Goal: Task Accomplishment & Management: Complete application form

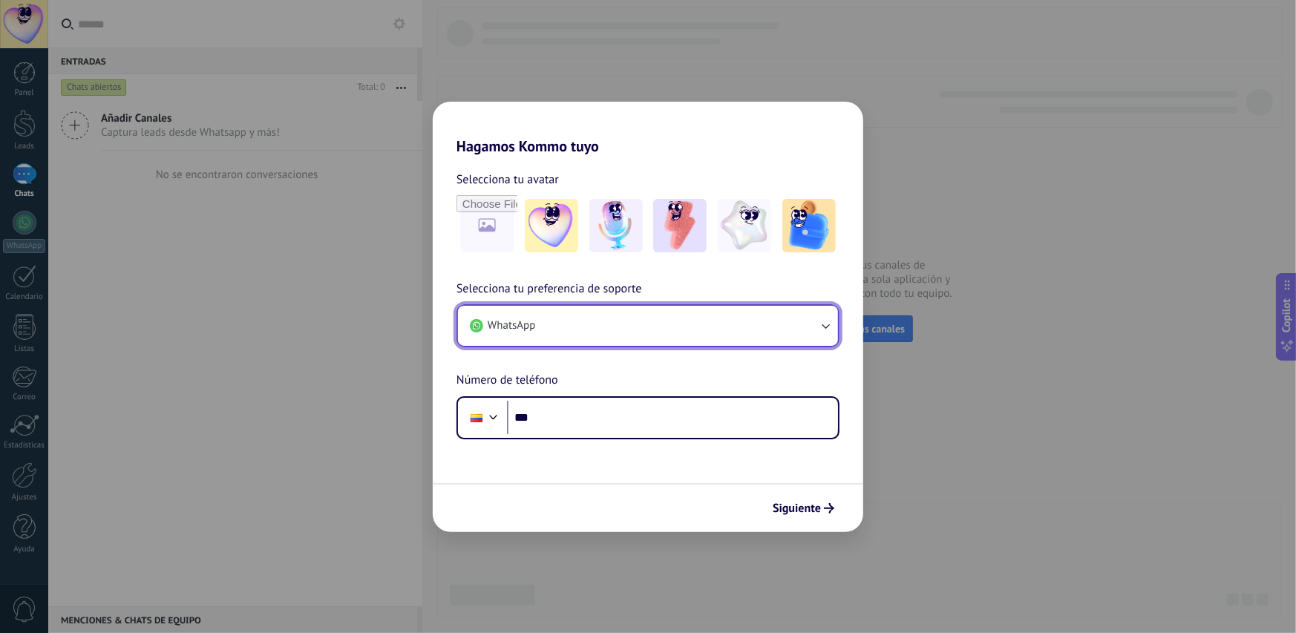
click at [786, 315] on button "WhatsApp" at bounding box center [648, 326] width 380 height 40
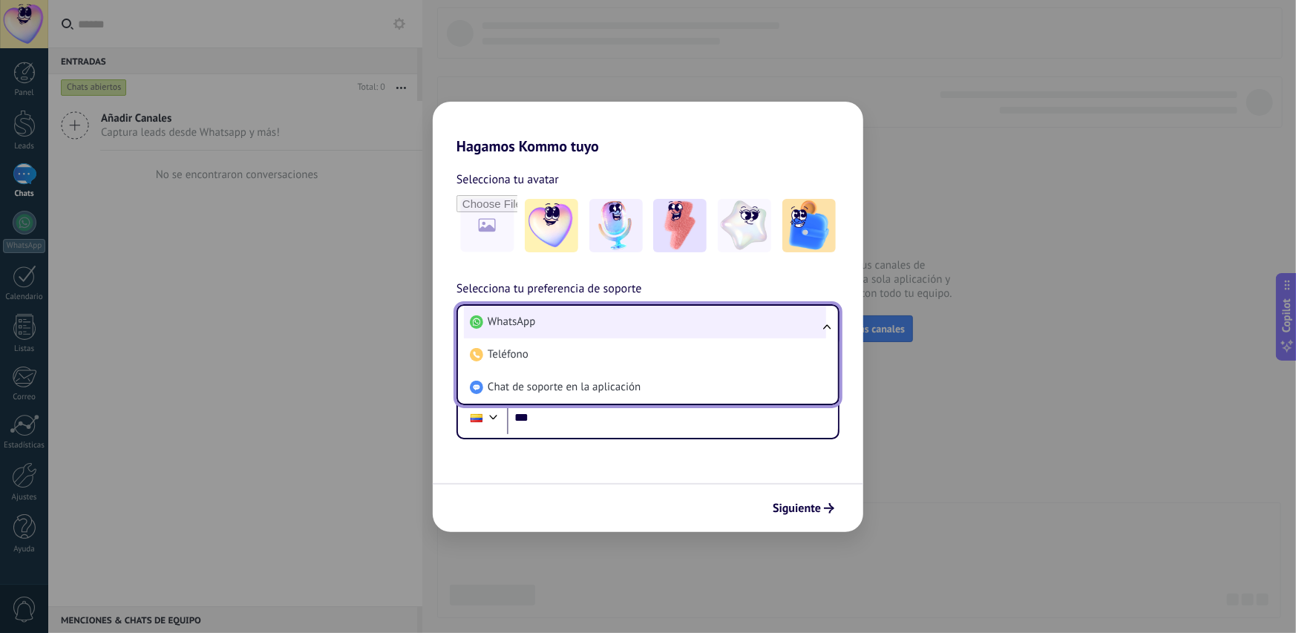
click at [793, 321] on li "WhatsApp" at bounding box center [645, 322] width 362 height 33
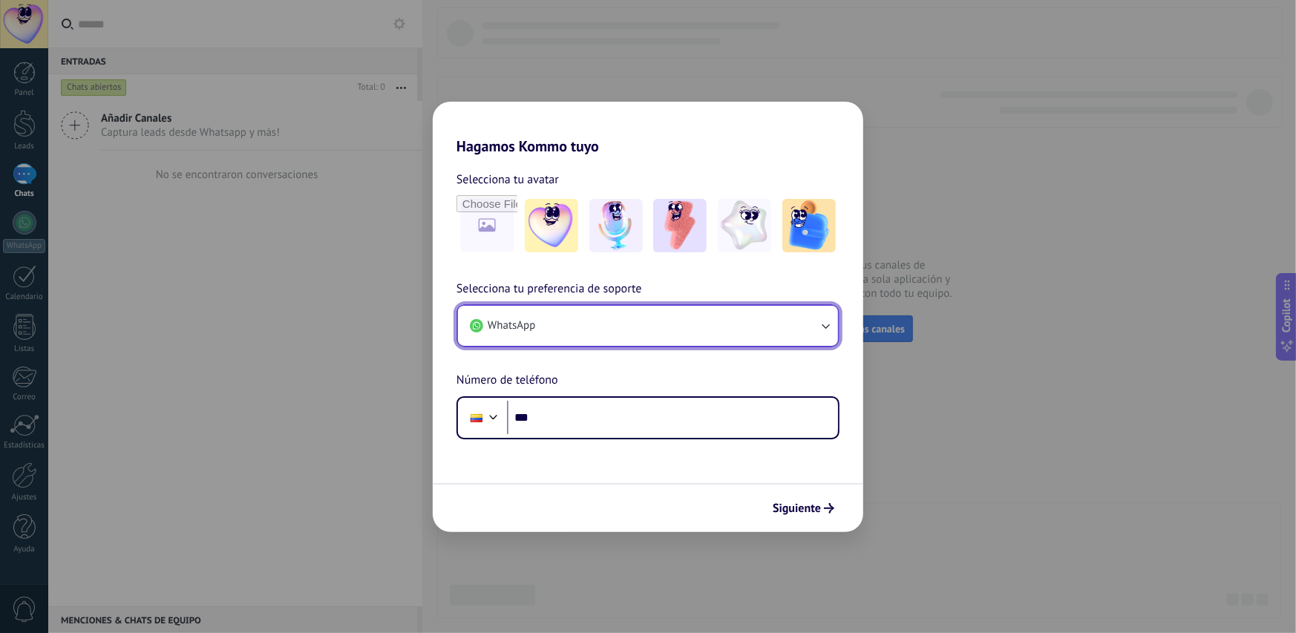
click at [793, 320] on button "WhatsApp" at bounding box center [648, 326] width 380 height 40
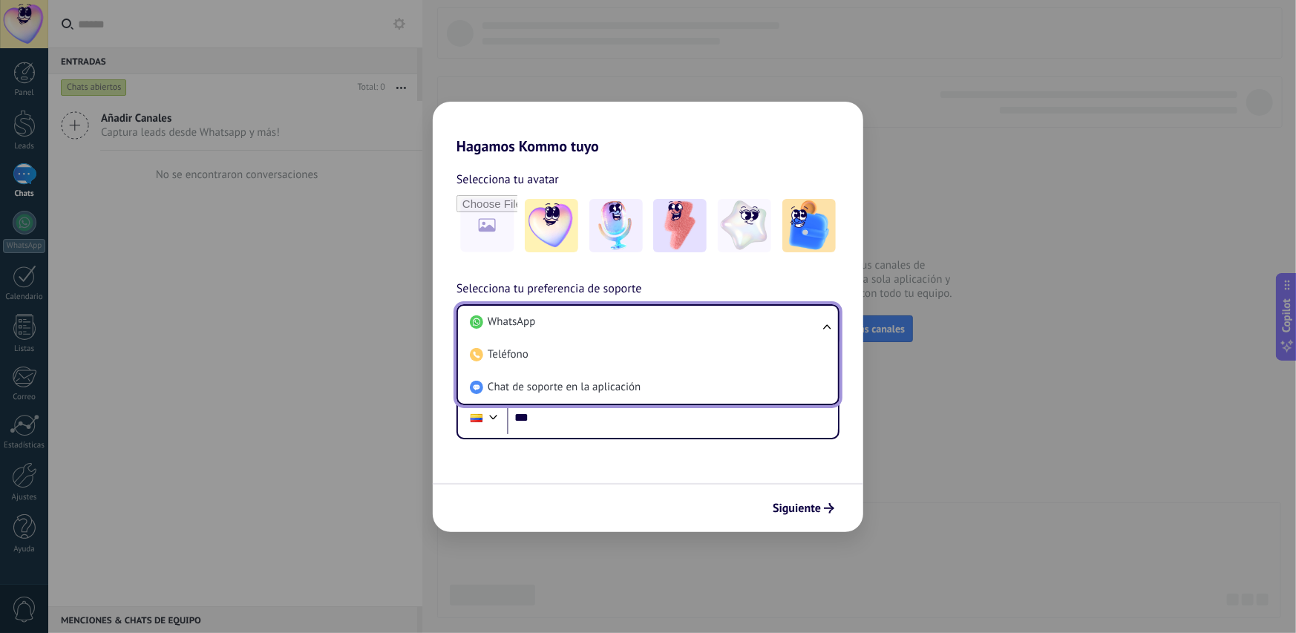
click at [793, 320] on li "WhatsApp" at bounding box center [645, 322] width 362 height 33
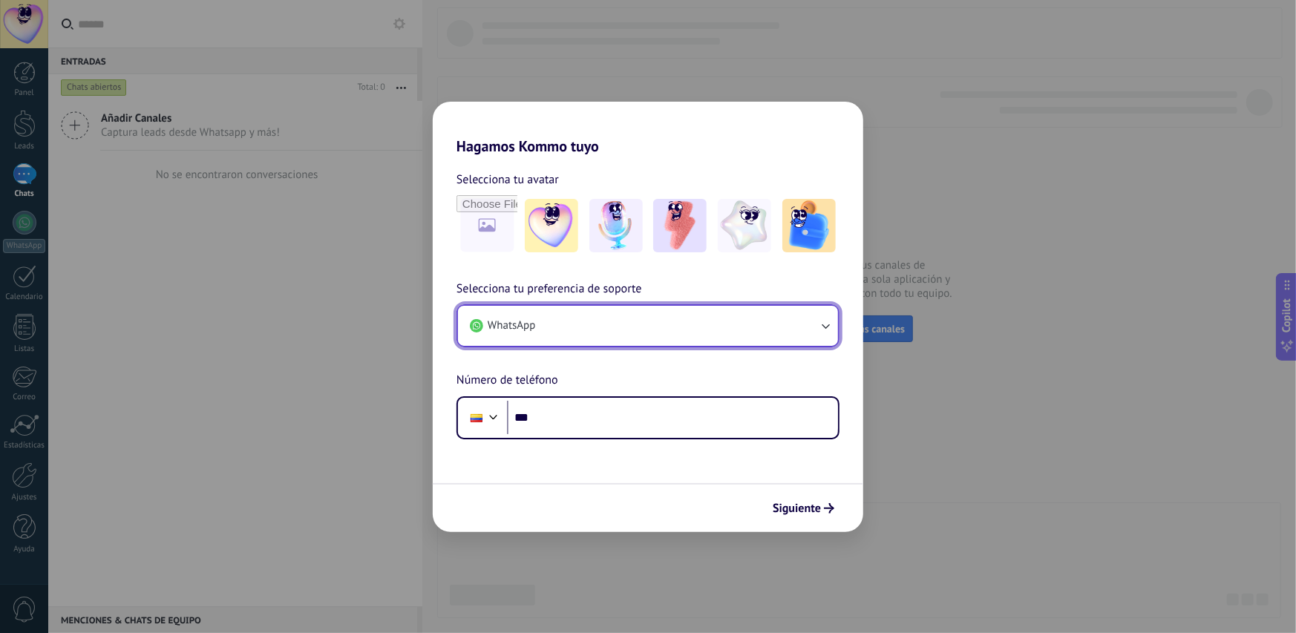
click at [793, 320] on button "WhatsApp" at bounding box center [648, 326] width 380 height 40
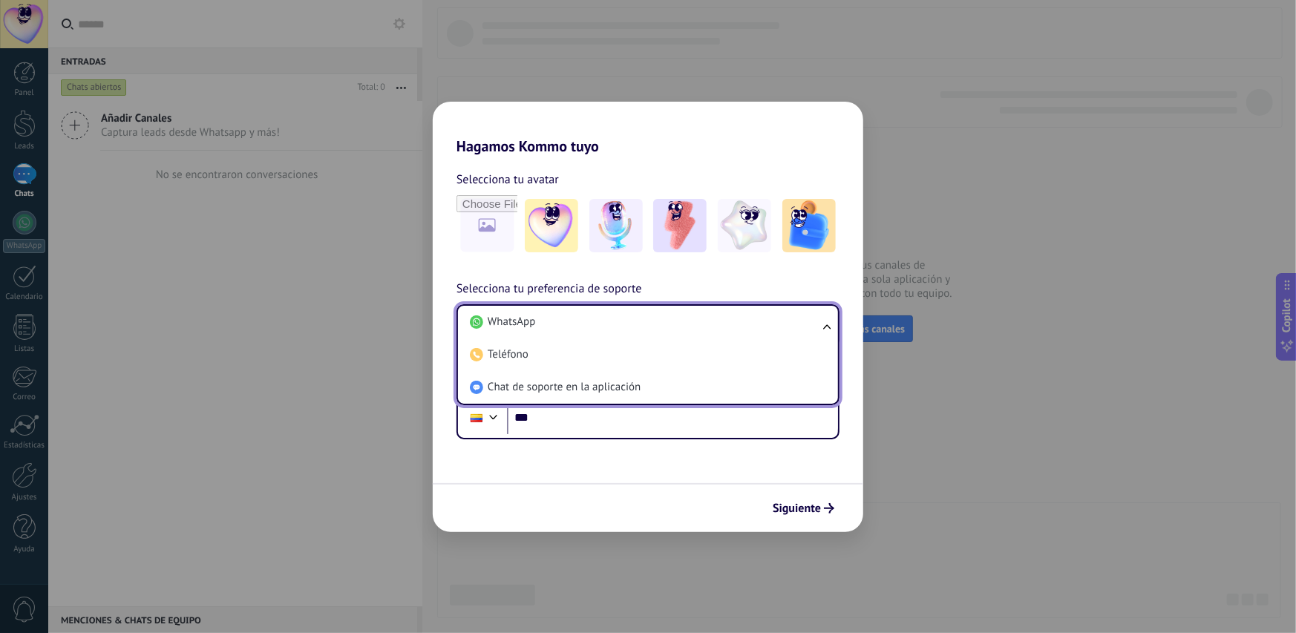
click at [794, 284] on div "Selecciona tu preferencia de soporte WhatsApp WhatsApp Teléfono Chat de soporte…" at bounding box center [648, 360] width 430 height 160
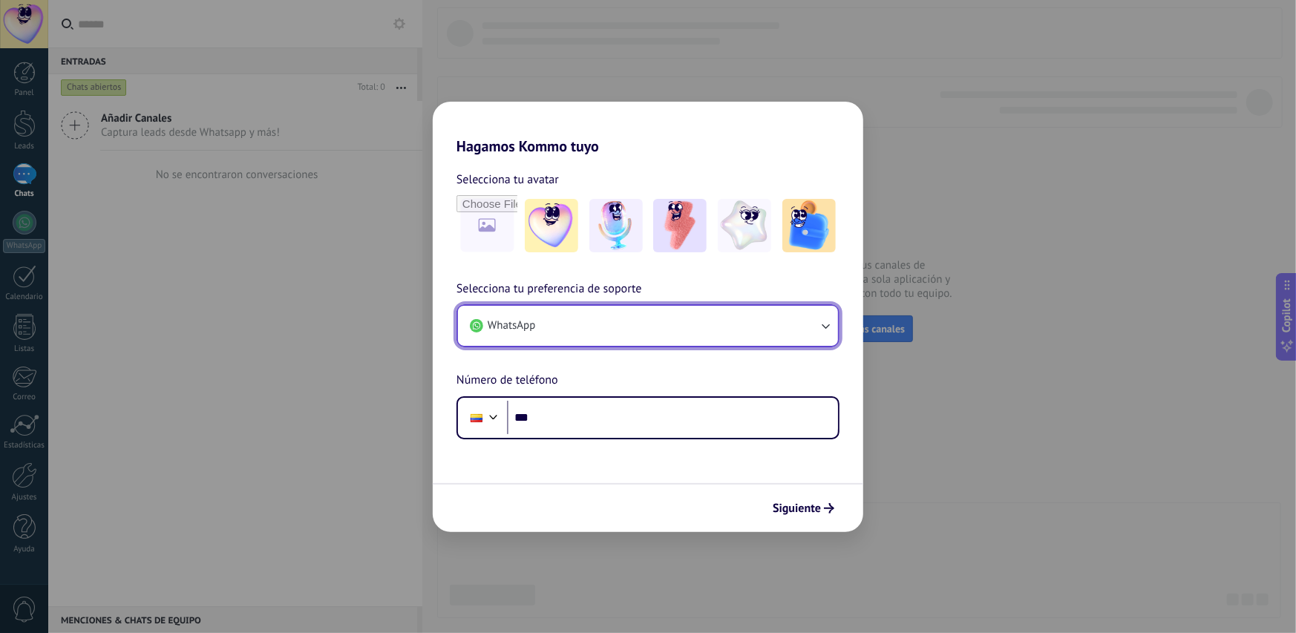
click at [770, 320] on button "WhatsApp" at bounding box center [648, 326] width 380 height 40
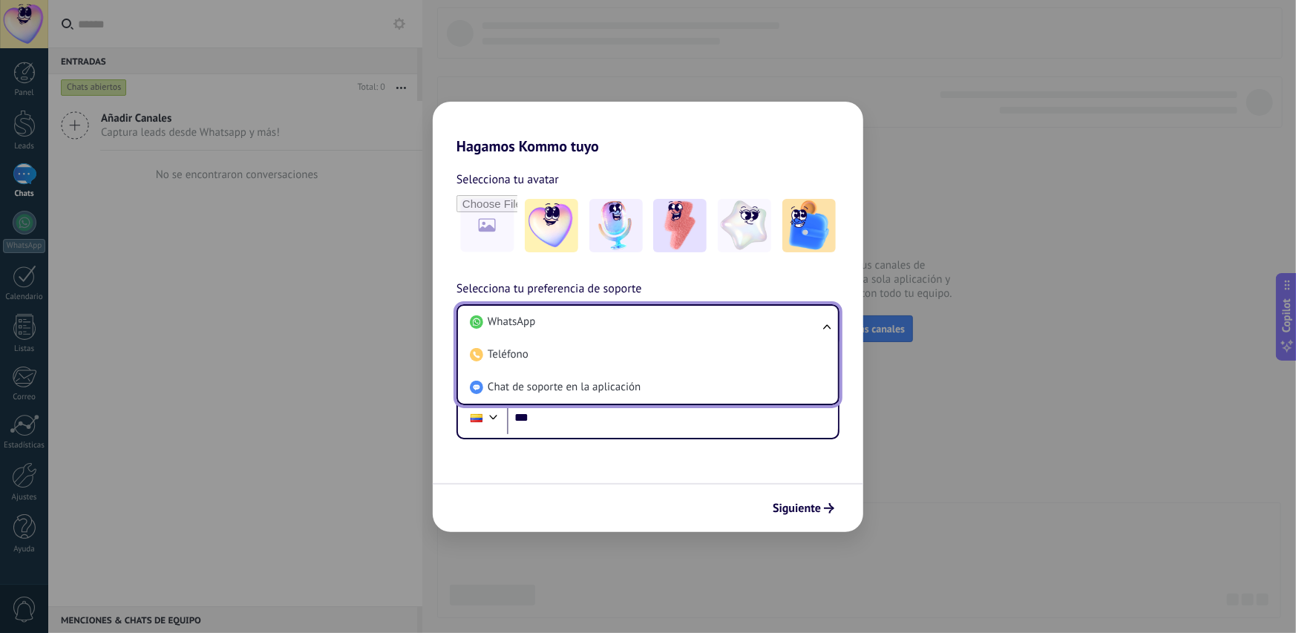
click at [770, 320] on li "WhatsApp" at bounding box center [645, 322] width 362 height 33
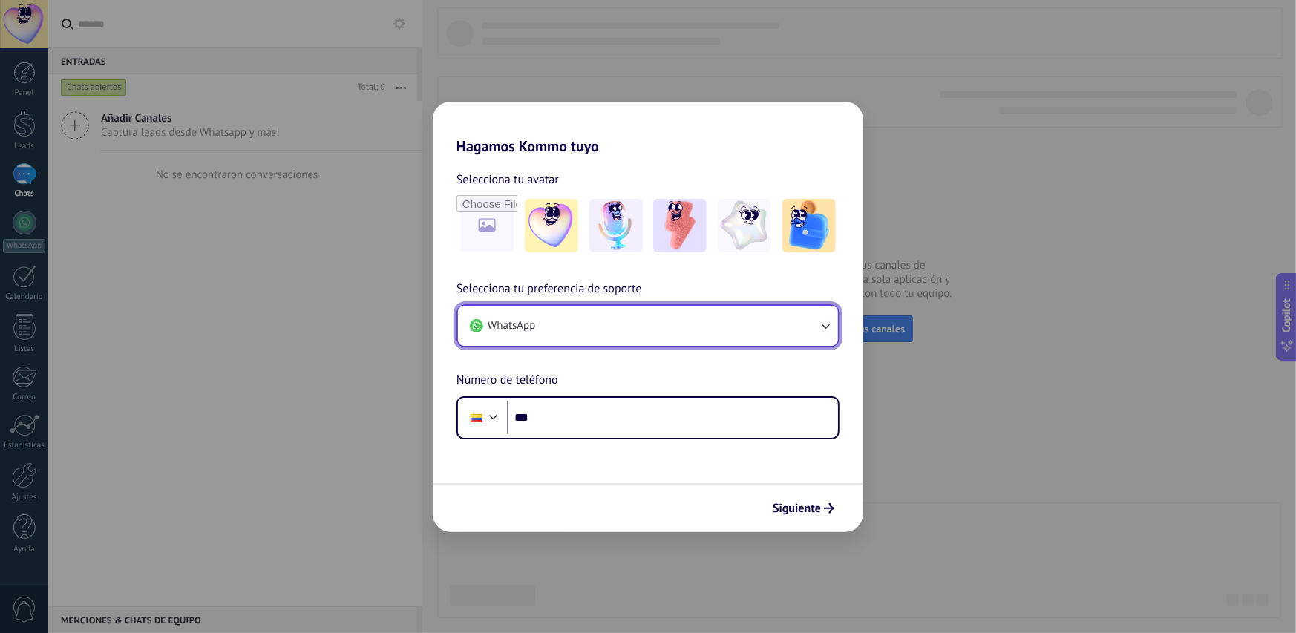
click at [770, 320] on button "WhatsApp" at bounding box center [648, 326] width 380 height 40
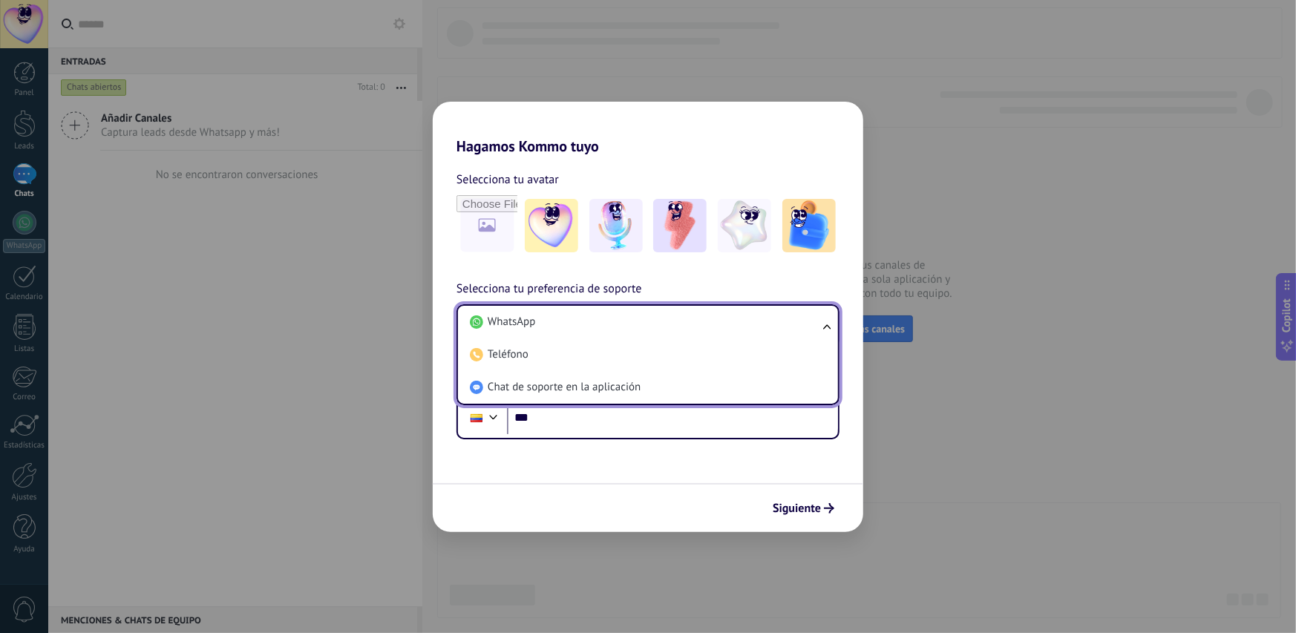
click at [770, 320] on li "WhatsApp" at bounding box center [645, 322] width 362 height 33
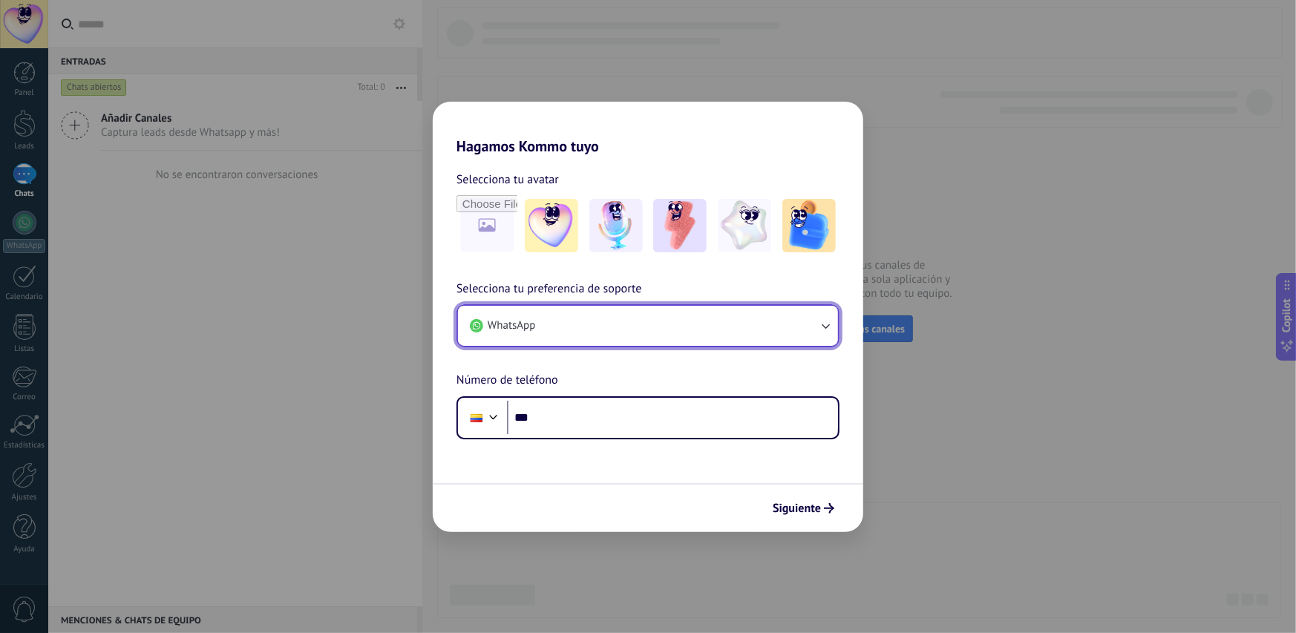
click at [770, 320] on button "WhatsApp" at bounding box center [648, 326] width 380 height 40
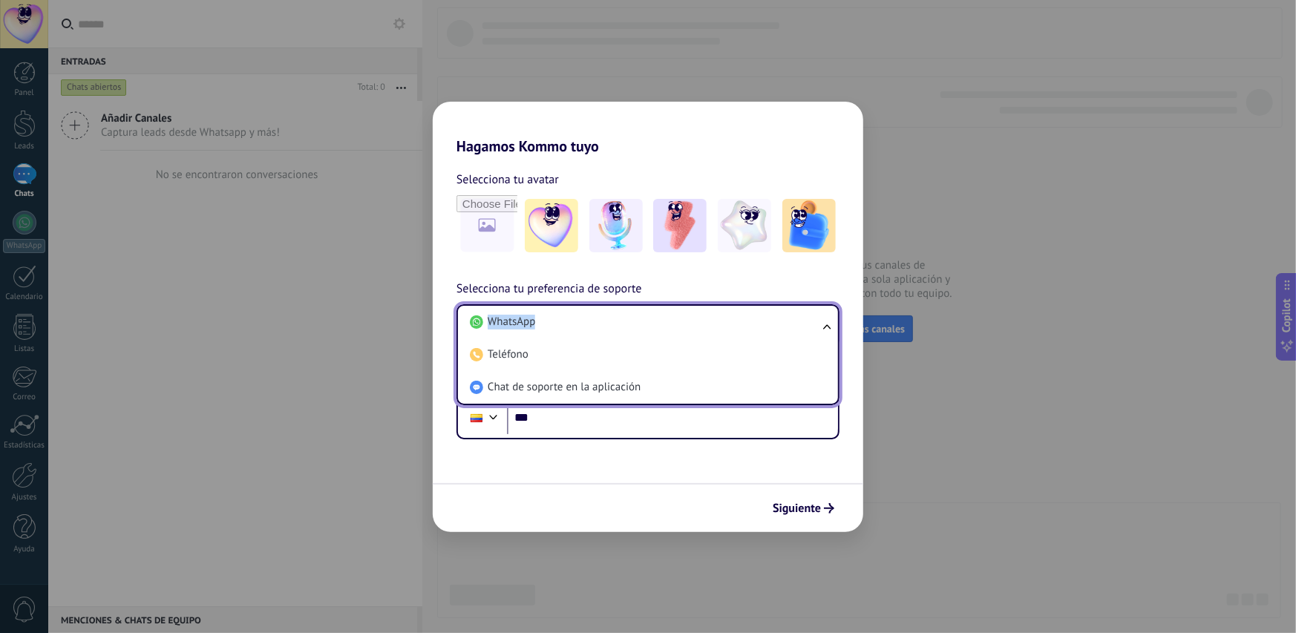
click at [770, 320] on li "WhatsApp" at bounding box center [645, 322] width 362 height 33
click at [770, 320] on button "WhatsApp" at bounding box center [648, 326] width 380 height 40
click at [782, 294] on div "Selecciona tu preferencia de soporte WhatsApp WhatsApp Teléfono Chat de soporte…" at bounding box center [648, 360] width 430 height 160
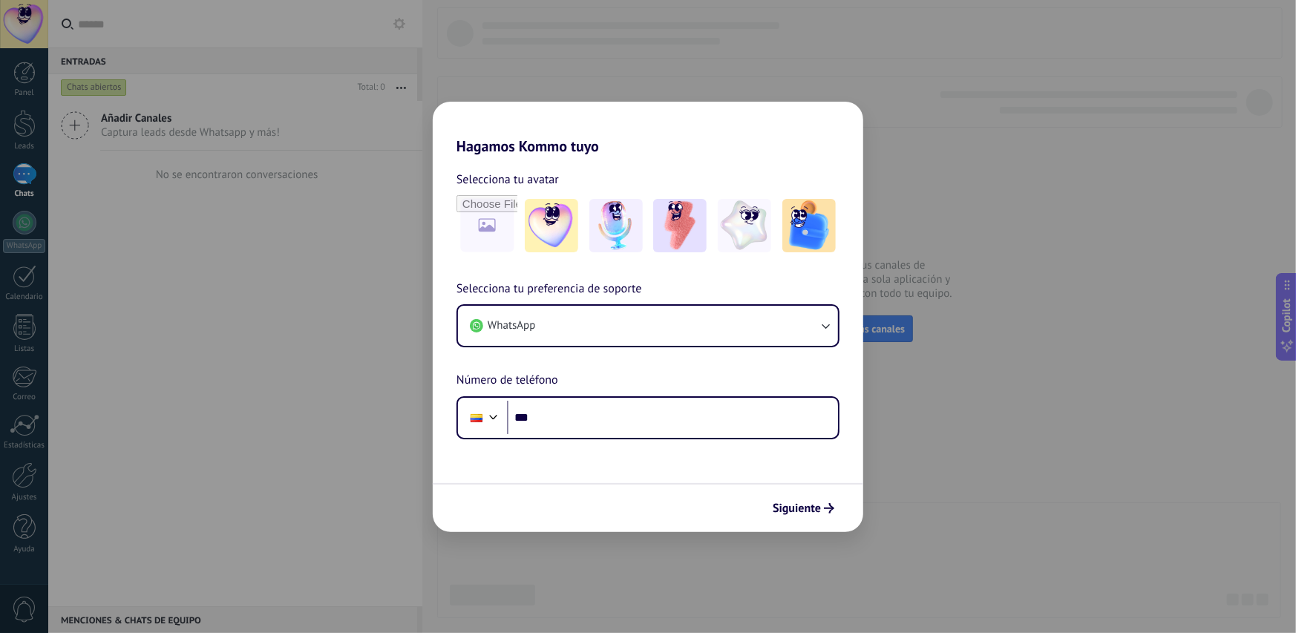
click at [902, 261] on div "Hagamos Kommo tuyo Selecciona tu avatar Selecciona tu preferencia de soporte Wh…" at bounding box center [648, 316] width 1296 height 633
click at [980, 404] on div "Hagamos Kommo tuyo Selecciona tu avatar Selecciona tu preferencia de soporte Wh…" at bounding box center [648, 316] width 1296 height 633
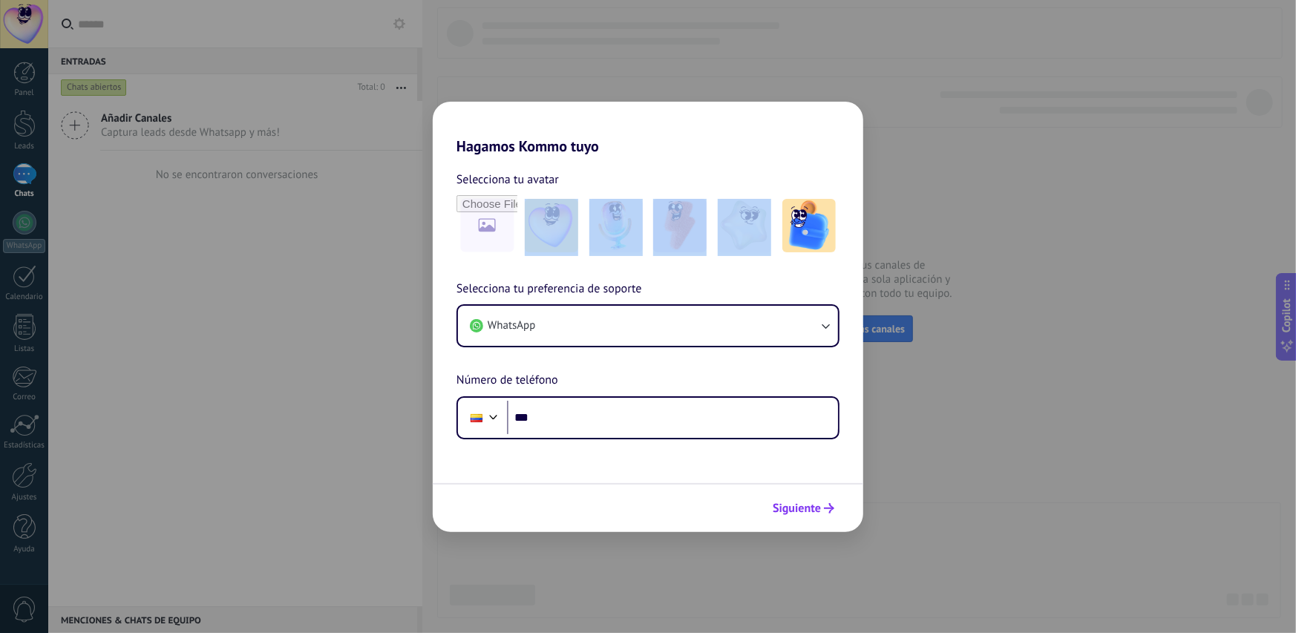
click at [789, 517] on button "Siguiente" at bounding box center [803, 508] width 75 height 25
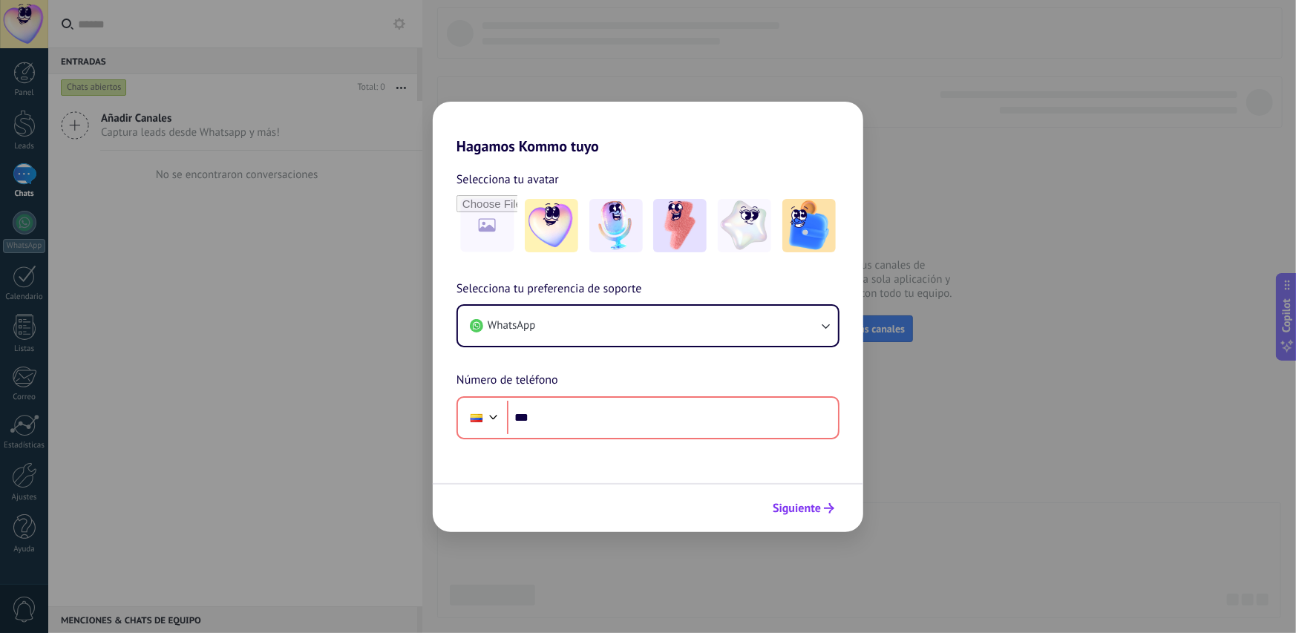
click at [794, 514] on span "Siguiente" at bounding box center [797, 508] width 48 height 10
click at [564, 213] on img at bounding box center [551, 225] width 53 height 53
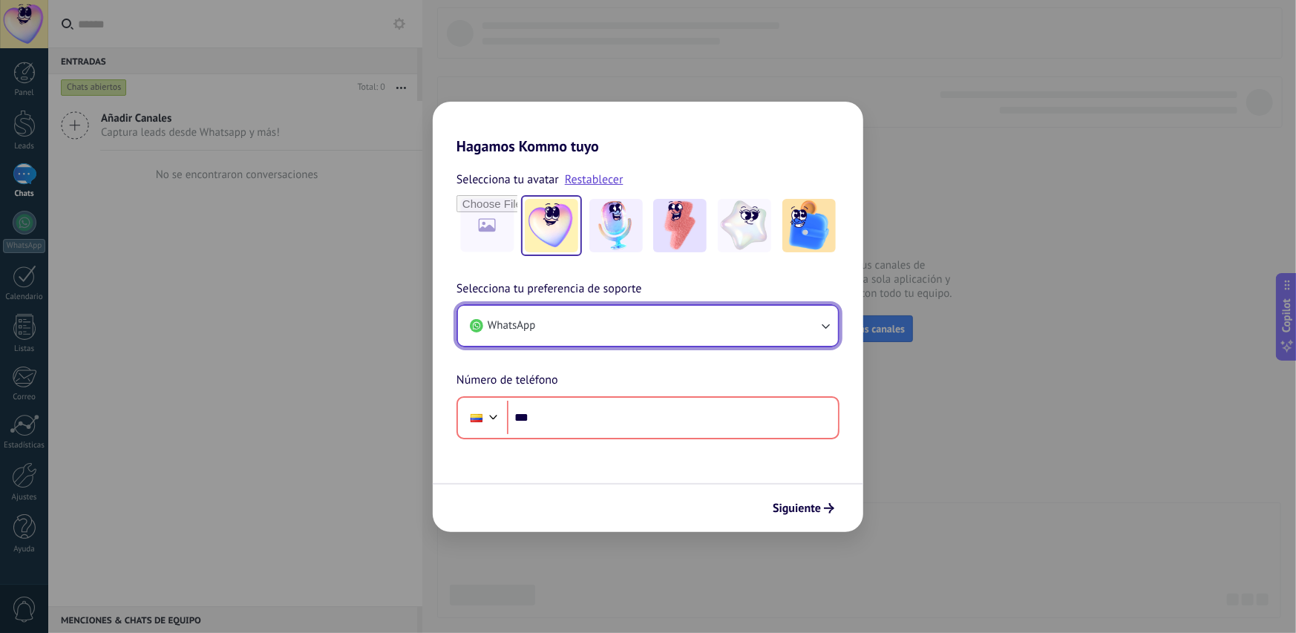
click at [656, 329] on button "WhatsApp" at bounding box center [648, 326] width 380 height 40
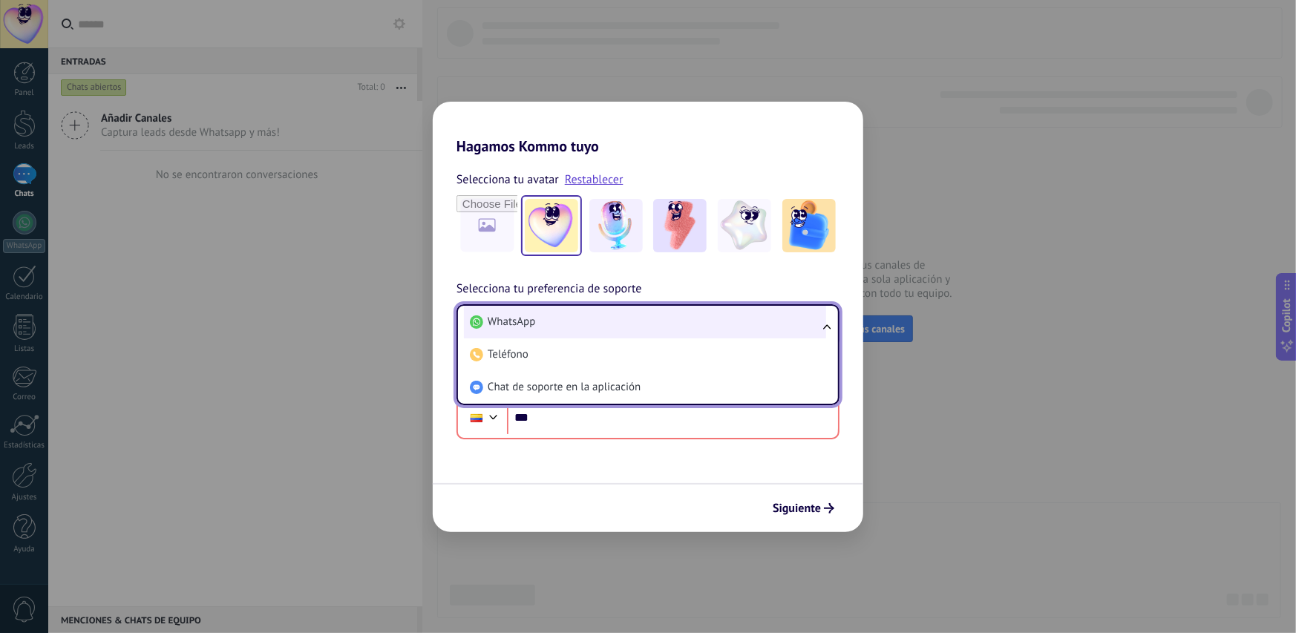
click at [666, 318] on li "WhatsApp" at bounding box center [645, 322] width 362 height 33
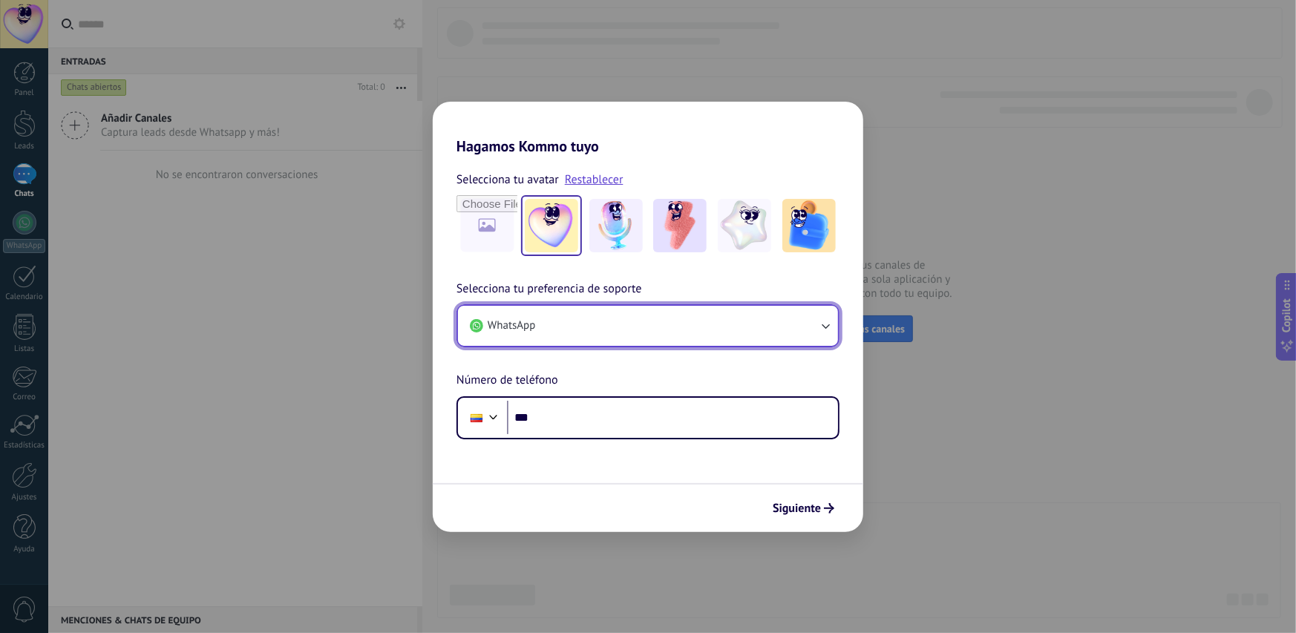
click at [666, 318] on button "WhatsApp" at bounding box center [648, 326] width 380 height 40
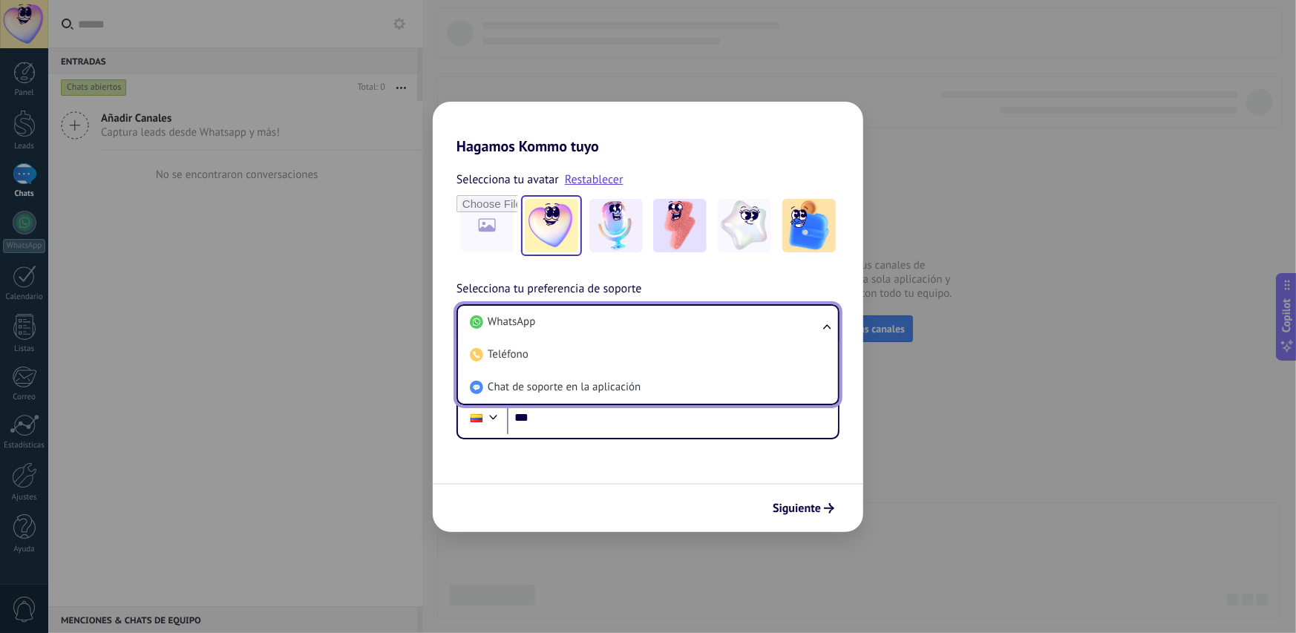
click at [737, 282] on div "Selecciona tu preferencia de soporte WhatsApp WhatsApp Teléfono Chat de soporte…" at bounding box center [648, 360] width 430 height 160
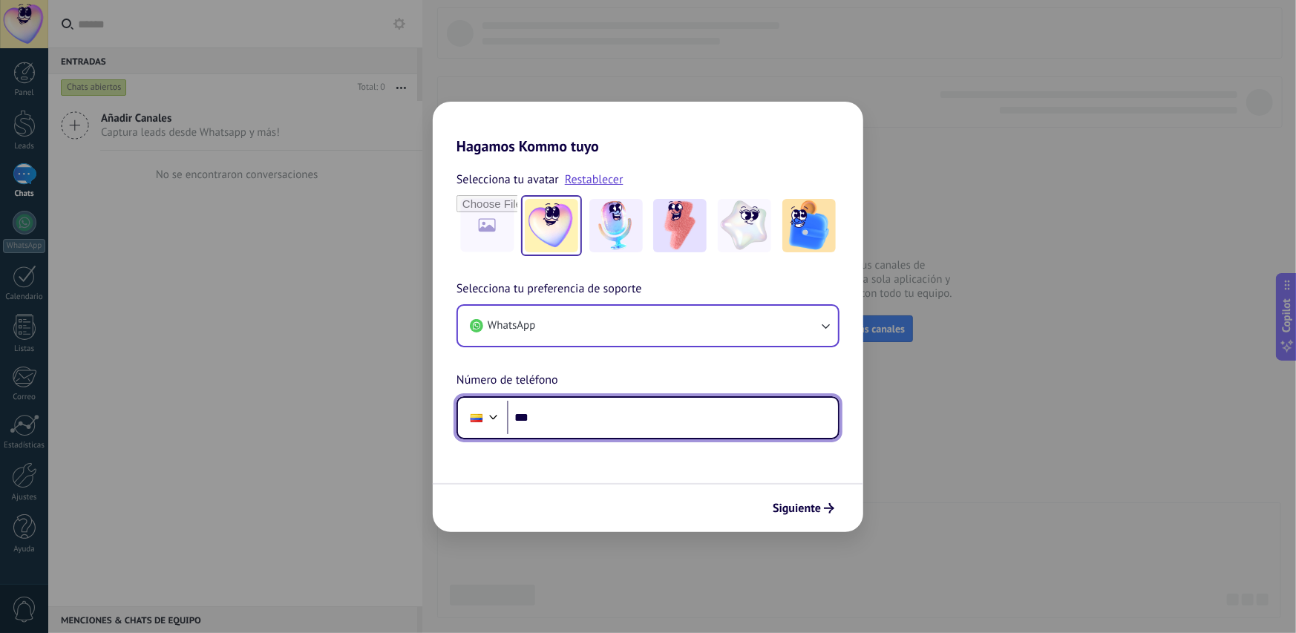
click at [629, 413] on input "***" at bounding box center [672, 418] width 331 height 34
type input "**********"
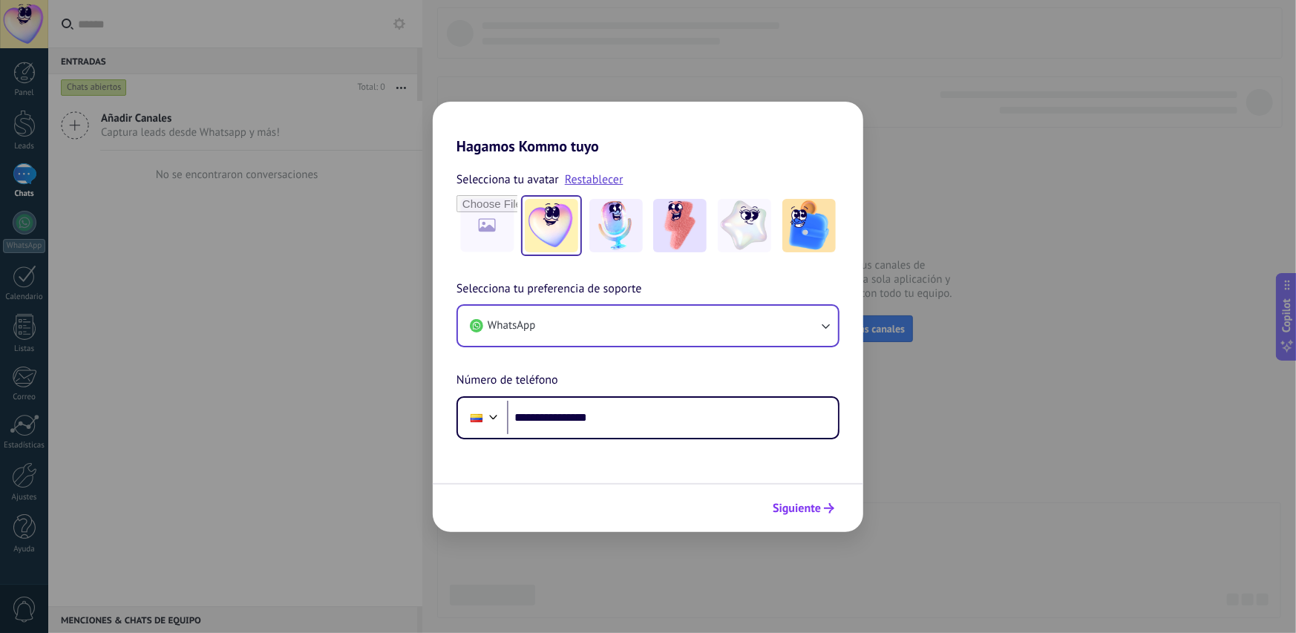
click at [809, 506] on span "Siguiente" at bounding box center [797, 508] width 48 height 10
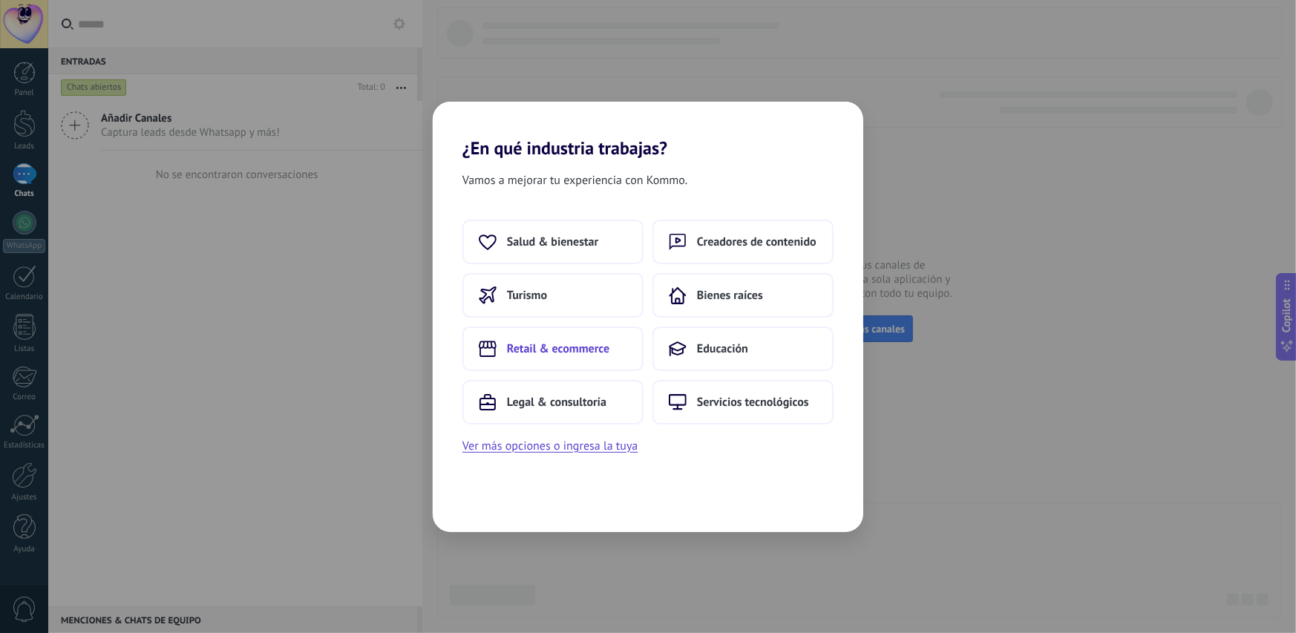
click at [565, 346] on span "Retail & ecommerce" at bounding box center [558, 348] width 102 height 15
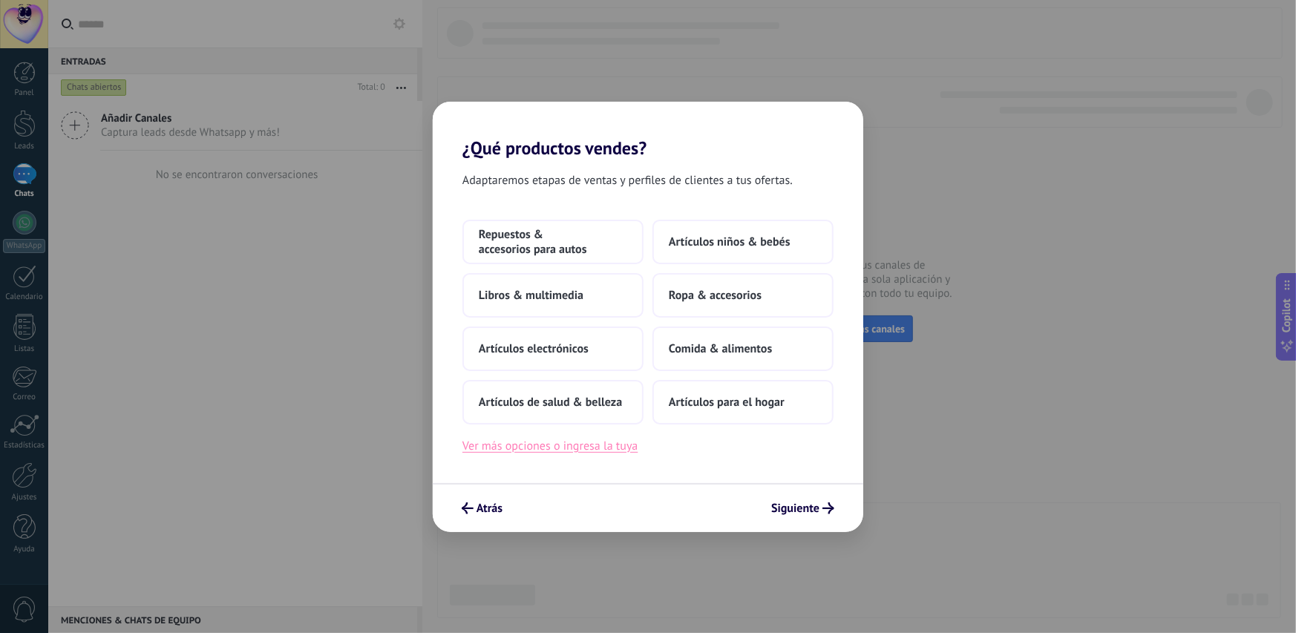
click at [621, 449] on button "Ver más opciones o ingresa la tuya" at bounding box center [549, 445] width 175 height 19
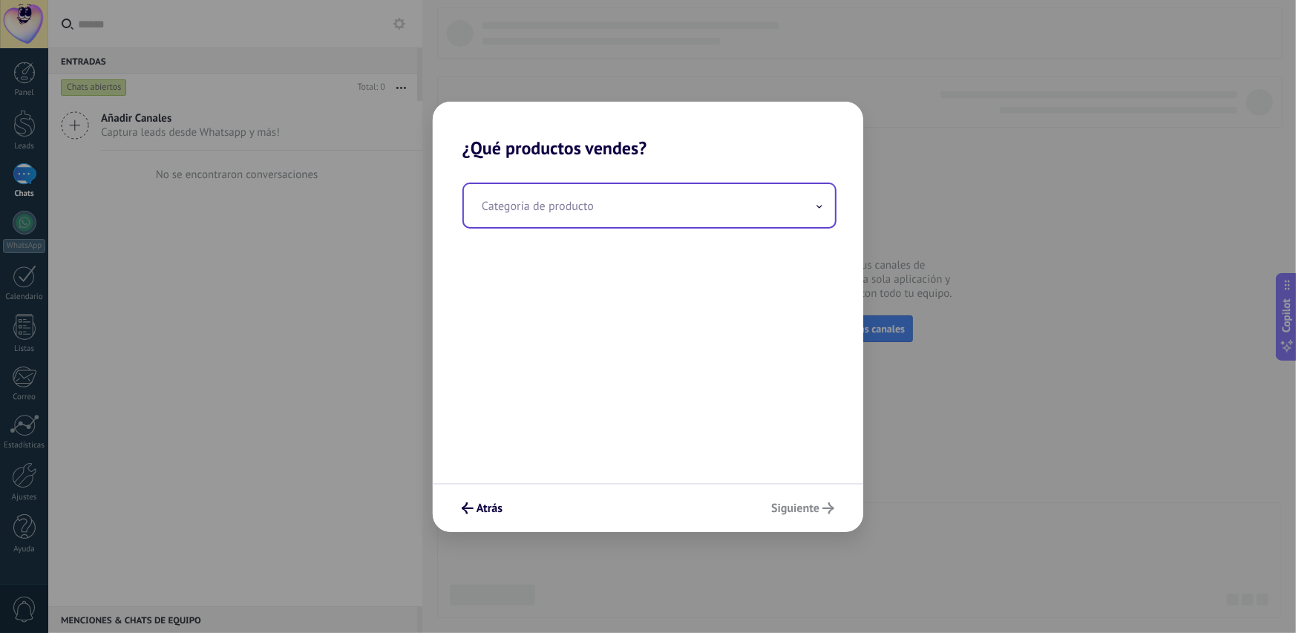
click at [655, 214] on input "text" at bounding box center [649, 205] width 371 height 43
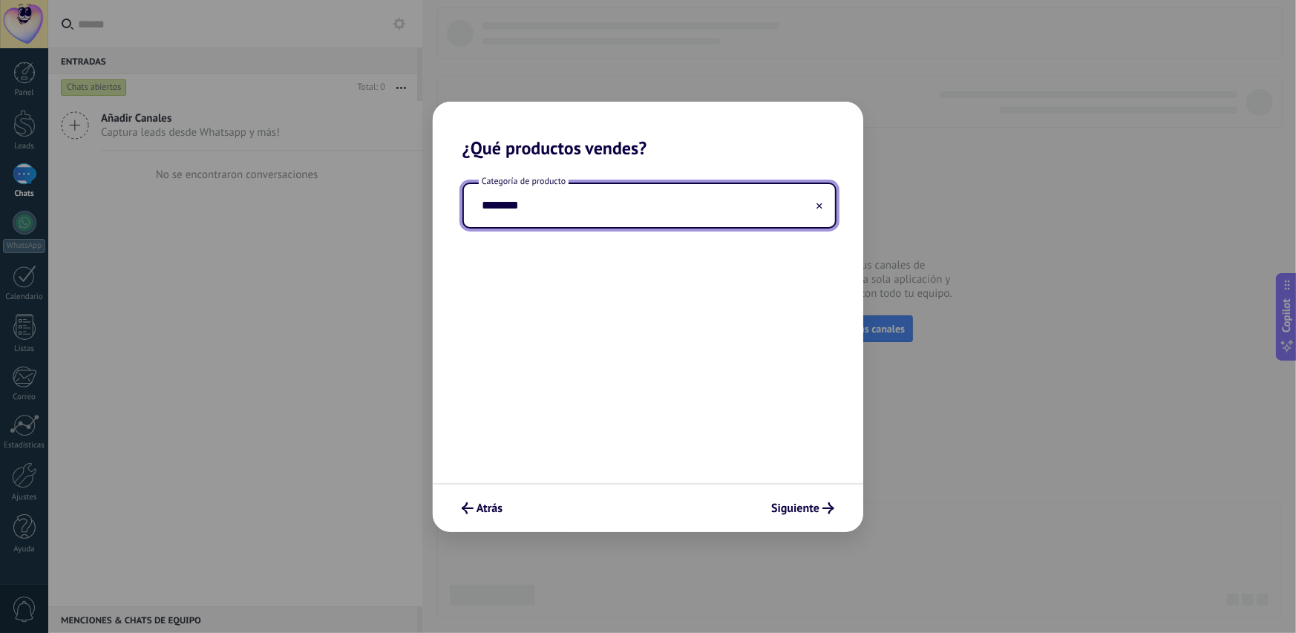
type input "*******"
click at [718, 324] on div "Categoría de producto *******" at bounding box center [648, 321] width 430 height 324
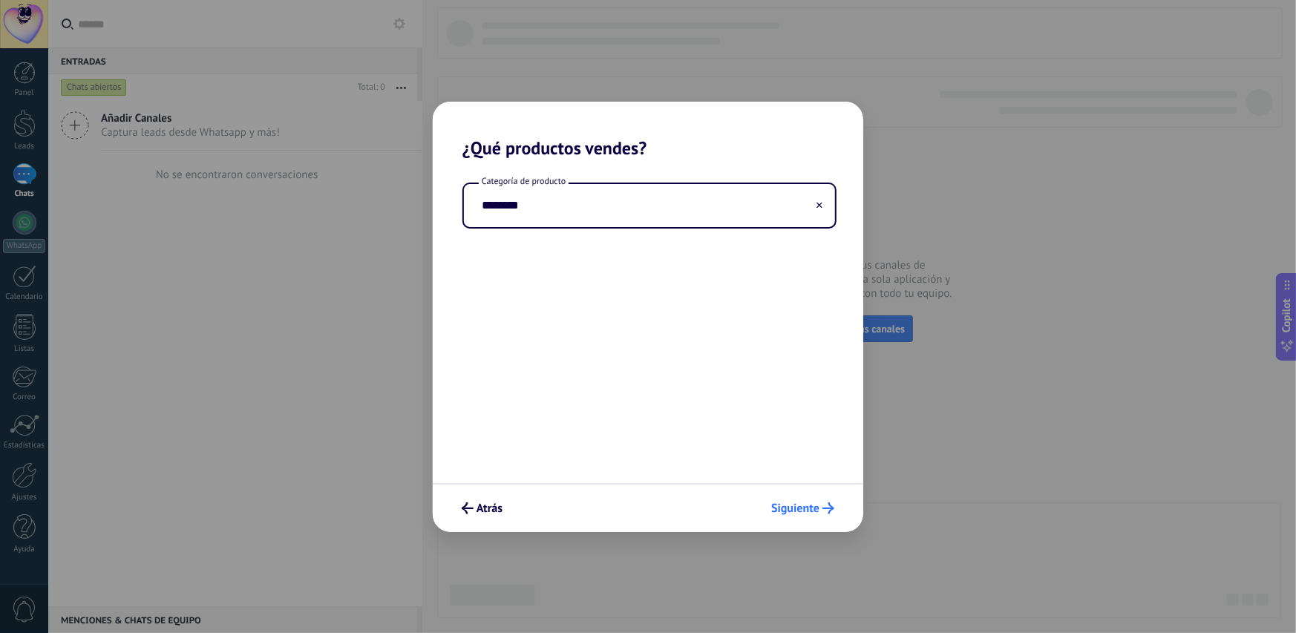
click at [824, 514] on button "Siguiente" at bounding box center [802, 508] width 76 height 25
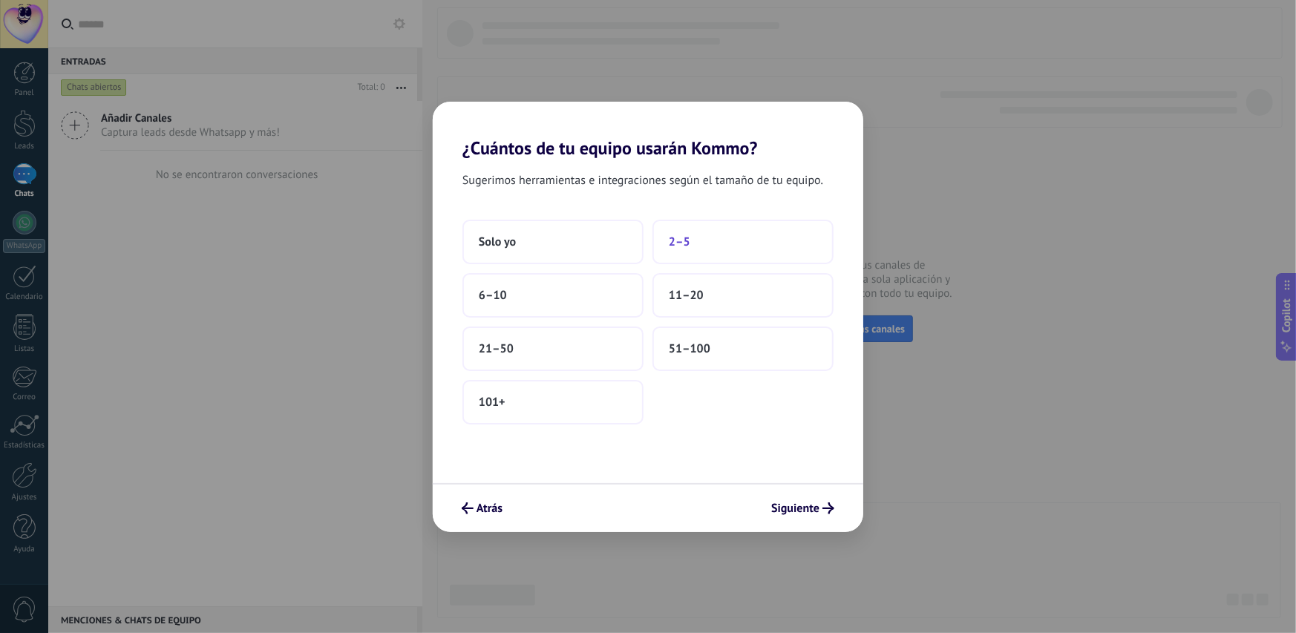
click at [733, 240] on button "2–5" at bounding box center [742, 242] width 181 height 45
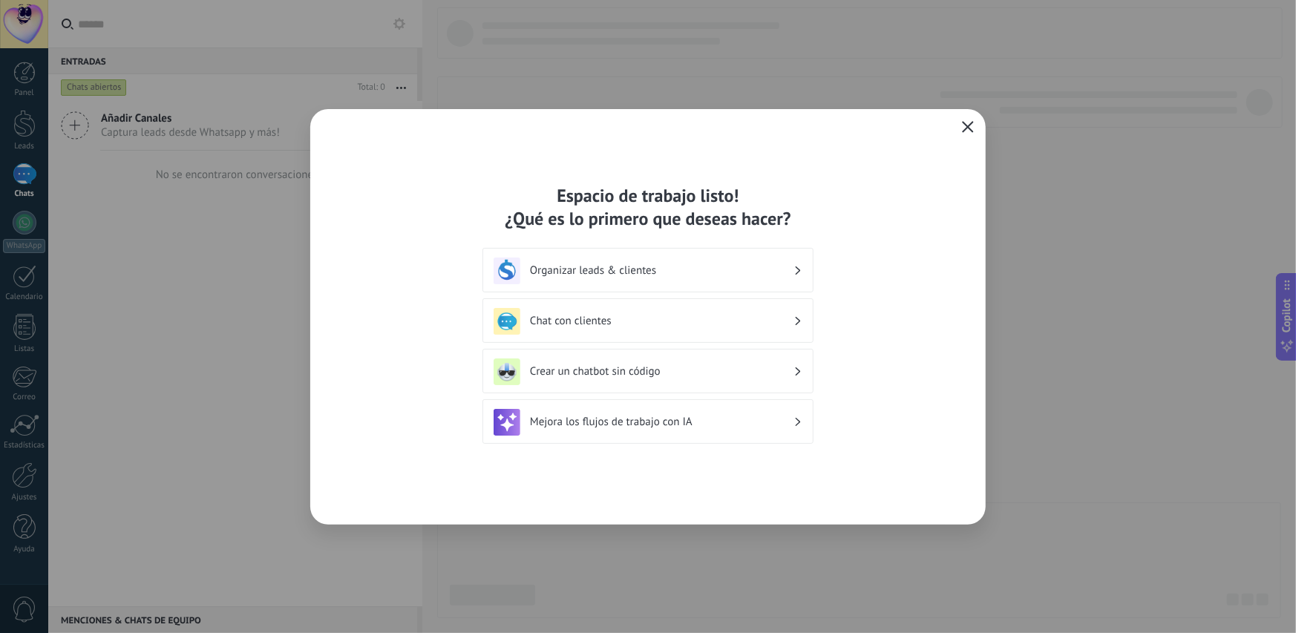
click at [975, 124] on button "button" at bounding box center [967, 127] width 19 height 21
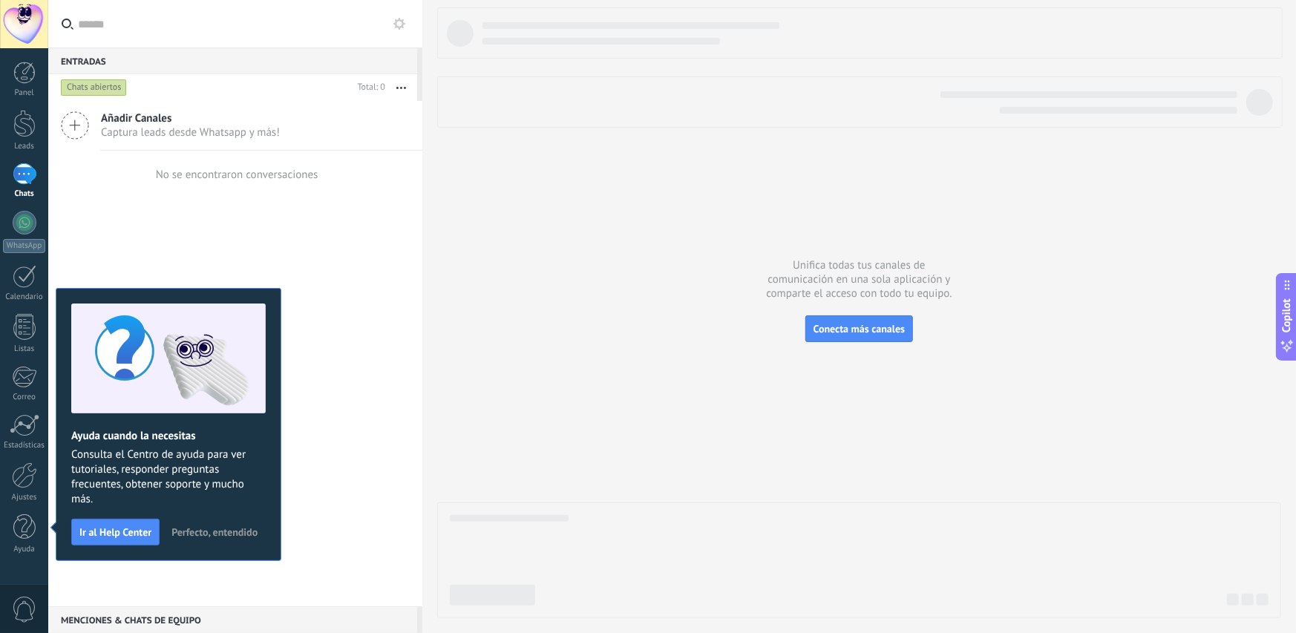
click at [244, 528] on span "Perfecto, entendido" at bounding box center [214, 532] width 86 height 10
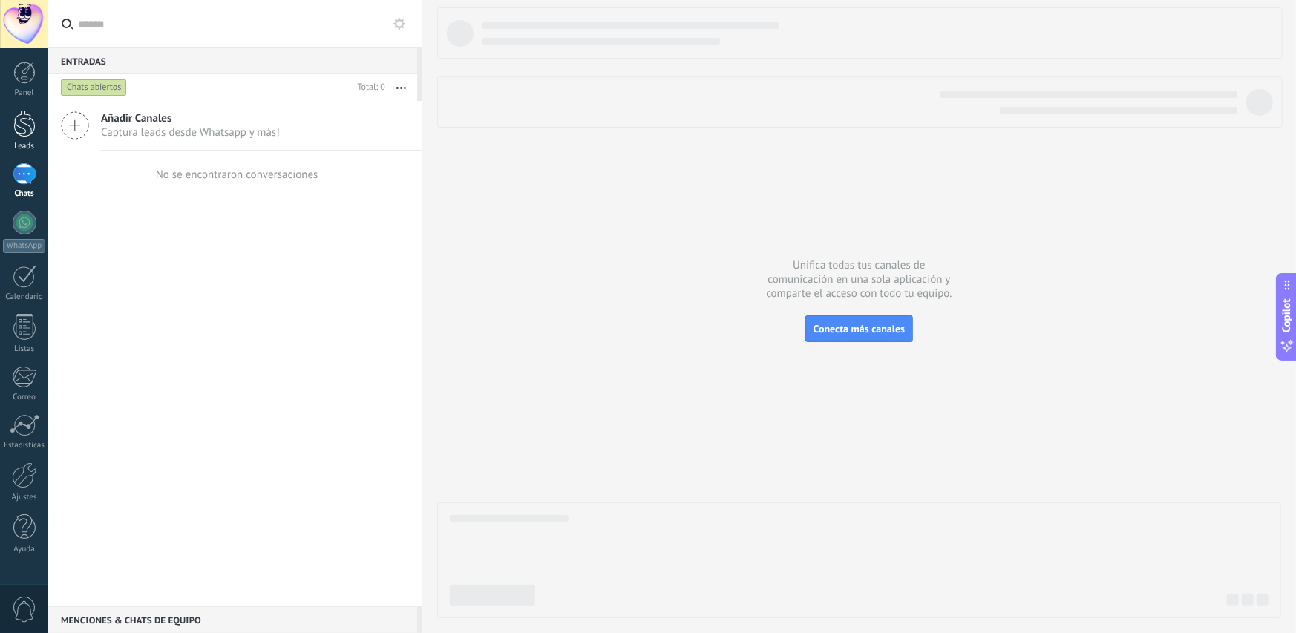
click at [26, 130] on div at bounding box center [24, 123] width 22 height 27
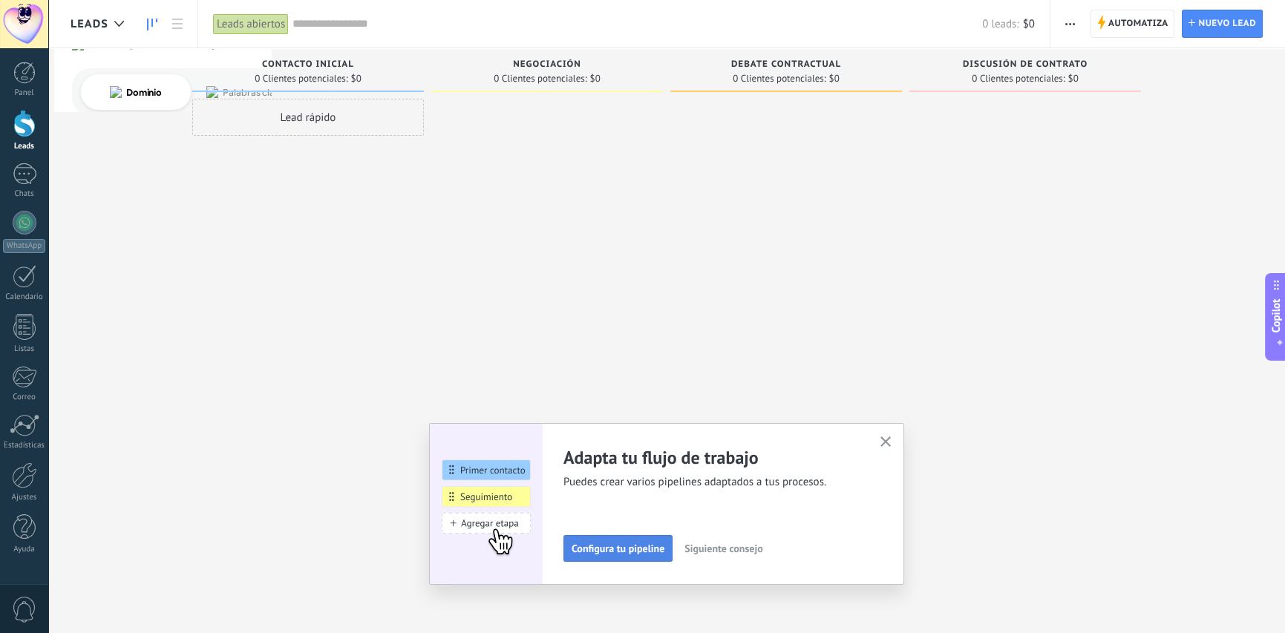
click at [664, 551] on span "Configura tu pipeline" at bounding box center [617, 548] width 93 height 10
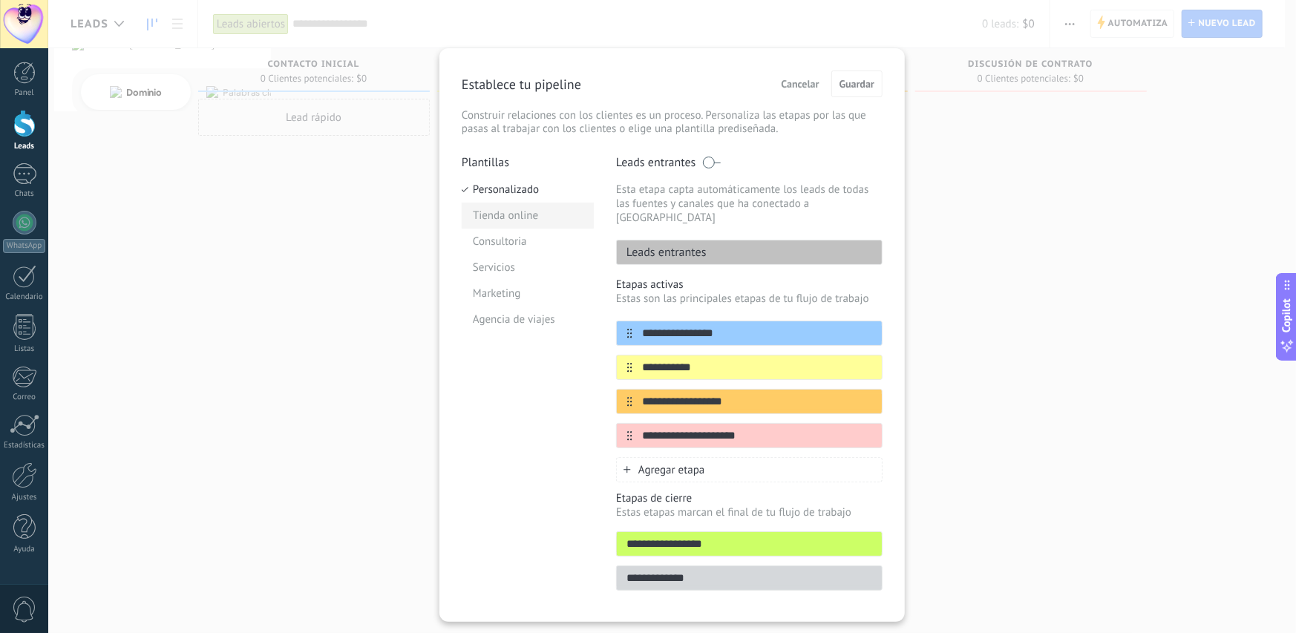
click at [512, 214] on li "Tienda online" at bounding box center [528, 216] width 132 height 26
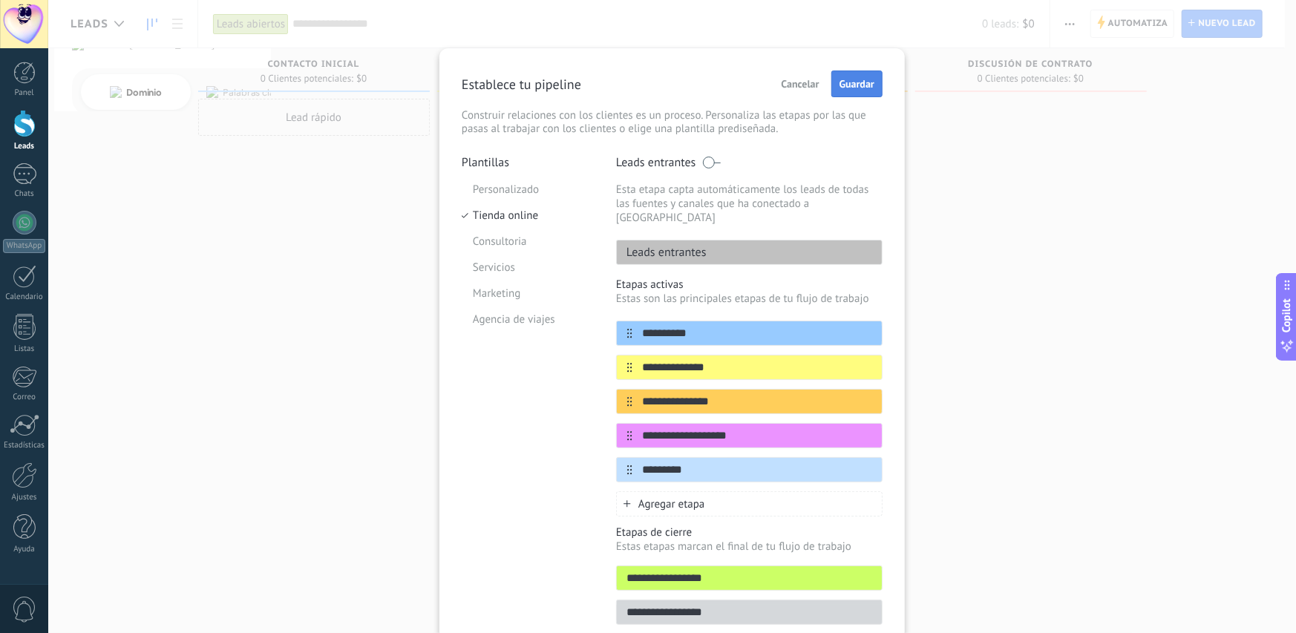
click at [868, 89] on span "Guardar" at bounding box center [856, 84] width 35 height 10
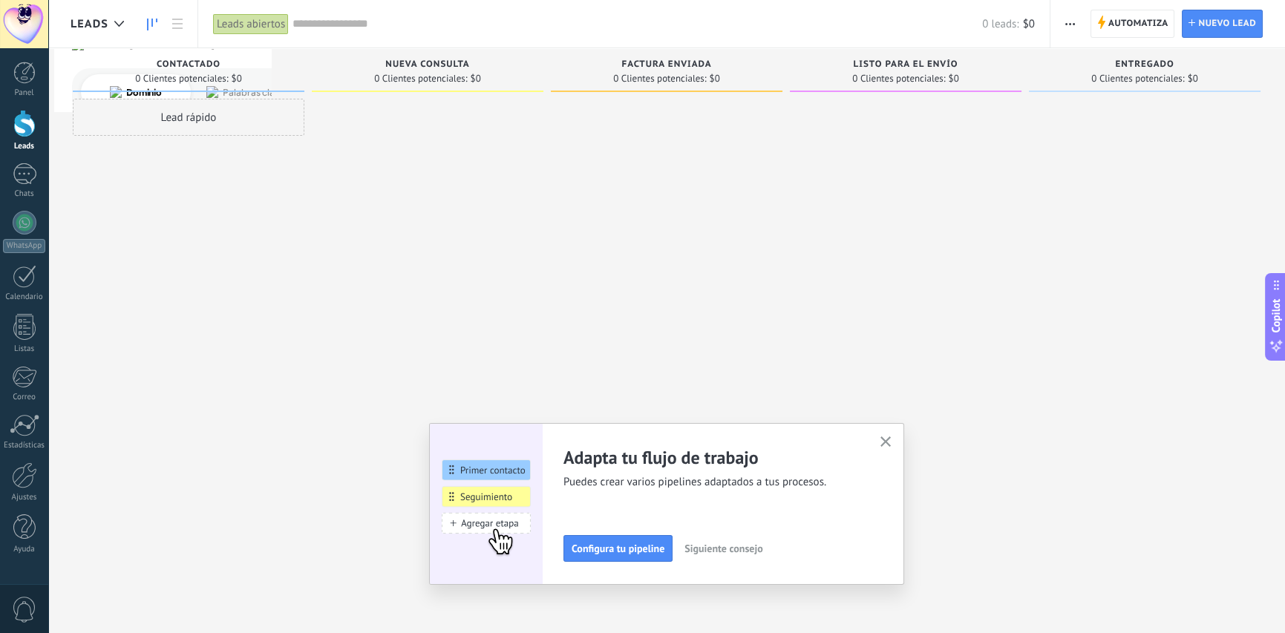
click at [890, 443] on use "button" at bounding box center [885, 441] width 11 height 11
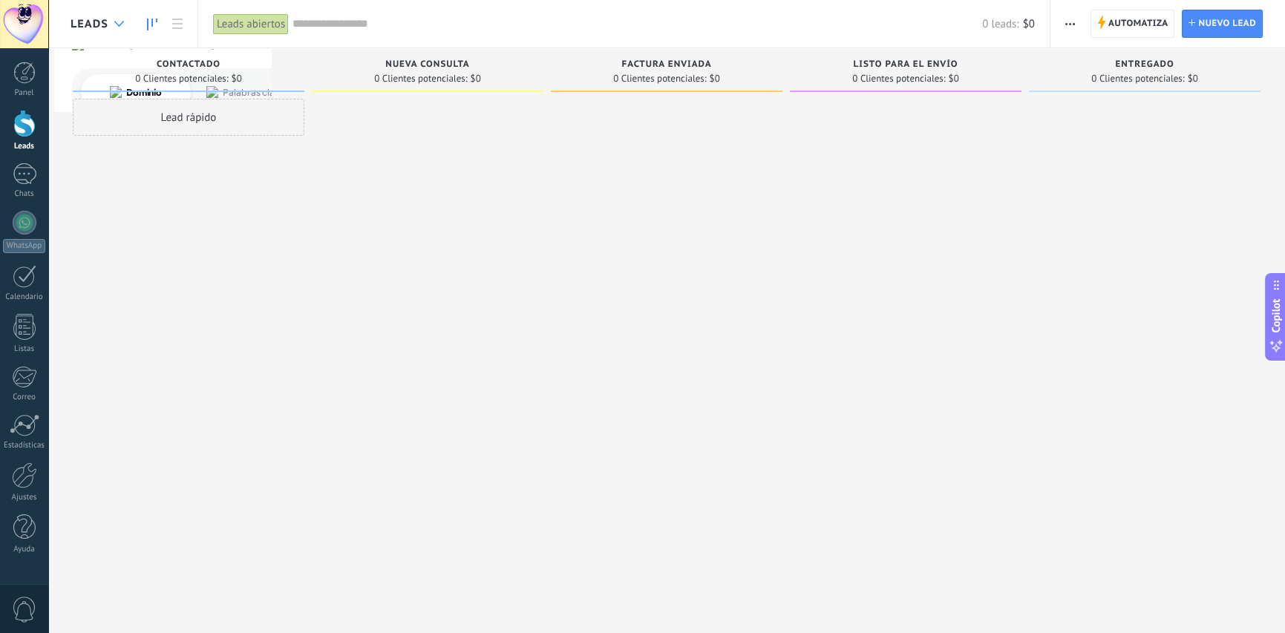
click at [116, 27] on div at bounding box center [119, 24] width 24 height 29
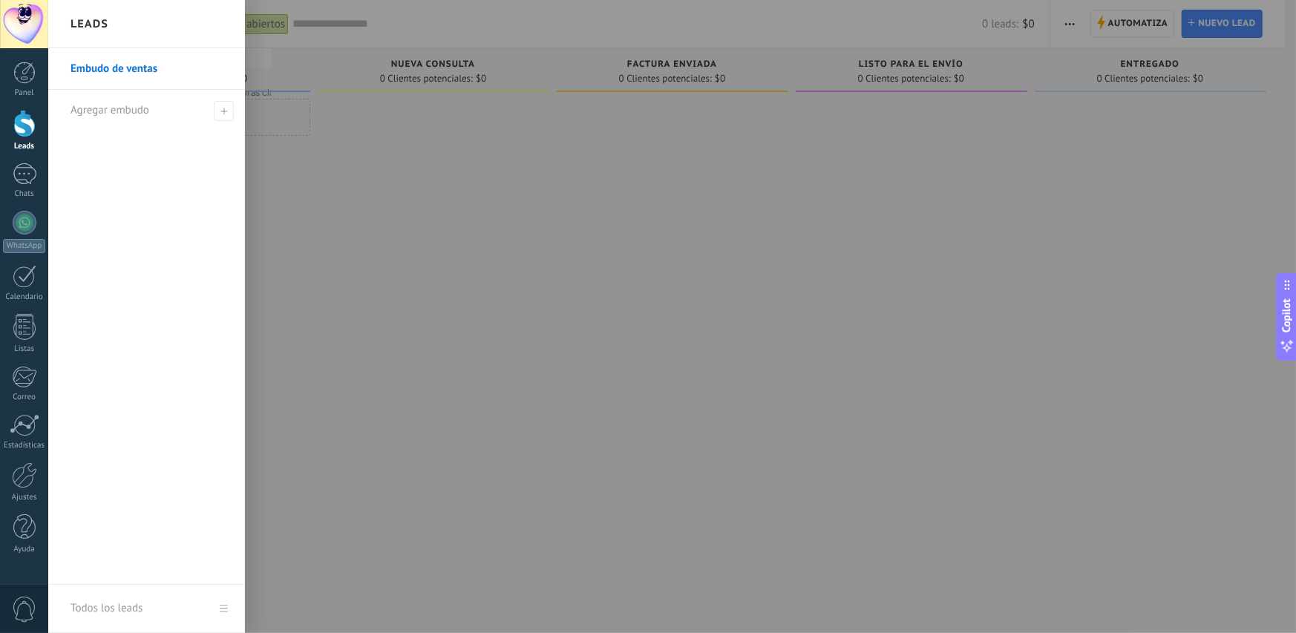
click at [116, 27] on div "Leads" at bounding box center [146, 24] width 197 height 48
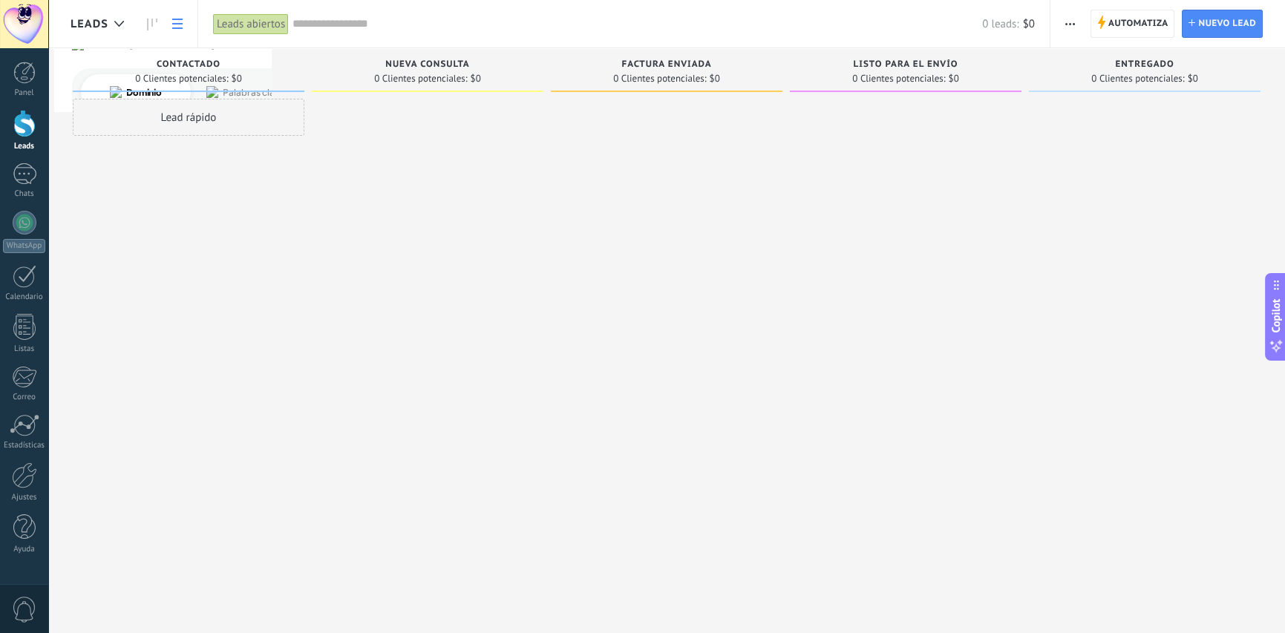
click at [187, 23] on link at bounding box center [177, 24] width 25 height 29
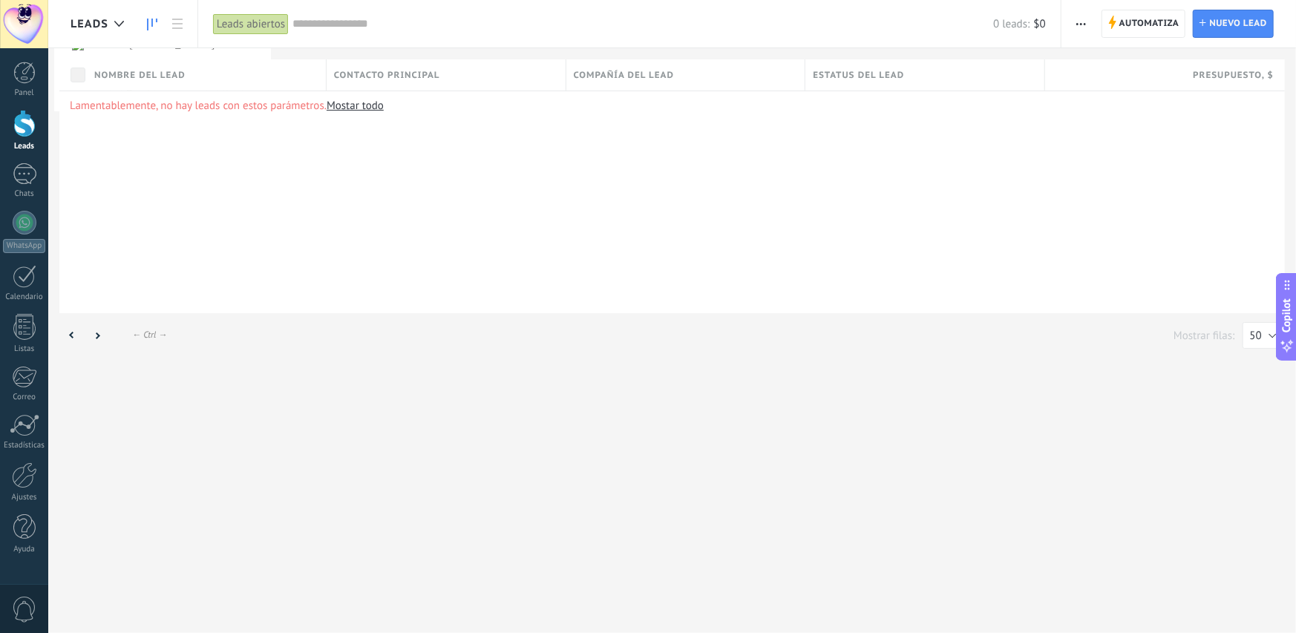
click at [163, 24] on link at bounding box center [152, 24] width 25 height 29
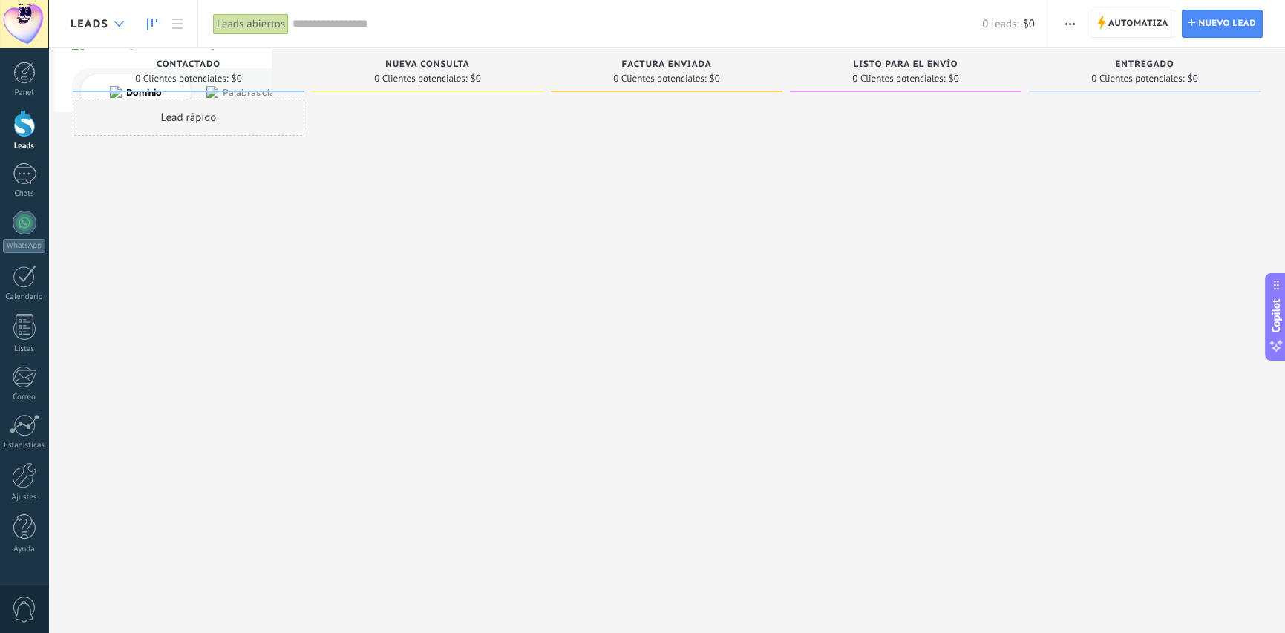
click at [119, 22] on icon at bounding box center [119, 24] width 10 height 6
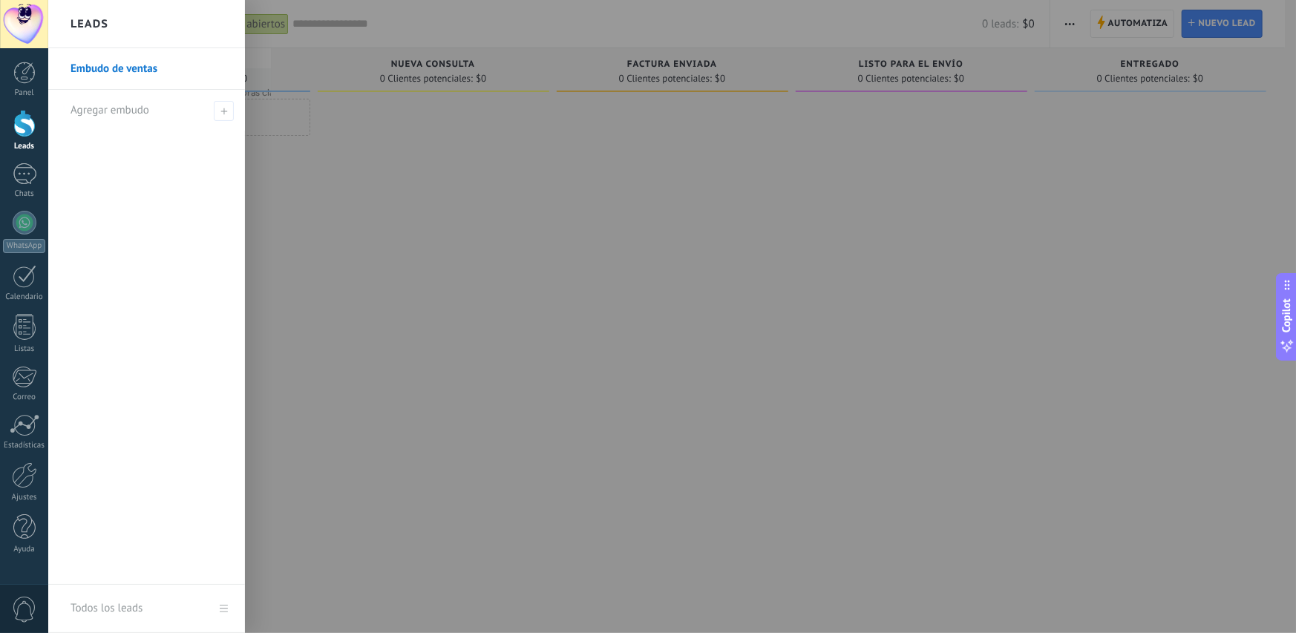
click at [137, 65] on link "Embudo de ventas" at bounding box center [151, 69] width 160 height 42
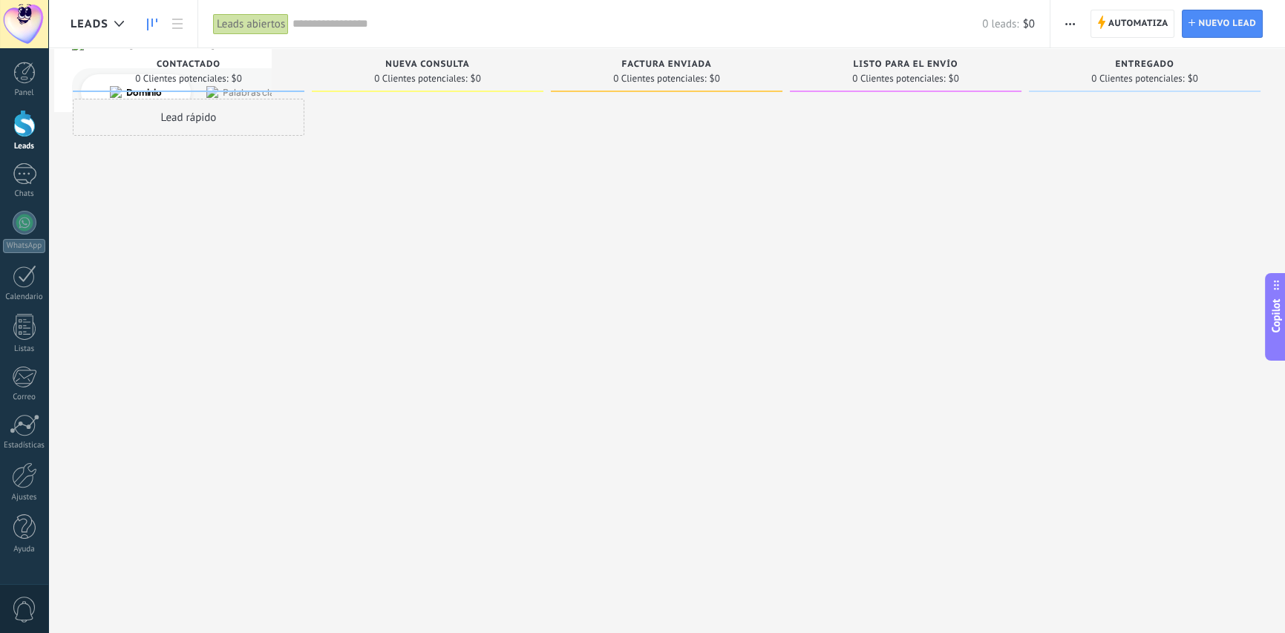
click at [1064, 31] on button "button" at bounding box center [1070, 24] width 22 height 28
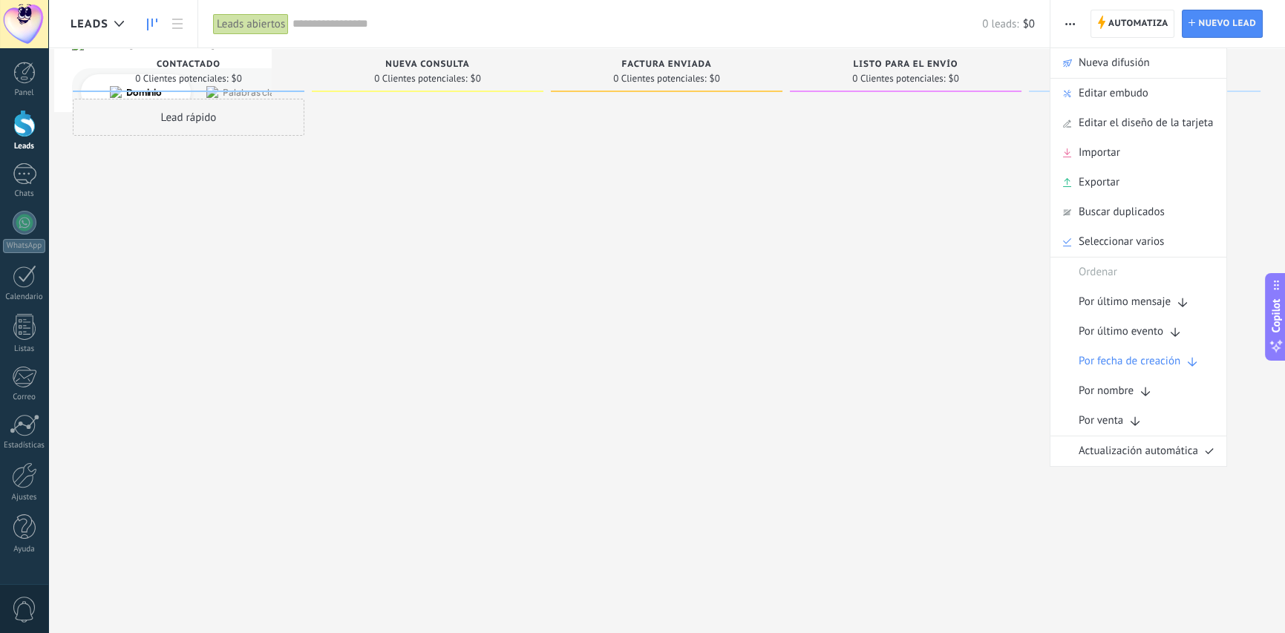
click at [793, 267] on div at bounding box center [906, 318] width 232 height 439
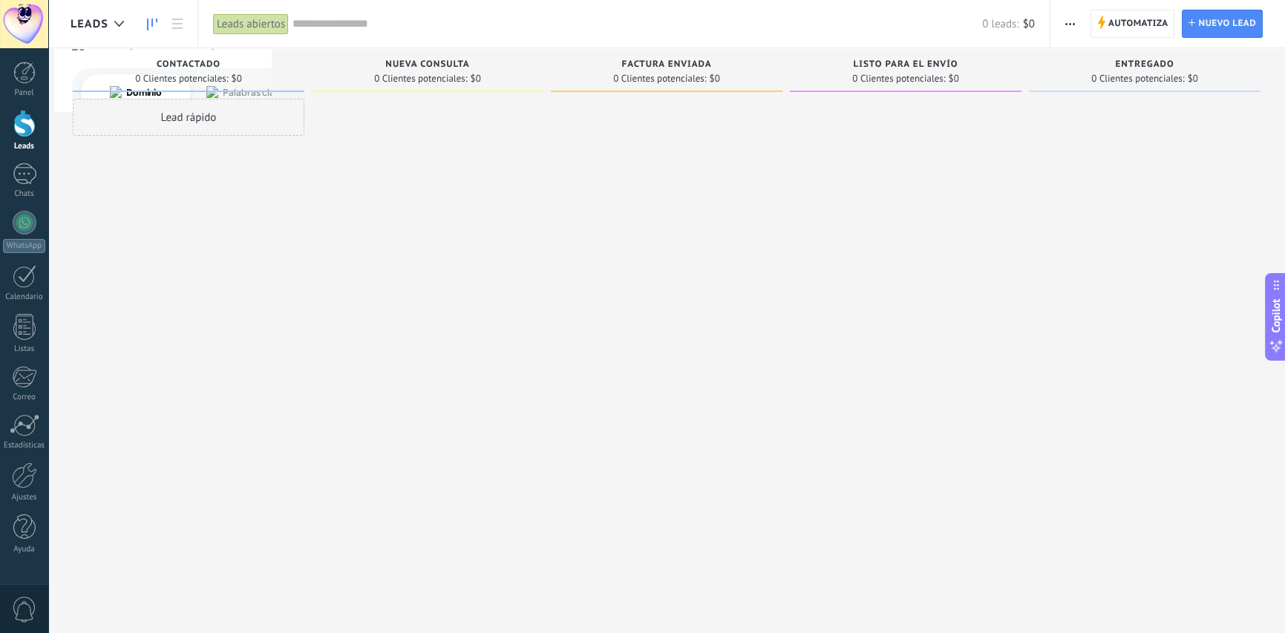
click at [182, 117] on div "Lead rápido" at bounding box center [189, 117] width 232 height 37
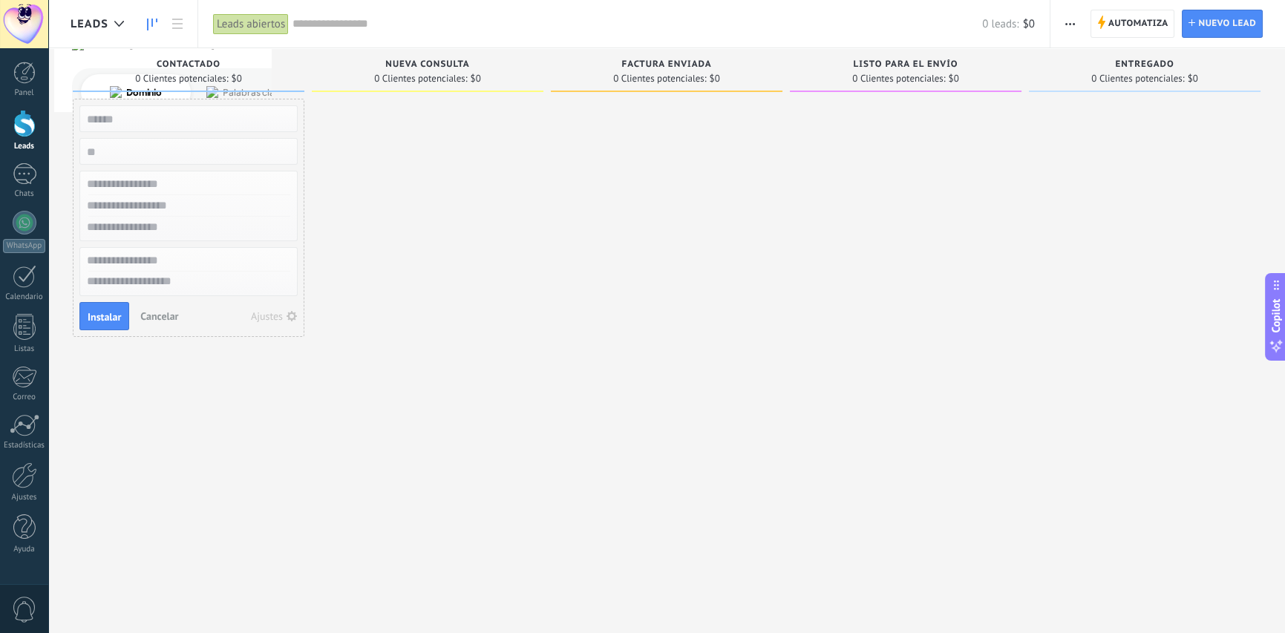
click at [203, 117] on input "text" at bounding box center [187, 118] width 217 height 21
type input "*"
type input "**********"
click at [185, 189] on input "text" at bounding box center [187, 185] width 217 height 22
click at [180, 131] on div "**********" at bounding box center [188, 118] width 218 height 27
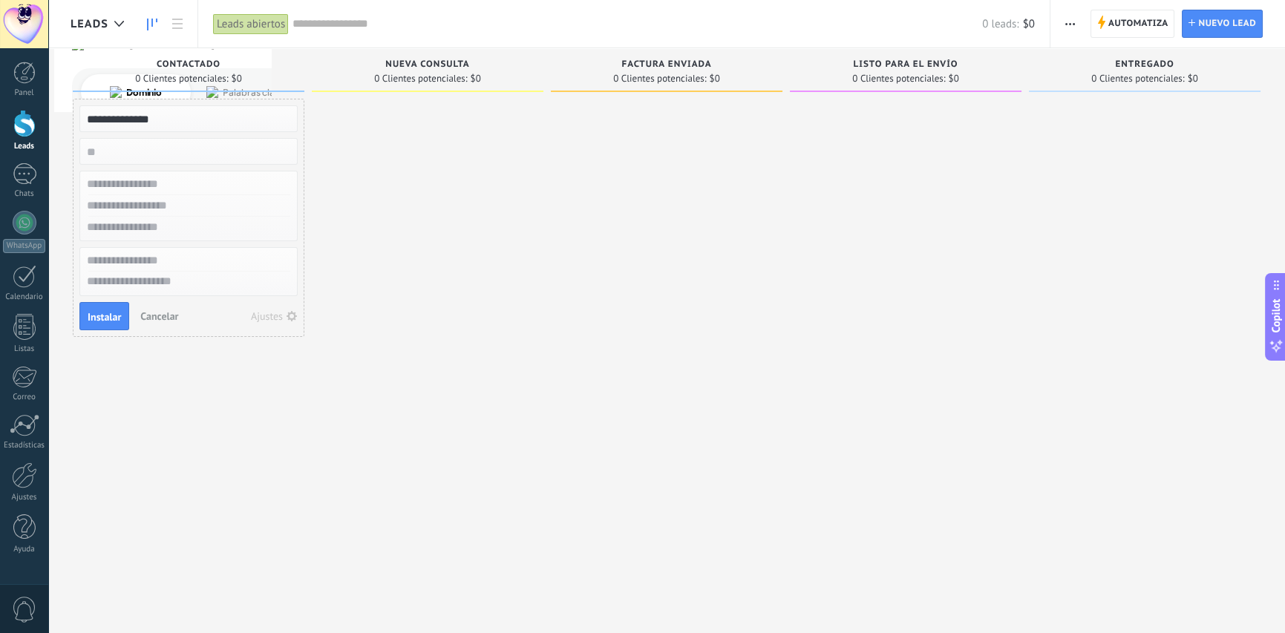
click at [183, 122] on input "**********" at bounding box center [187, 118] width 217 height 21
click at [188, 119] on input "text" at bounding box center [187, 118] width 217 height 21
type input "**********"
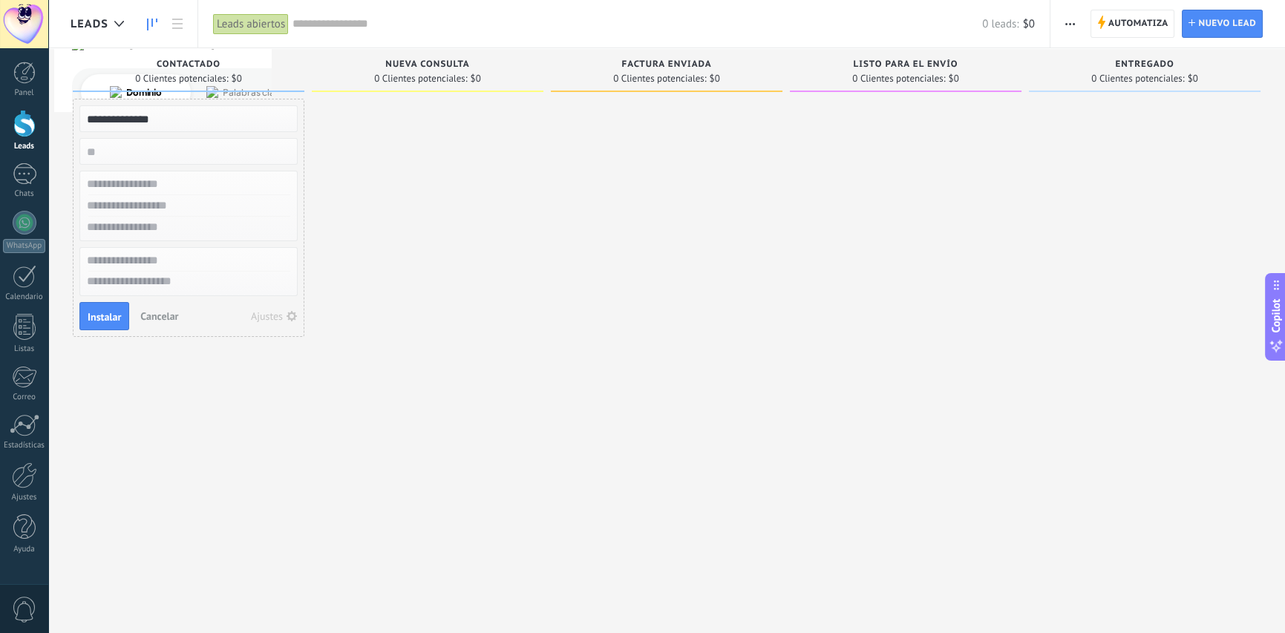
click at [176, 186] on input "text" at bounding box center [187, 185] width 217 height 22
type input "**********"
click at [136, 207] on input "text" at bounding box center [187, 206] width 217 height 22
type input "*"
type input "********"
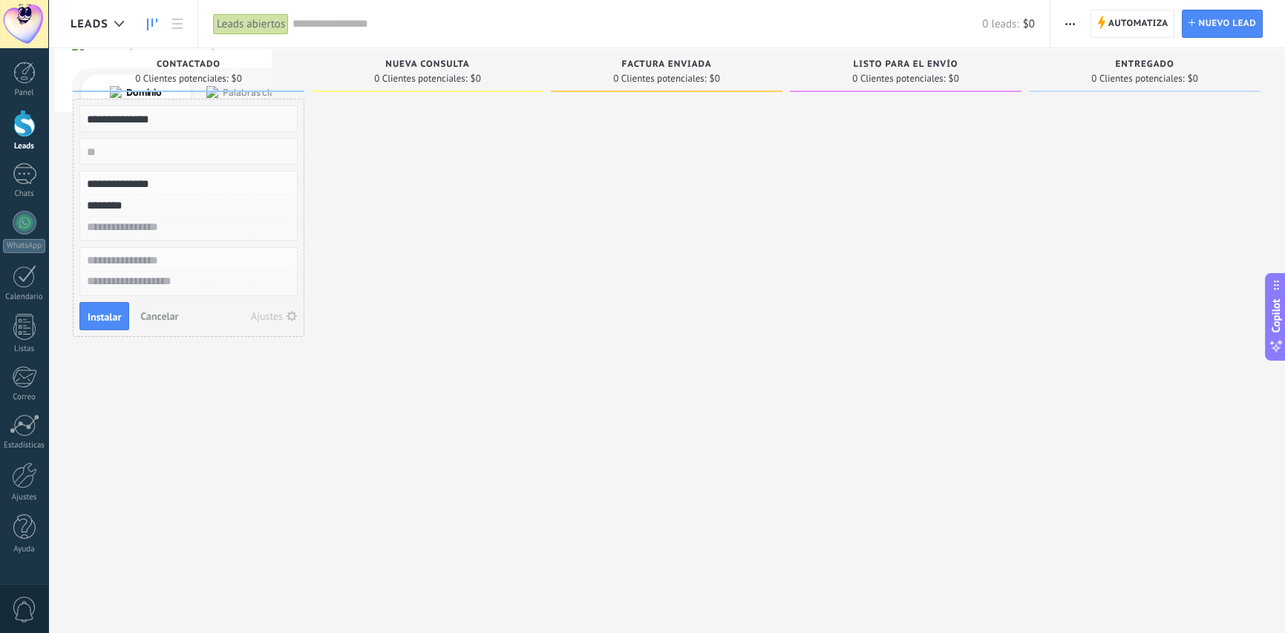
click at [179, 225] on input "text" at bounding box center [187, 228] width 217 height 22
type input "**********"
click at [97, 316] on span "Instalar" at bounding box center [104, 317] width 33 height 10
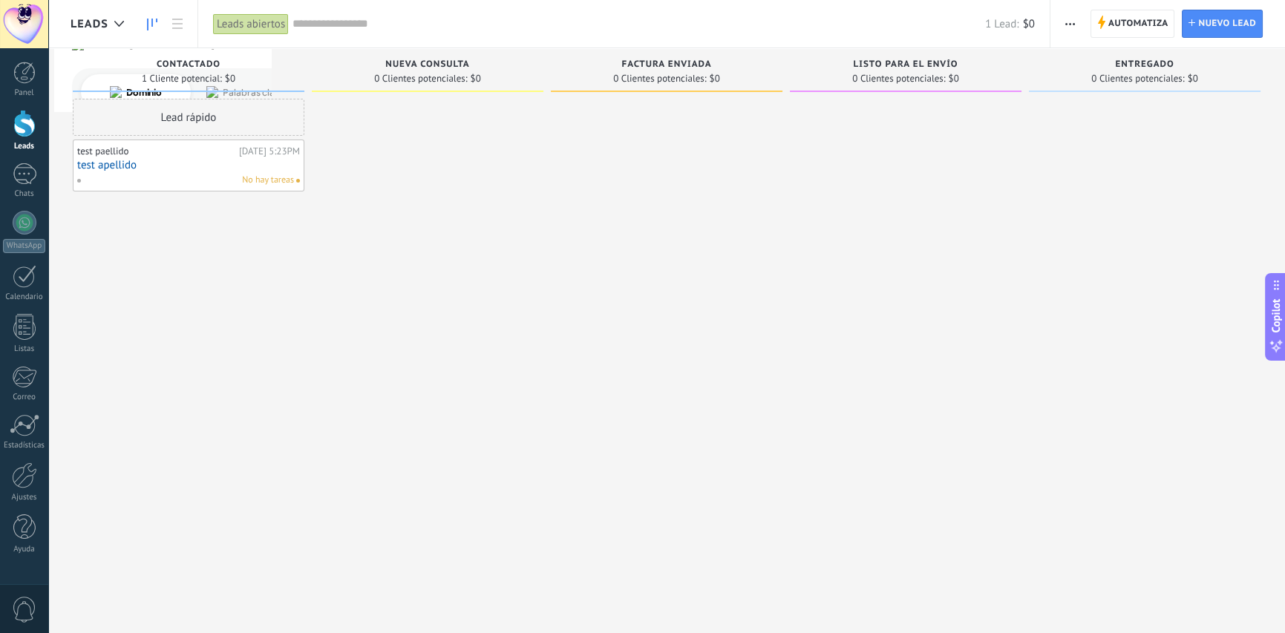
click at [220, 151] on div "test paellido" at bounding box center [156, 151] width 158 height 12
click at [199, 163] on link "test apellido" at bounding box center [188, 165] width 223 height 13
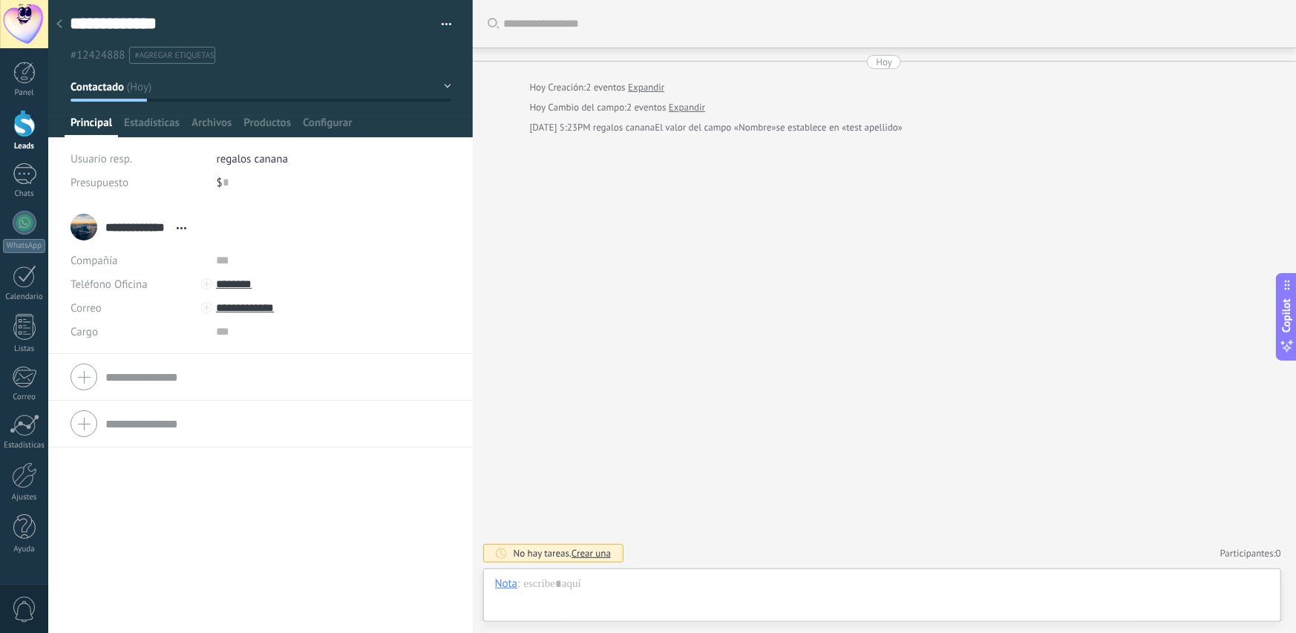
click at [271, 154] on span "regalos canana" at bounding box center [252, 159] width 71 height 14
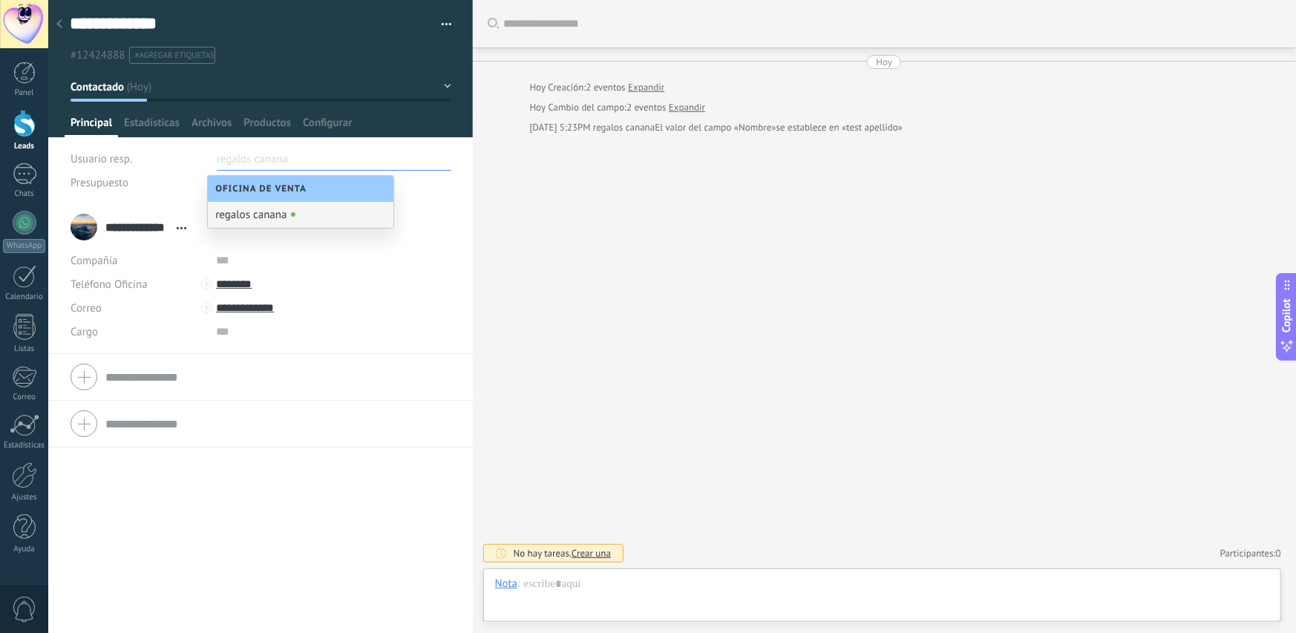
click at [542, 198] on div "Buscar Carga más [DATE] [DATE] Creación: 2 eventos Expandir [DATE] Cambio del c…" at bounding box center [884, 316] width 823 height 633
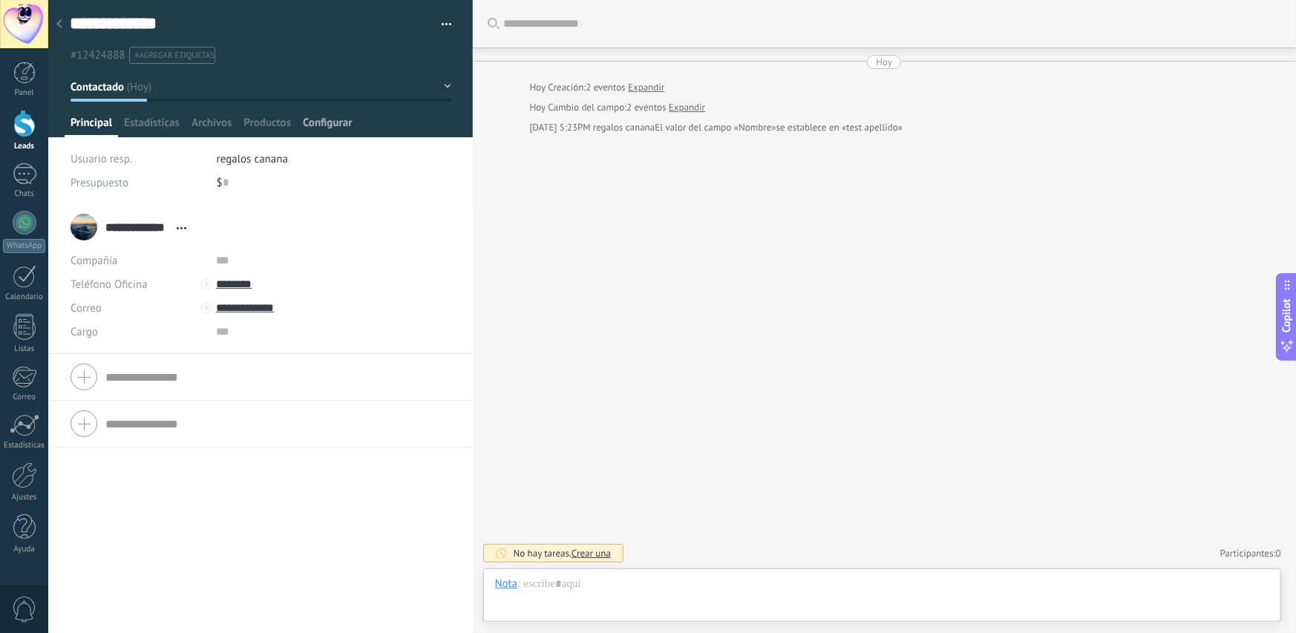
click at [346, 128] on span "Configurar" at bounding box center [327, 127] width 49 height 22
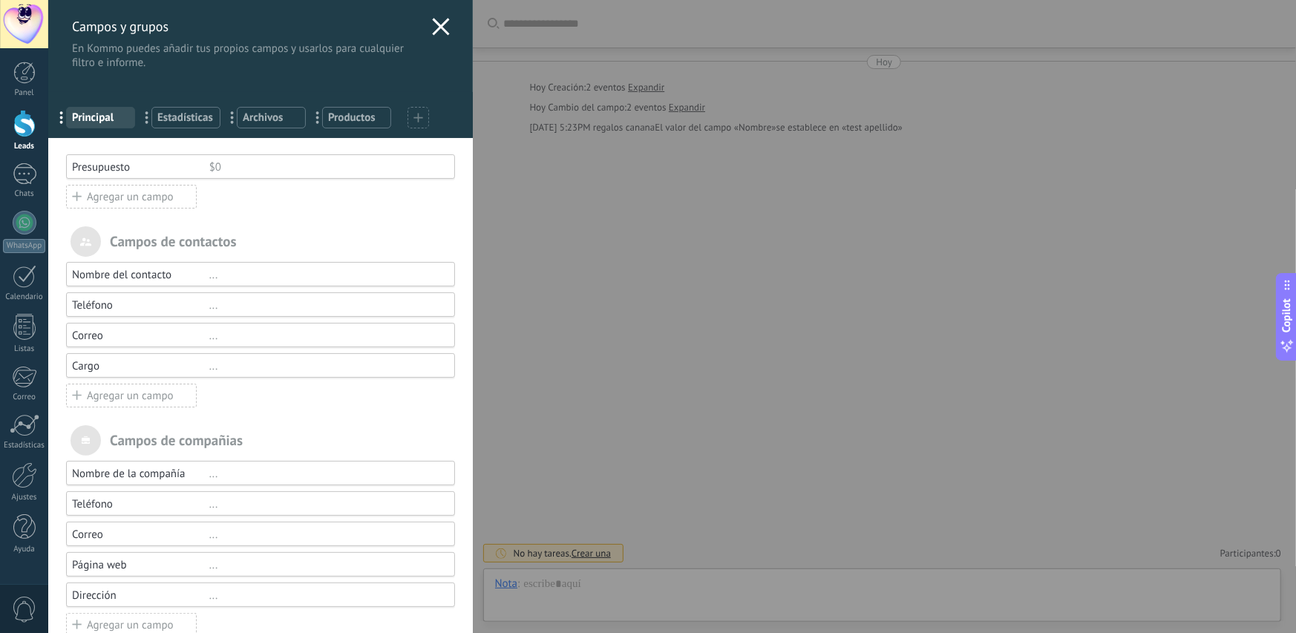
click at [432, 24] on icon at bounding box center [441, 27] width 18 height 18
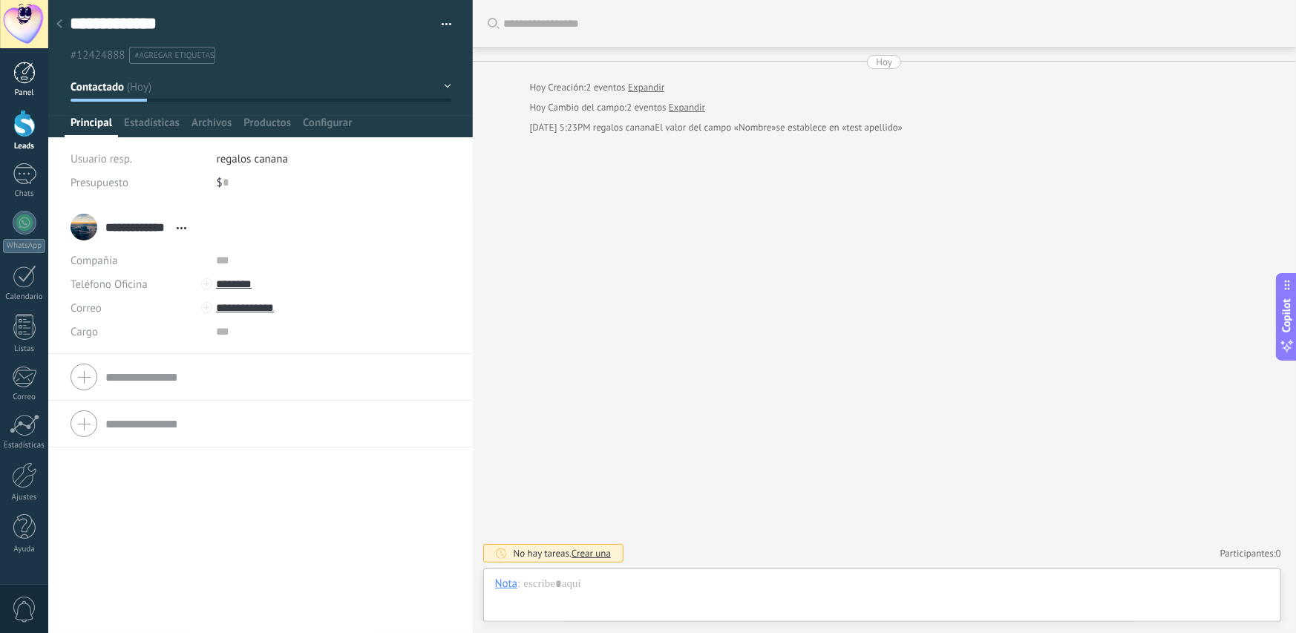
click at [22, 90] on div "Panel" at bounding box center [24, 93] width 43 height 10
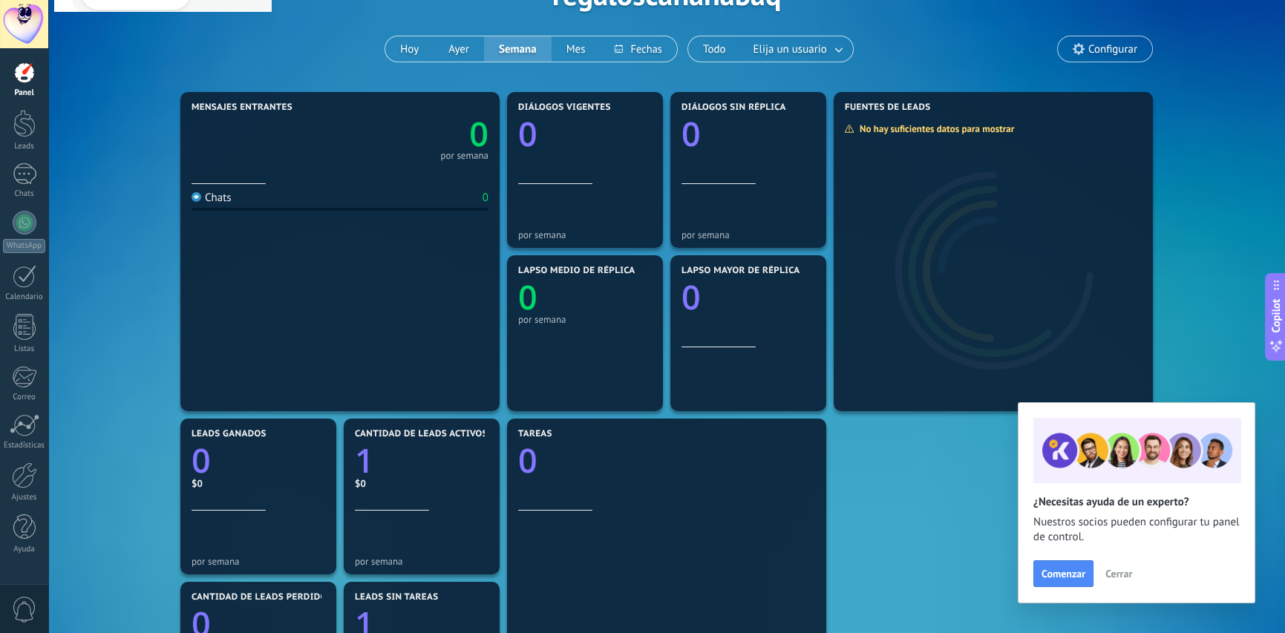
scroll to position [74, 0]
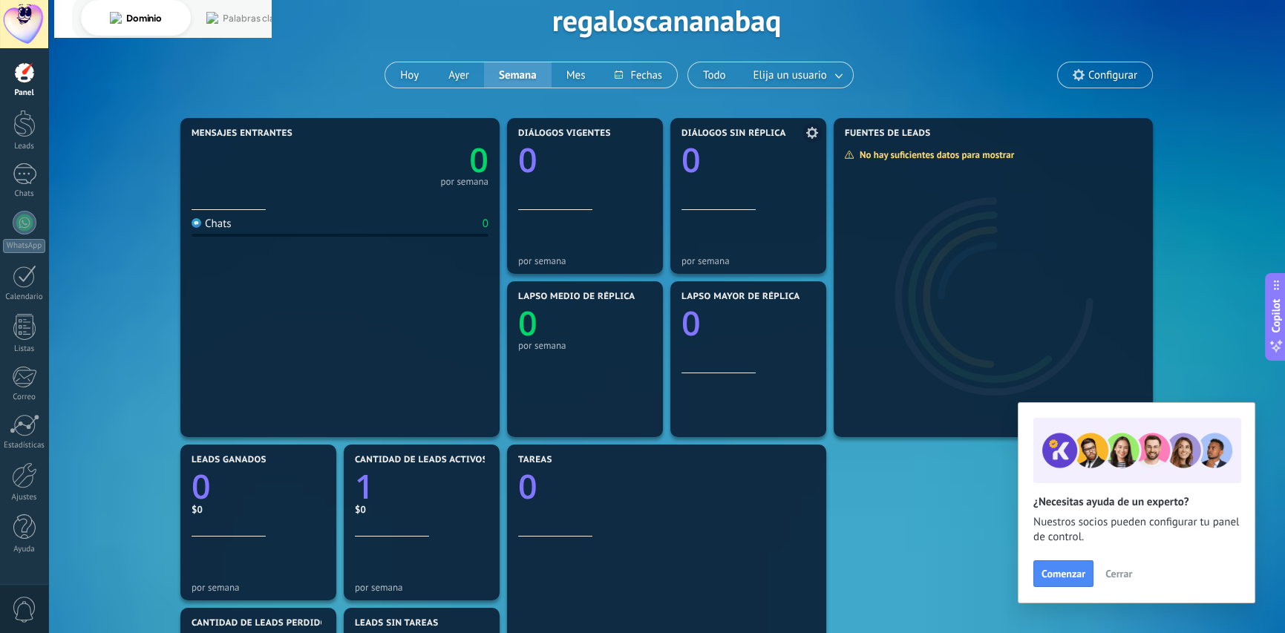
click at [810, 136] on use at bounding box center [812, 133] width 12 height 12
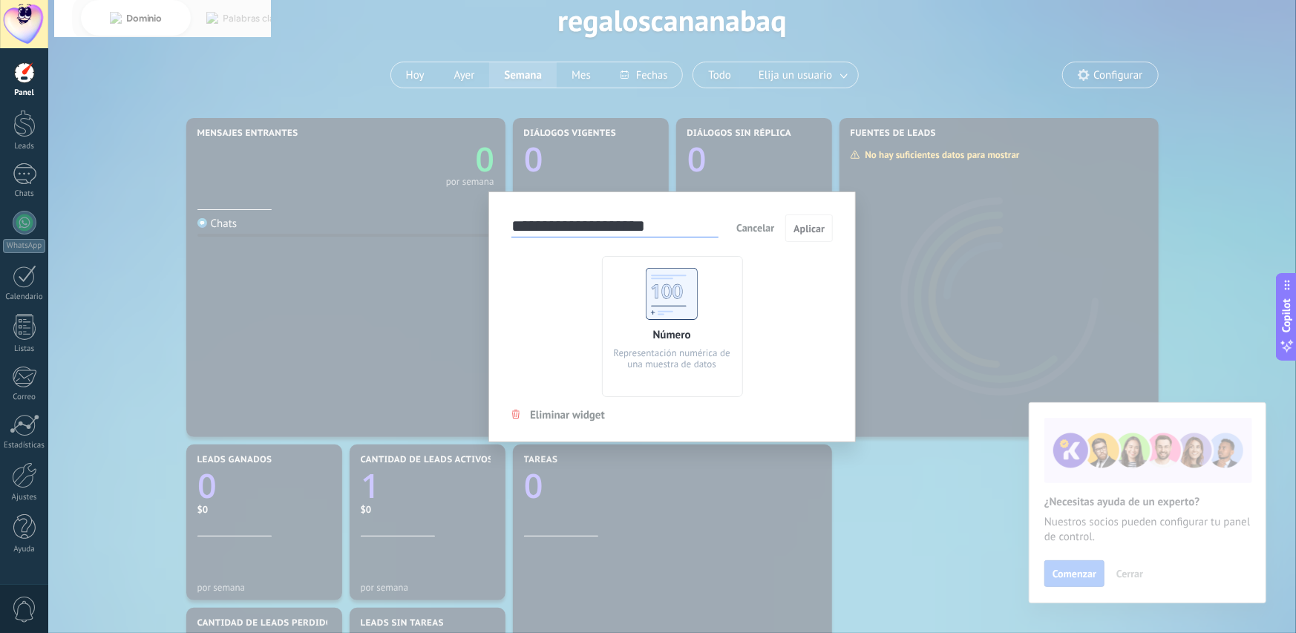
click at [877, 168] on div "**********" at bounding box center [672, 316] width 1248 height 633
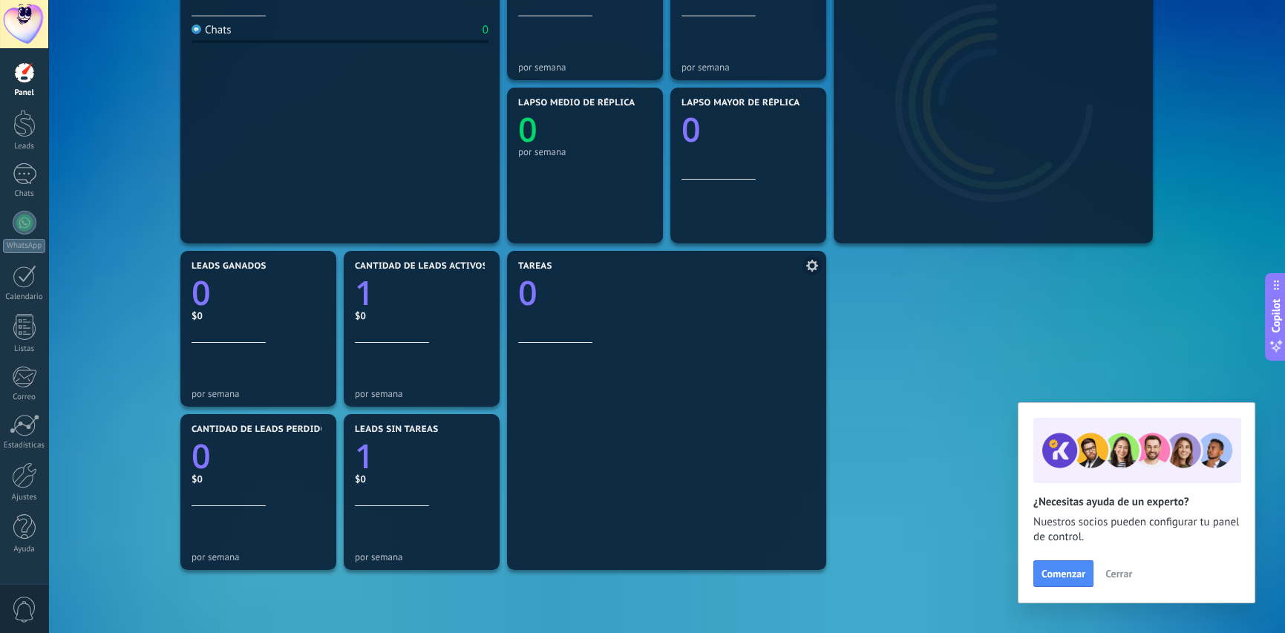
scroll to position [194, 0]
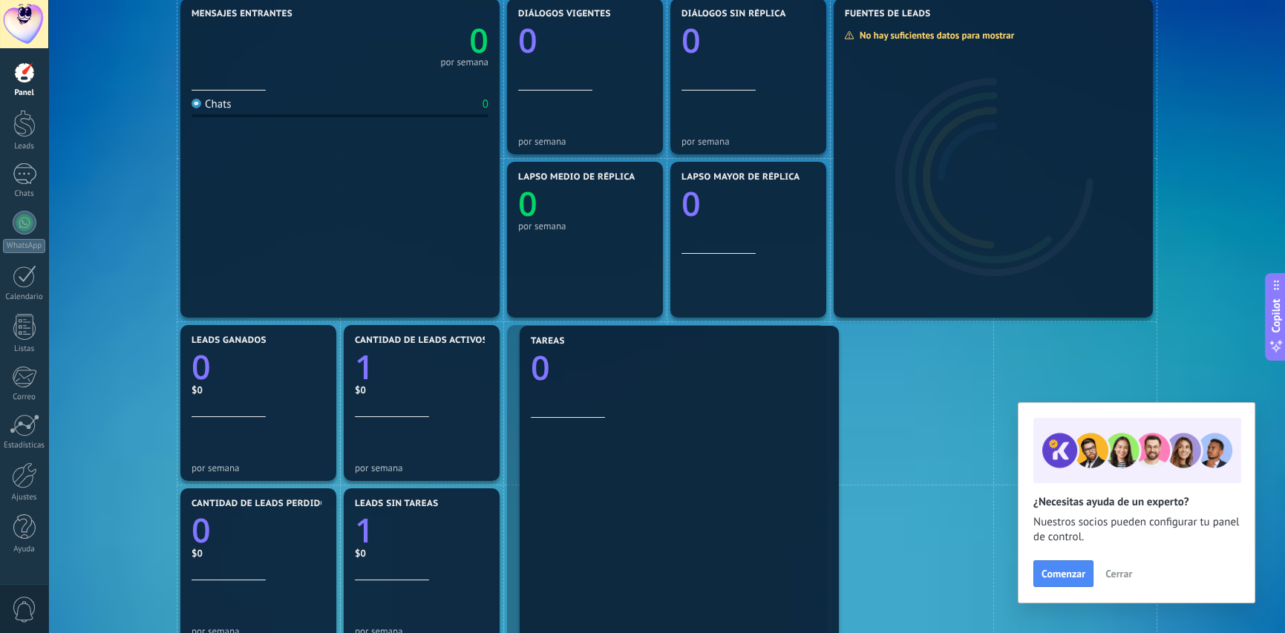
drag, startPoint x: 592, startPoint y: 376, endPoint x: 608, endPoint y: 370, distance: 16.7
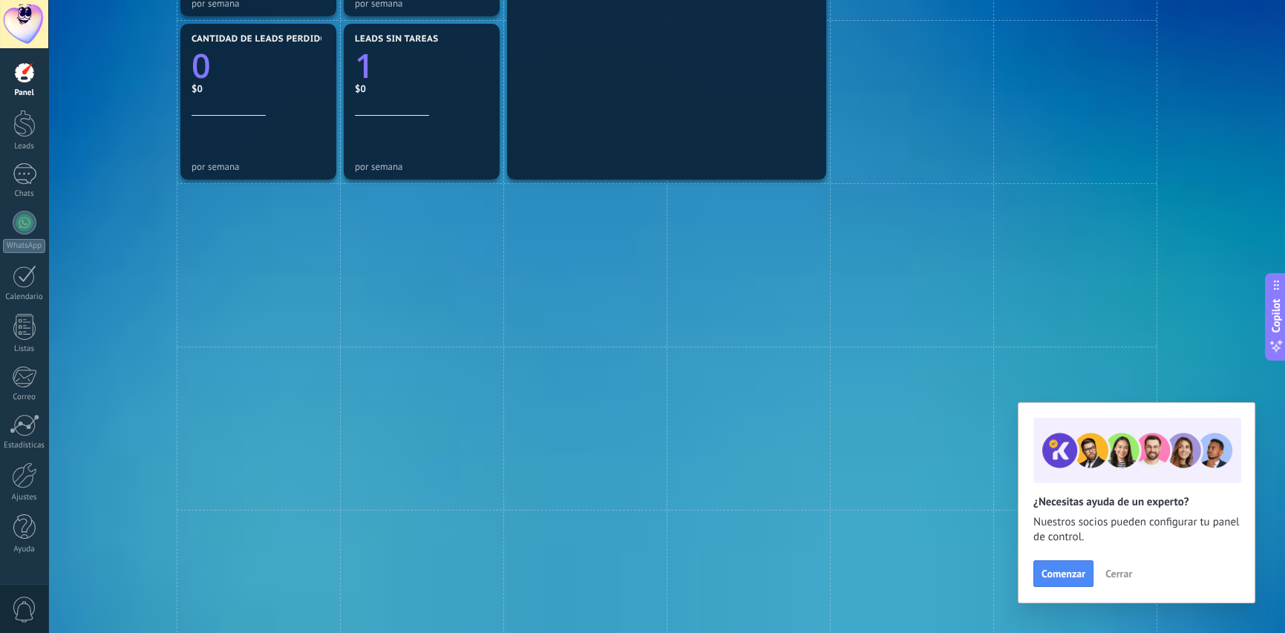
scroll to position [520, 0]
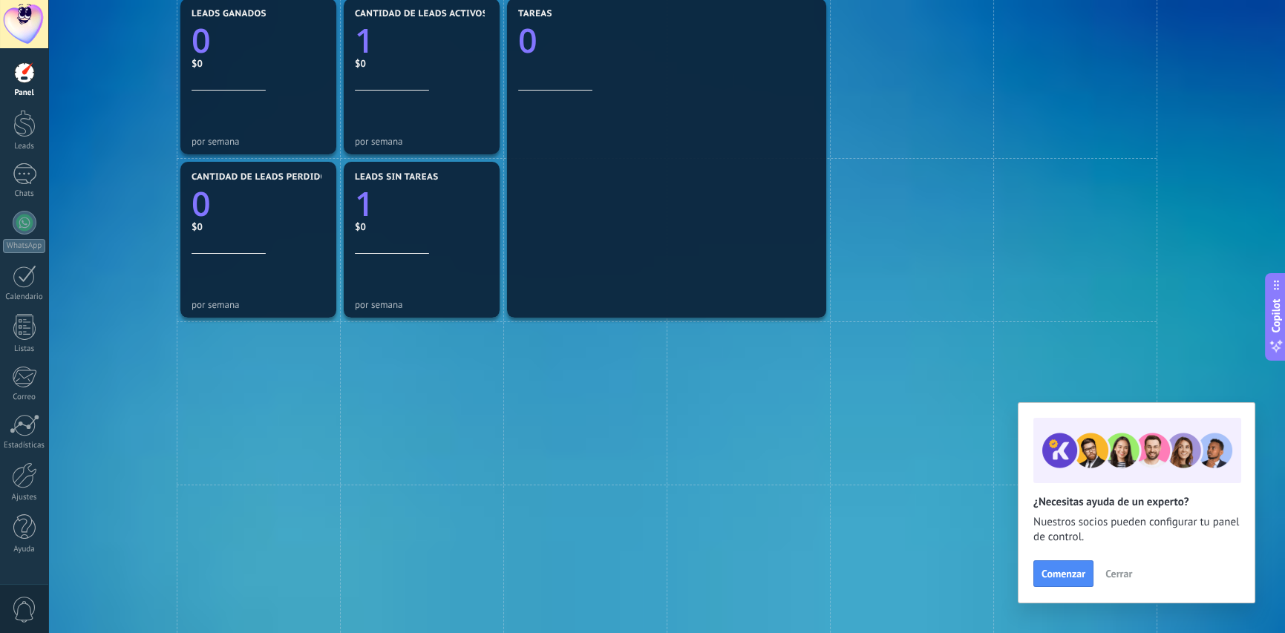
click at [1109, 566] on button "Cerrar" at bounding box center [1118, 574] width 40 height 22
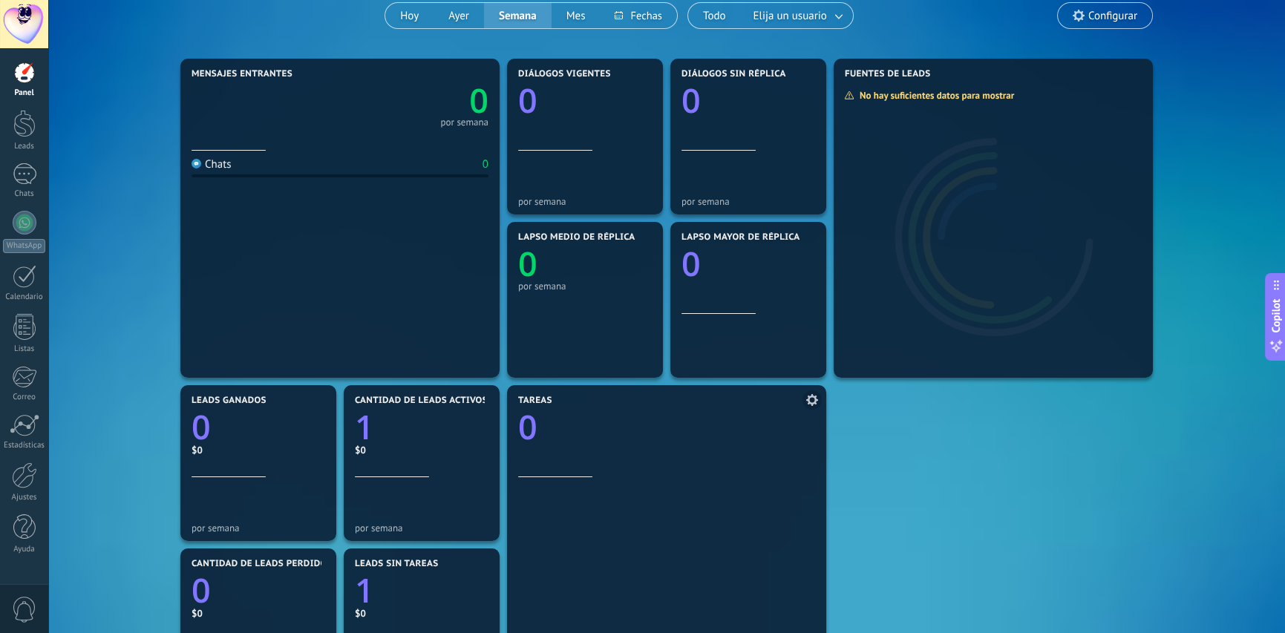
scroll to position [297, 0]
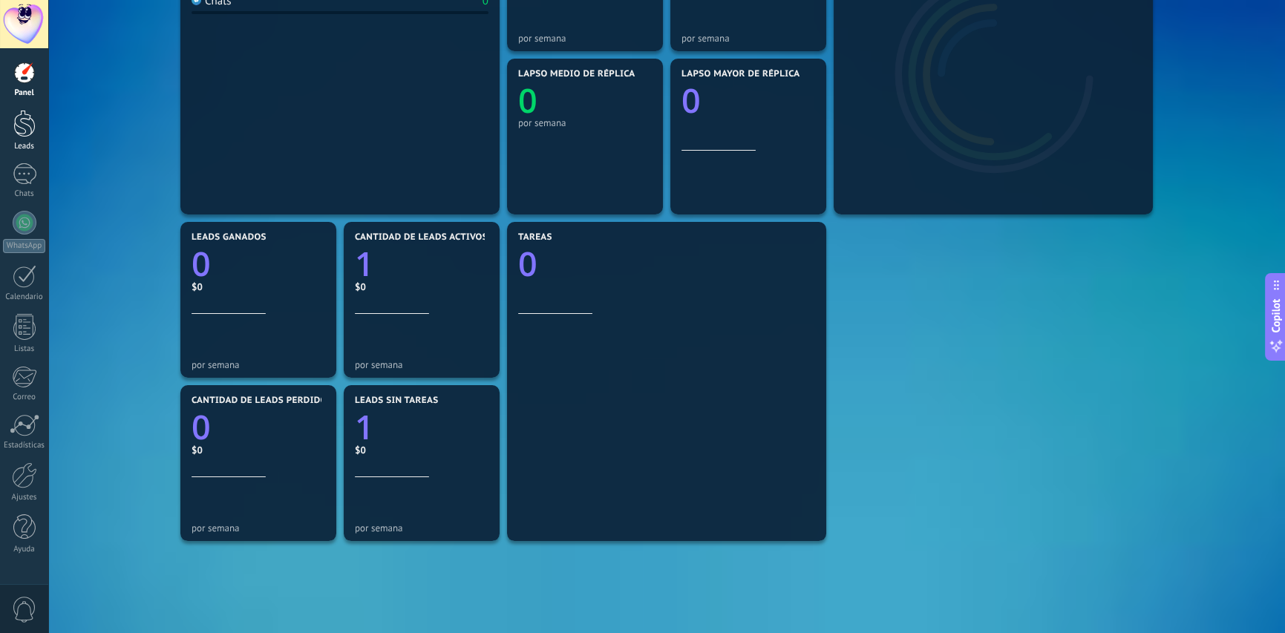
click at [29, 122] on div at bounding box center [24, 123] width 22 height 27
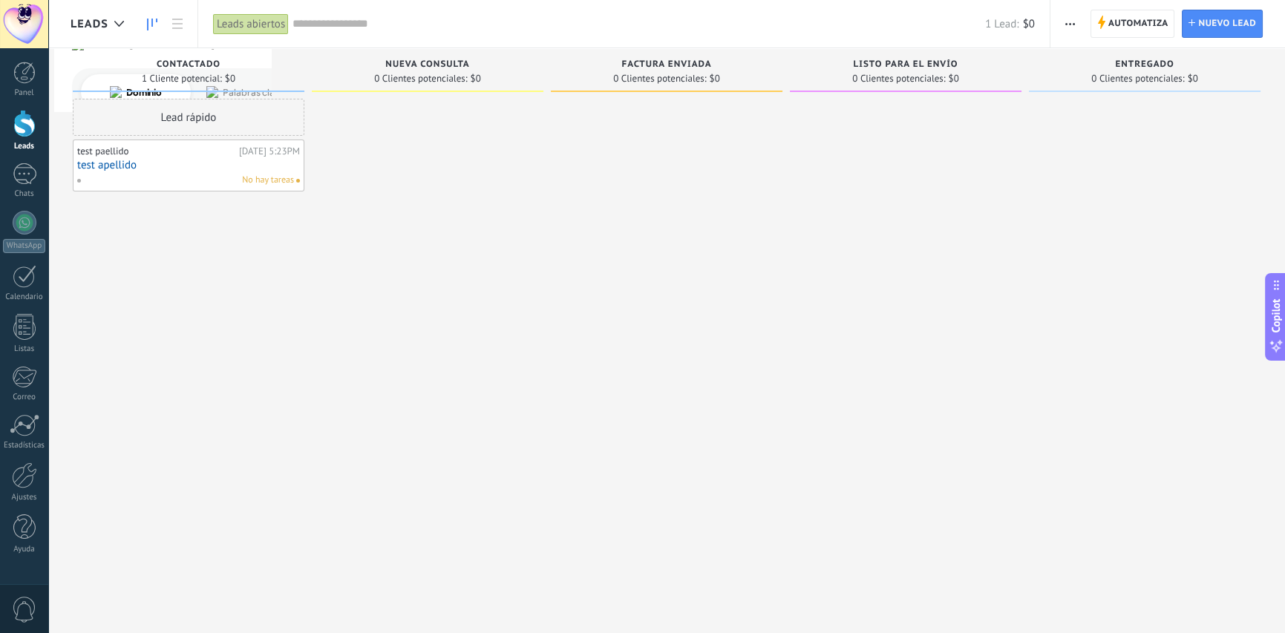
click at [451, 61] on span "Nueva consulta" at bounding box center [427, 64] width 84 height 10
click at [424, 94] on div "Nueva consulta 0 Clientes potenciales: $0" at bounding box center [428, 73] width 232 height 50
click at [1112, 23] on span "Automatiza" at bounding box center [1138, 23] width 60 height 27
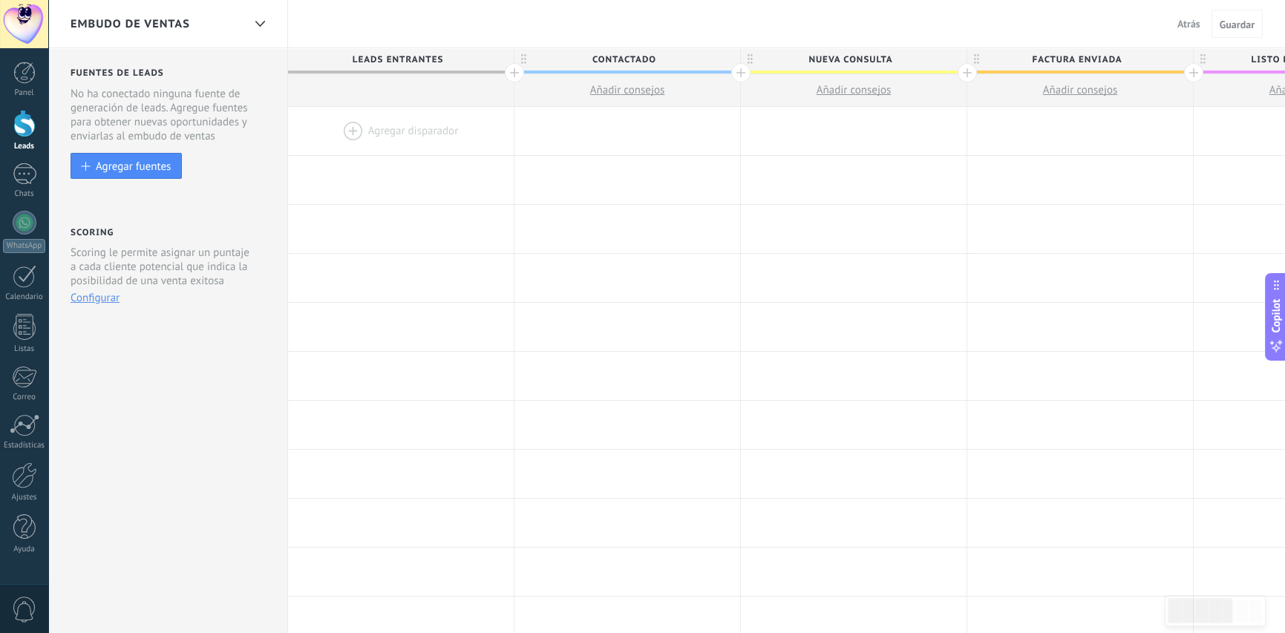
drag, startPoint x: 24, startPoint y: 76, endPoint x: 24, endPoint y: 104, distance: 27.5
click at [24, 76] on div at bounding box center [24, 73] width 22 height 22
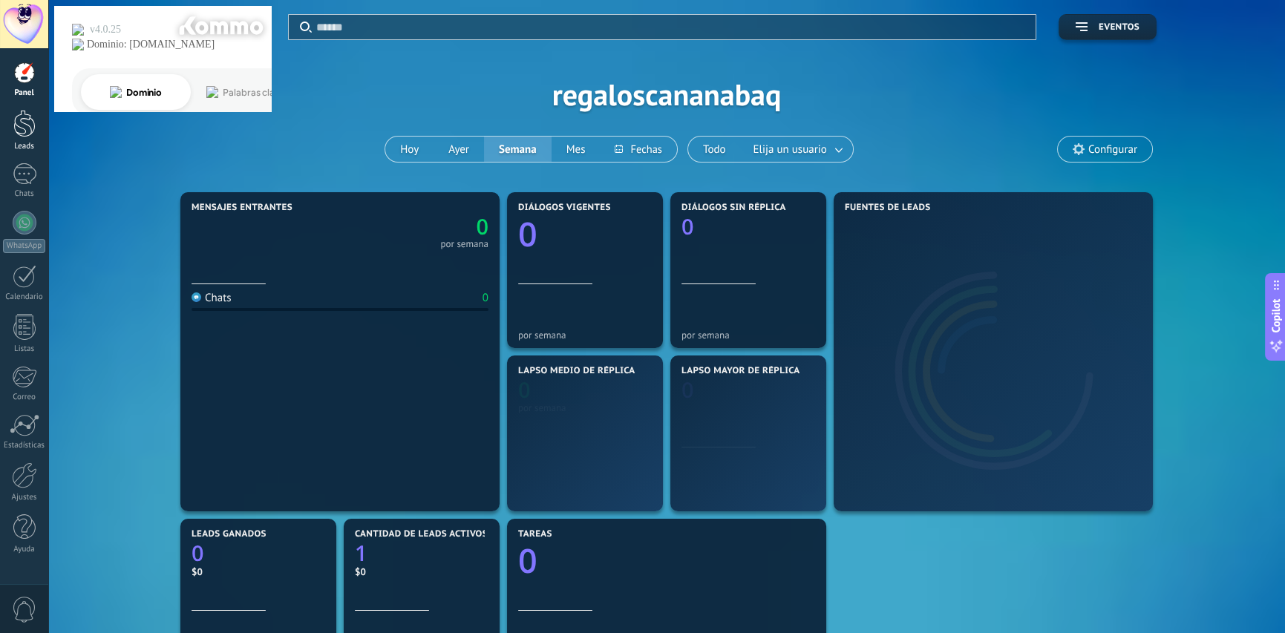
click at [23, 128] on div at bounding box center [24, 123] width 22 height 27
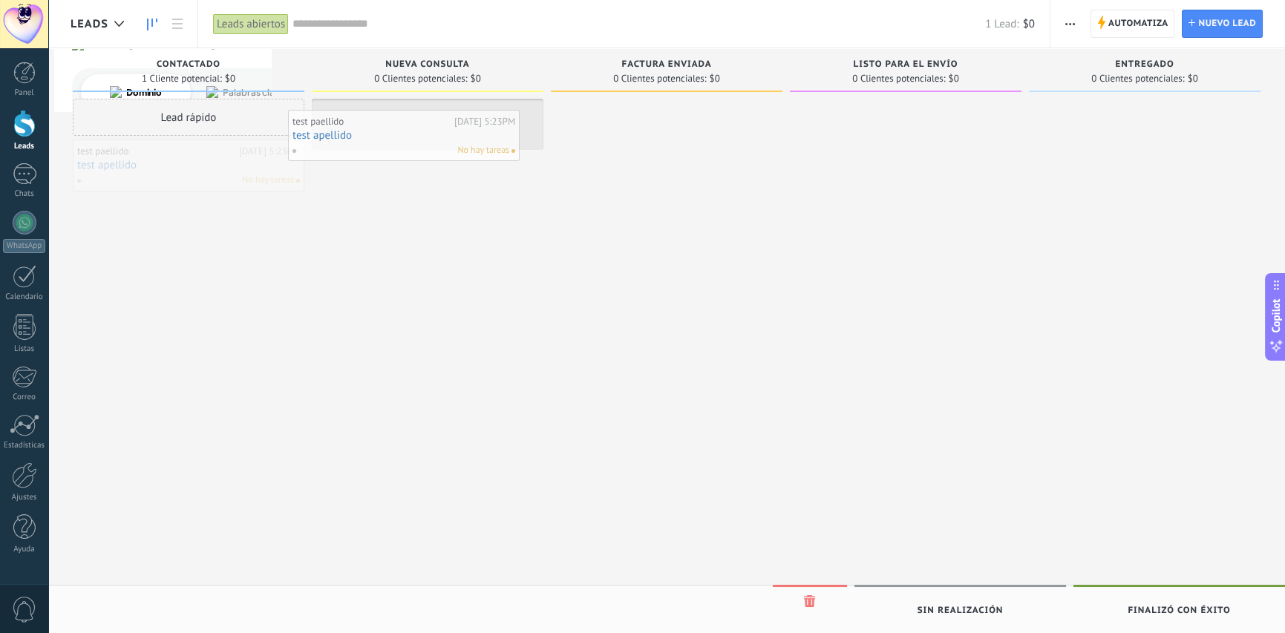
drag, startPoint x: 272, startPoint y: 174, endPoint x: 488, endPoint y: 143, distance: 218.1
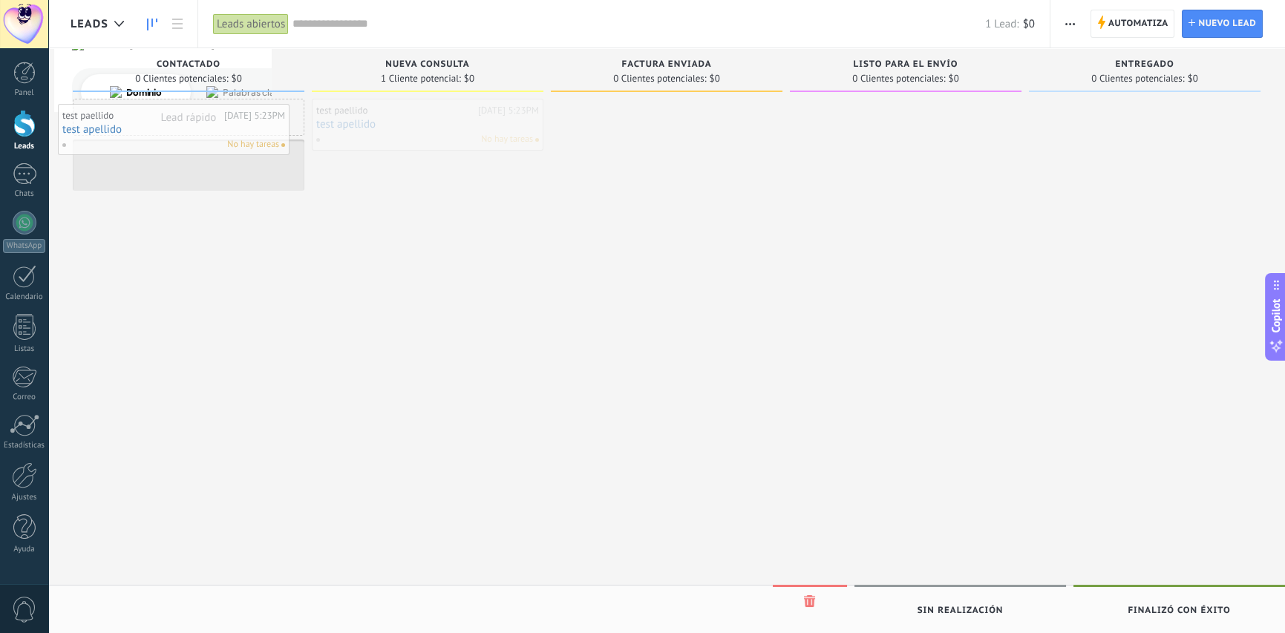
drag, startPoint x: 447, startPoint y: 128, endPoint x: 194, endPoint y: 145, distance: 253.0
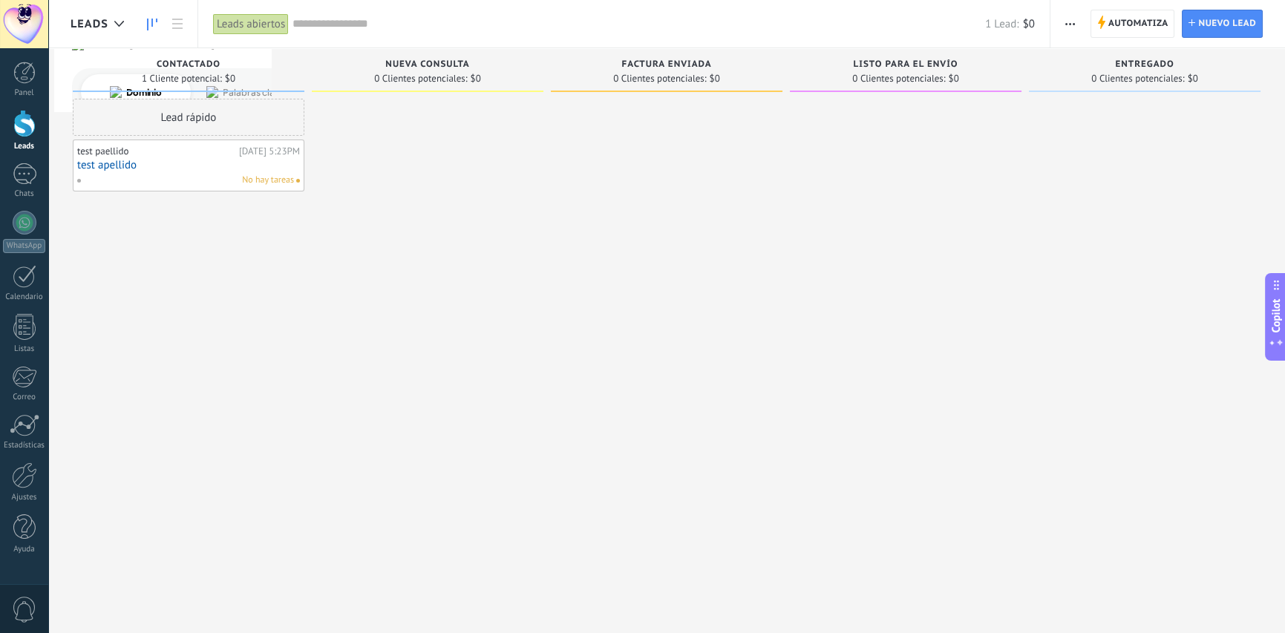
click at [169, 154] on div "test paellido" at bounding box center [156, 151] width 158 height 12
click at [229, 165] on link "test apellido" at bounding box center [188, 165] width 223 height 13
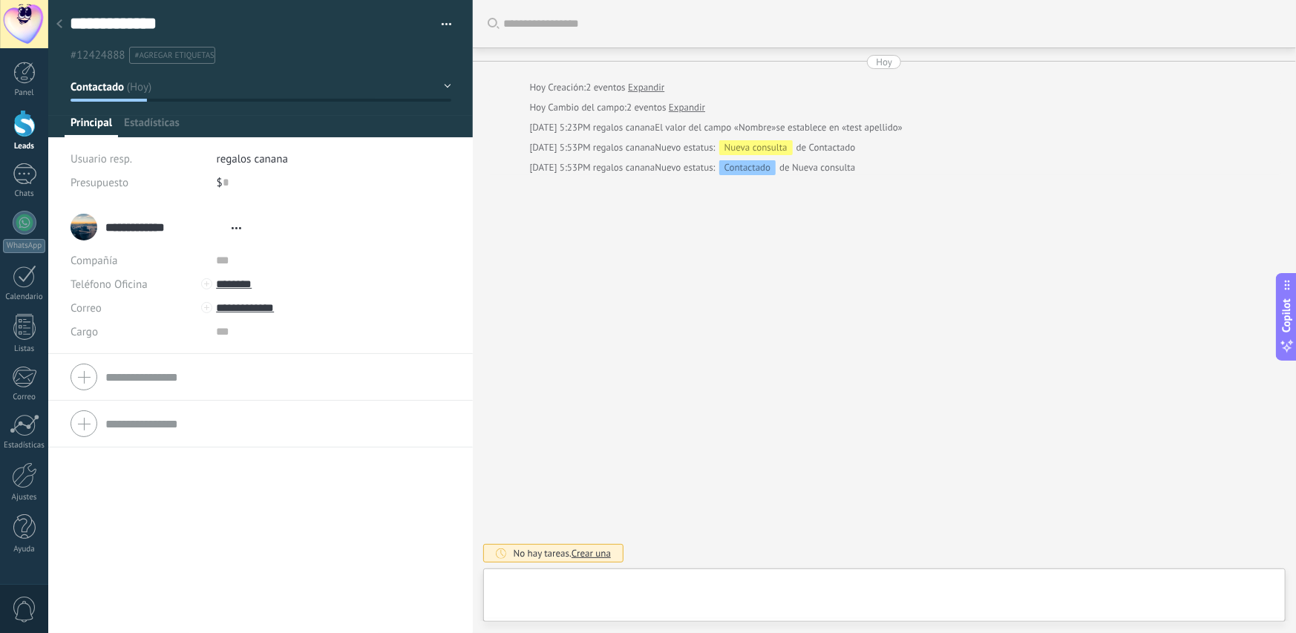
type textarea "**********"
click at [448, 24] on div "**********" at bounding box center [260, 32] width 425 height 64
click at [441, 19] on button "button" at bounding box center [441, 24] width 22 height 22
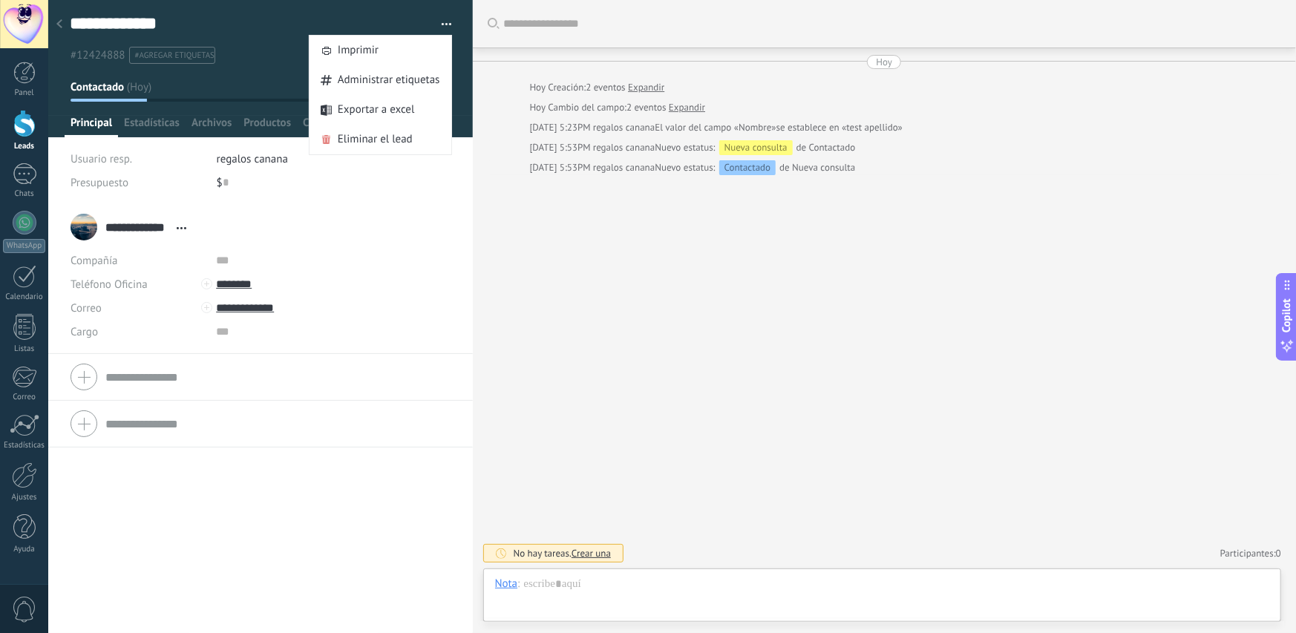
click at [407, 233] on div "**********" at bounding box center [261, 227] width 380 height 37
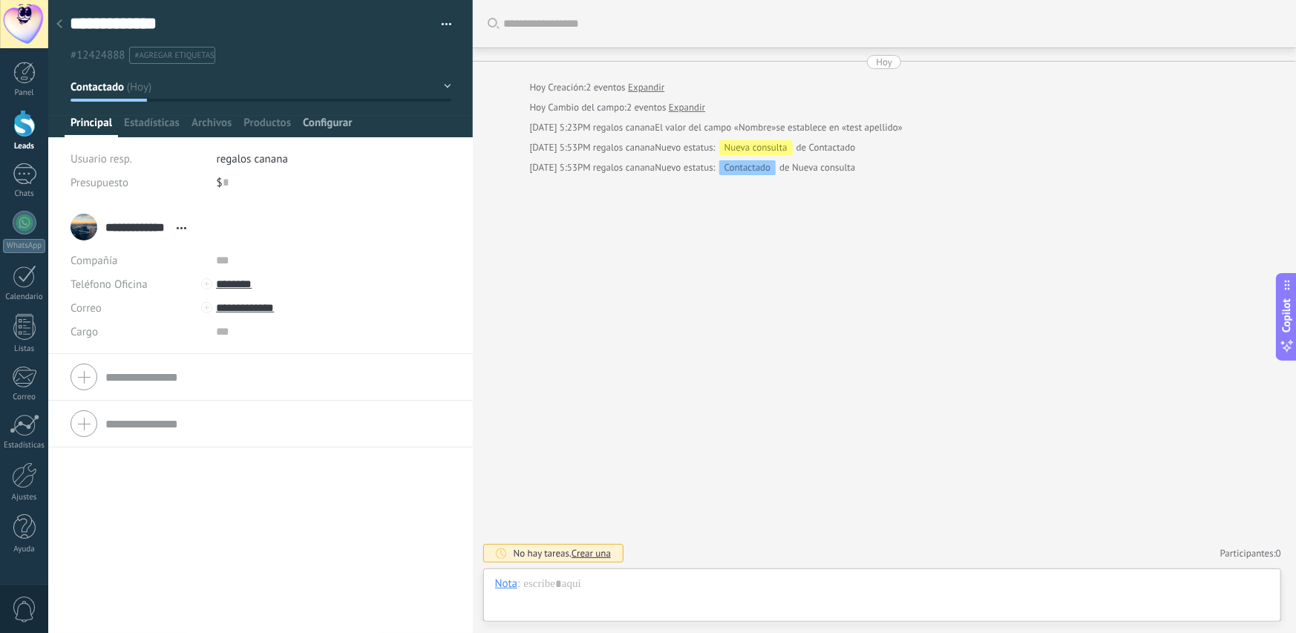
click at [341, 129] on span "Configurar" at bounding box center [327, 127] width 49 height 22
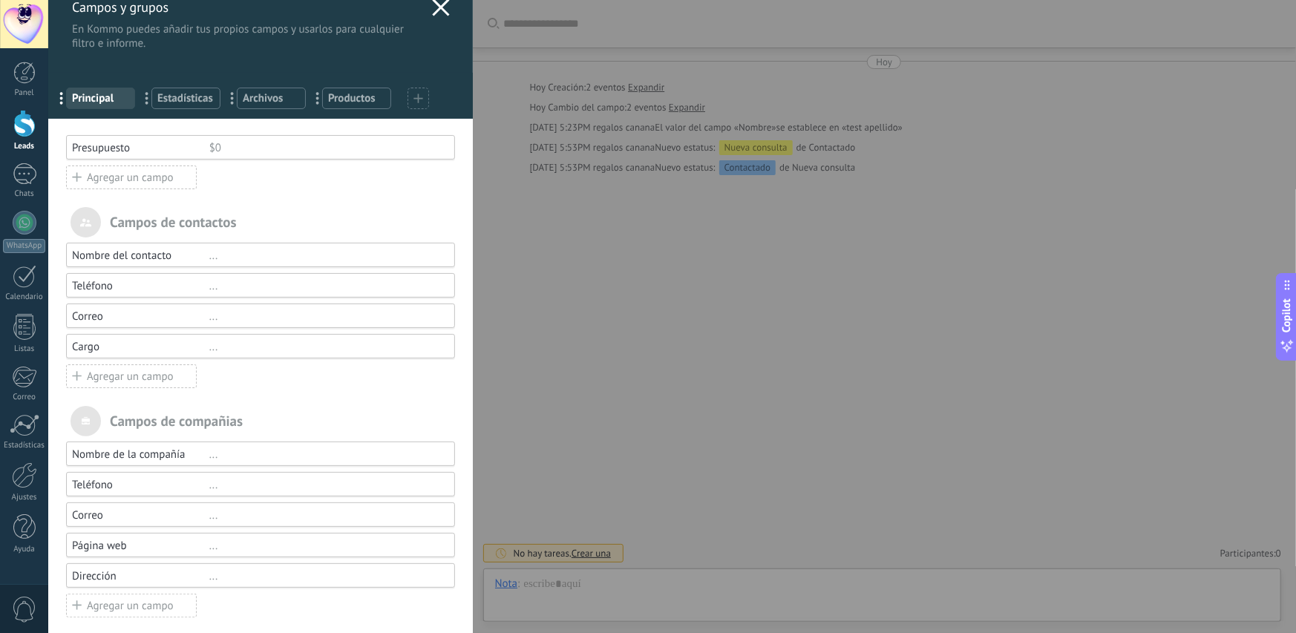
scroll to position [30, 0]
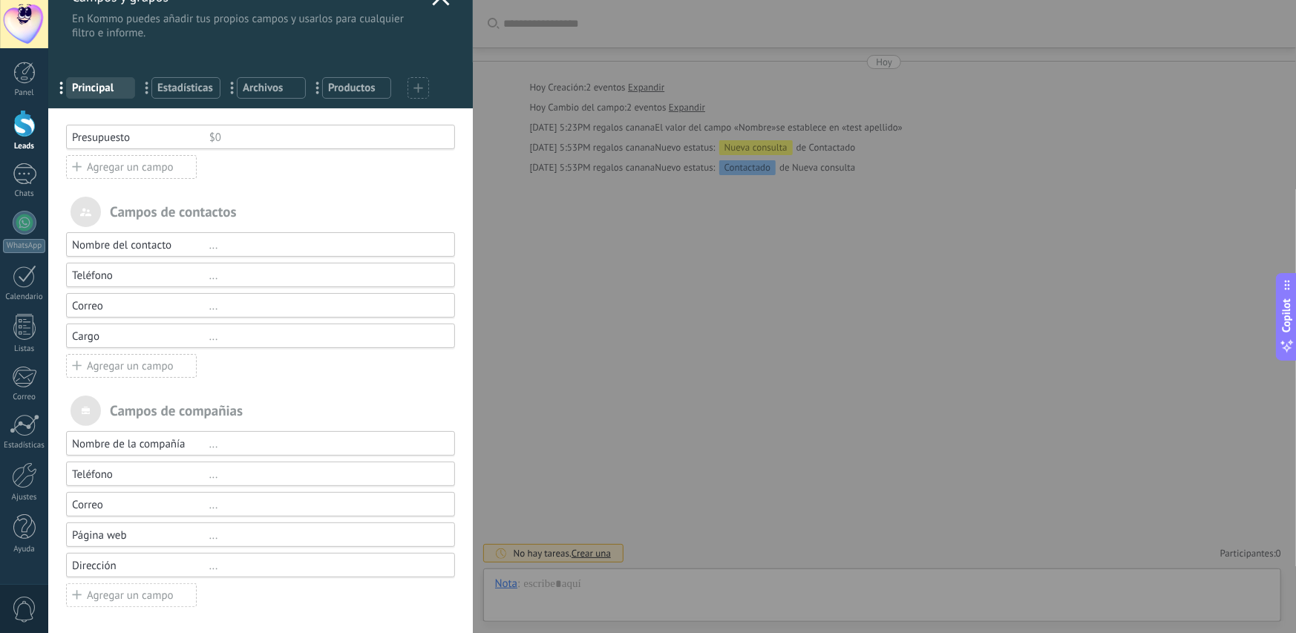
click at [157, 598] on div "Agregar un campo" at bounding box center [131, 595] width 131 height 24
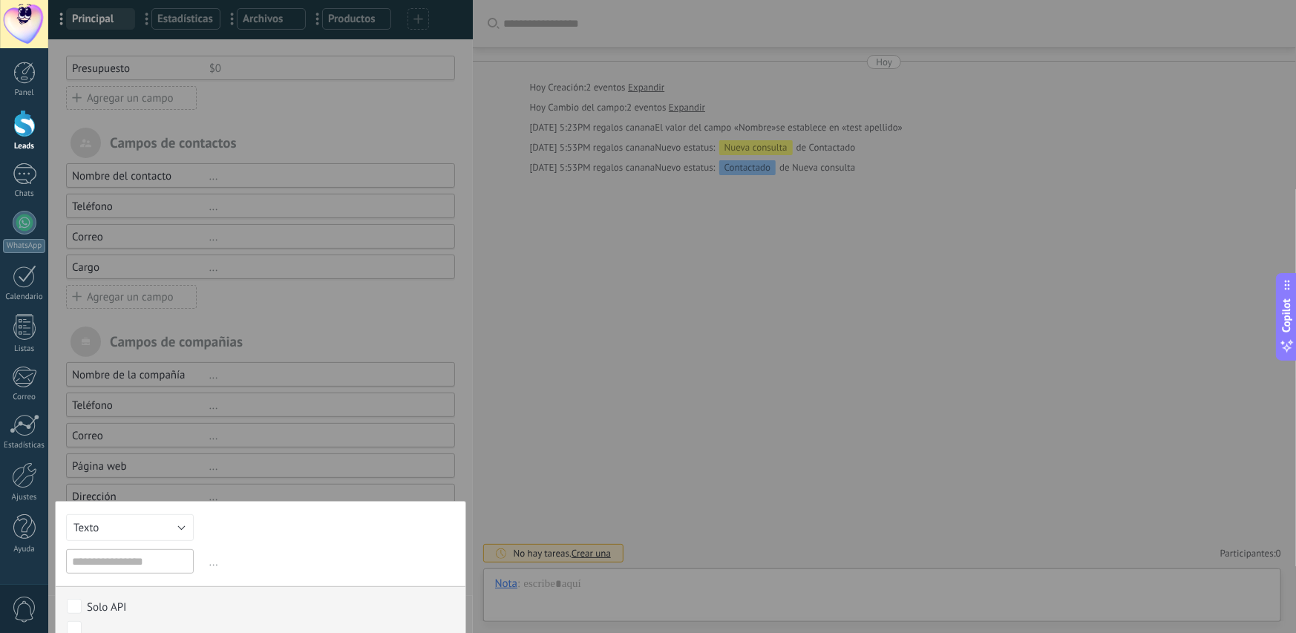
scroll to position [158, 0]
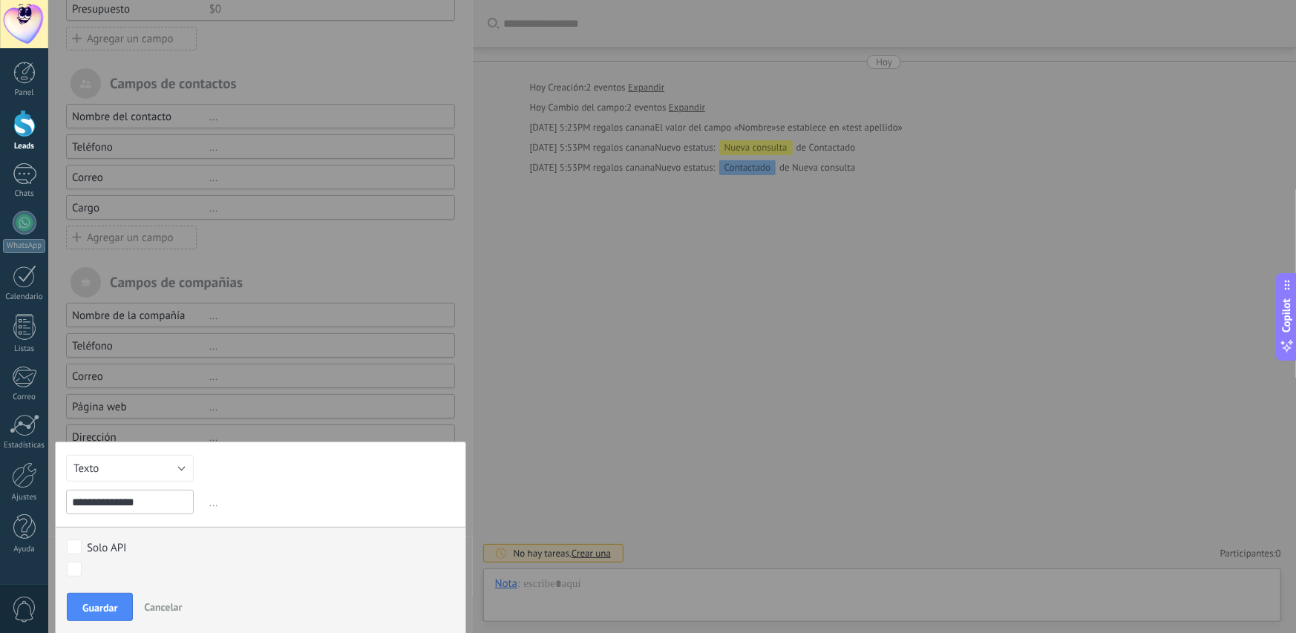
type input "**********"
click at [110, 607] on span "Guardar" at bounding box center [99, 608] width 35 height 10
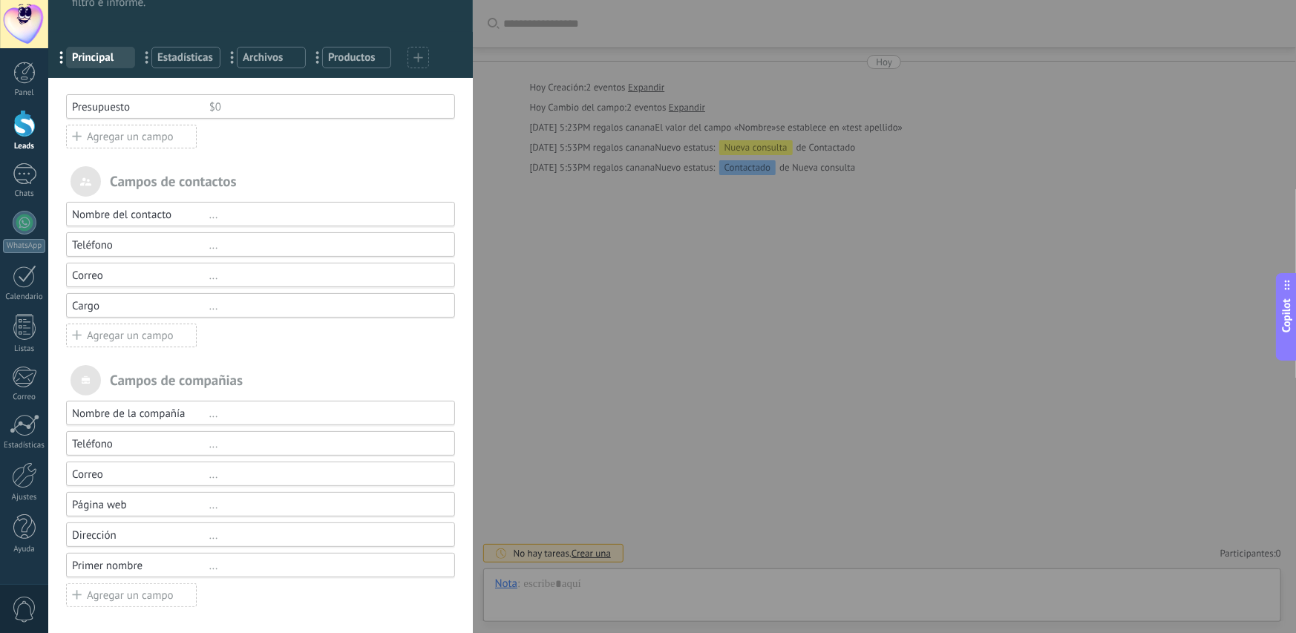
click at [134, 595] on div "Agregar un campo" at bounding box center [131, 595] width 131 height 24
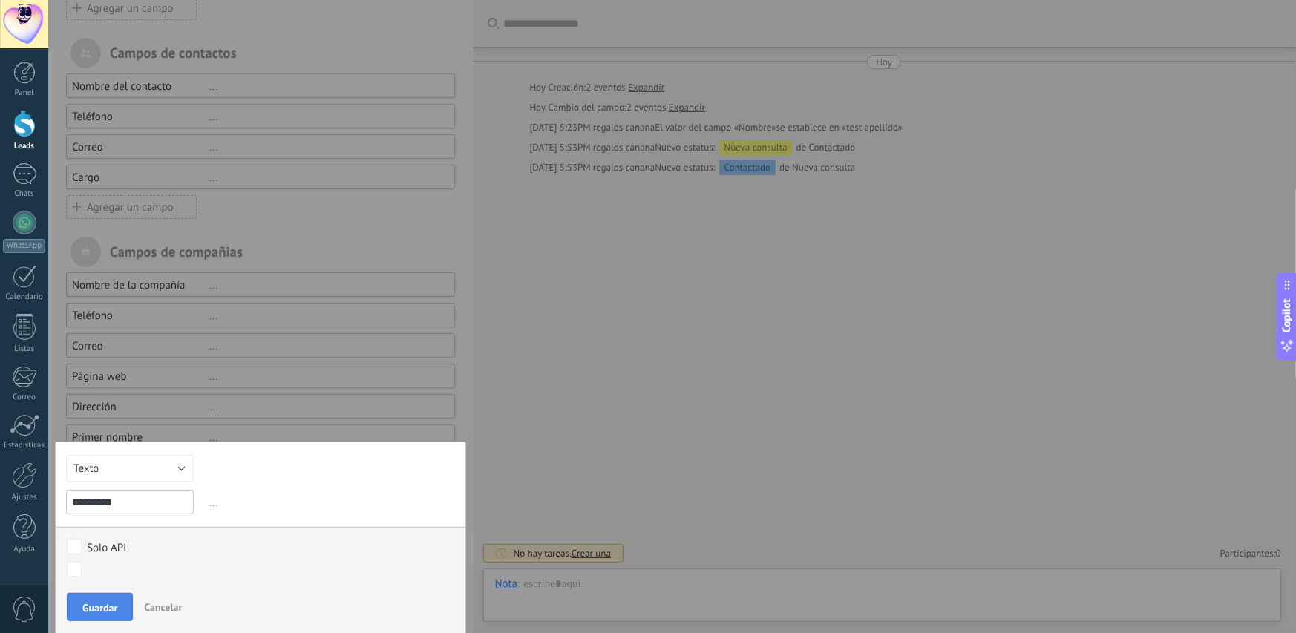
type input "********"
click at [92, 595] on button "Guardar" at bounding box center [100, 607] width 66 height 28
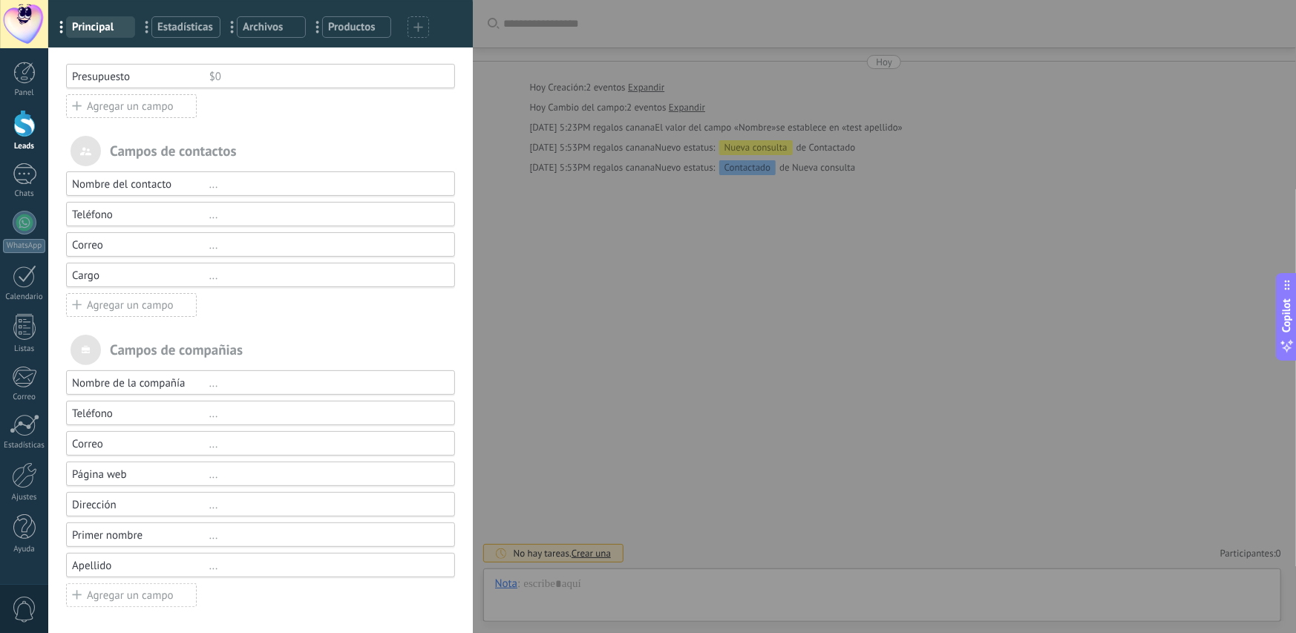
click at [367, 476] on div "..." at bounding box center [325, 475] width 232 height 14
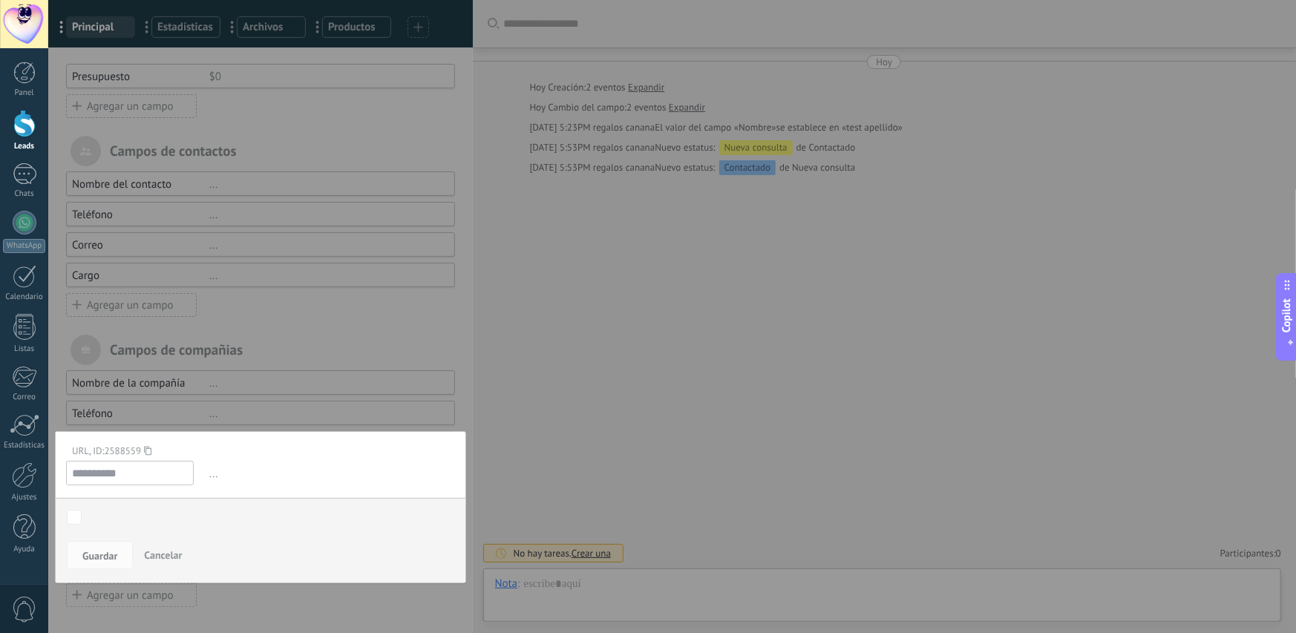
click at [212, 471] on span "..." at bounding box center [330, 474] width 249 height 24
click at [211, 476] on span "..." at bounding box center [330, 474] width 249 height 24
click at [206, 477] on span "..." at bounding box center [330, 474] width 249 height 24
click at [156, 545] on button "Cancelar" at bounding box center [163, 555] width 50 height 28
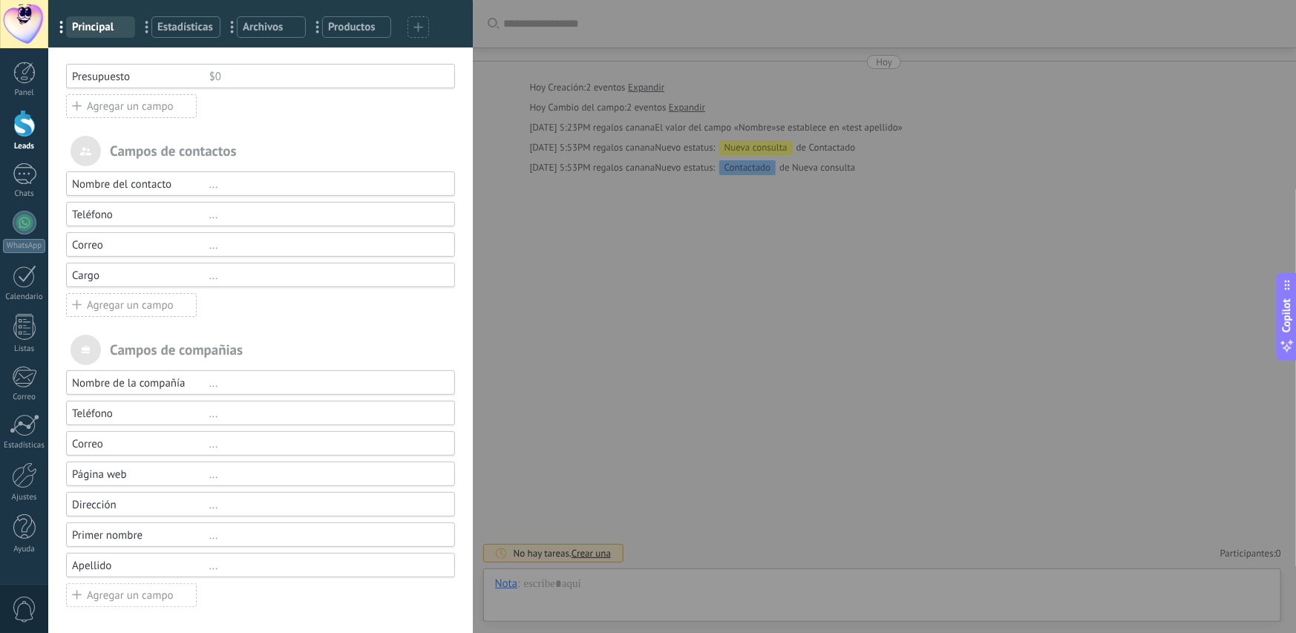
click at [219, 565] on div "..." at bounding box center [325, 566] width 232 height 14
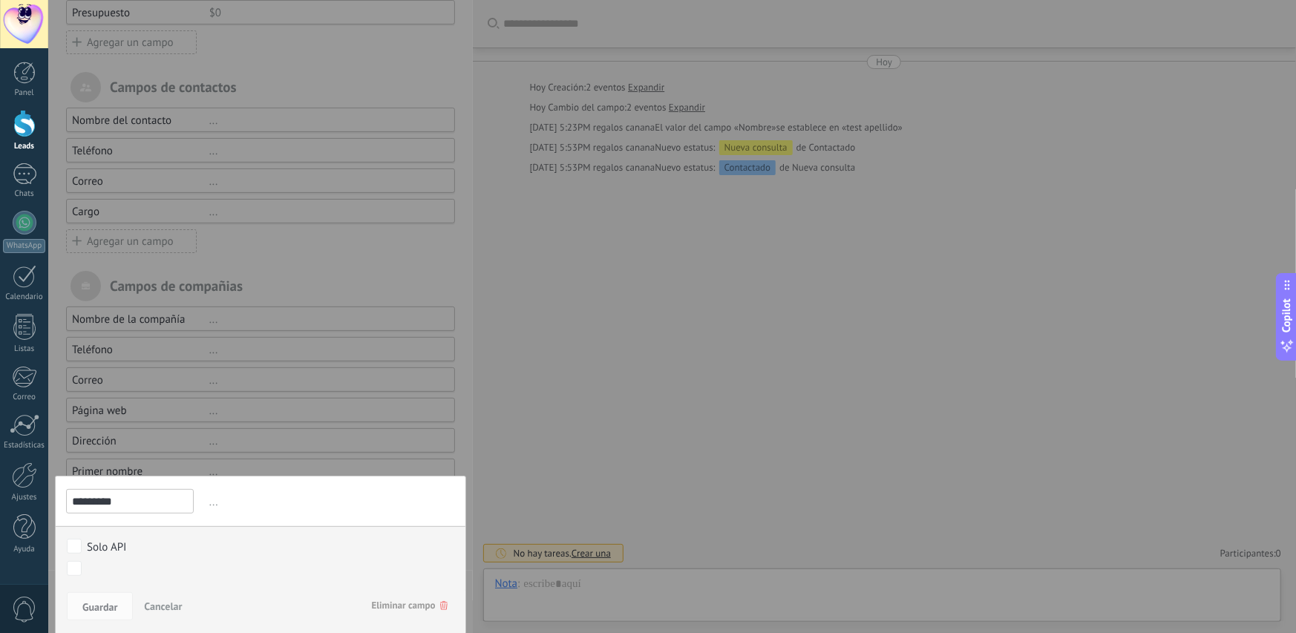
click at [335, 432] on div at bounding box center [260, 208] width 424 height 725
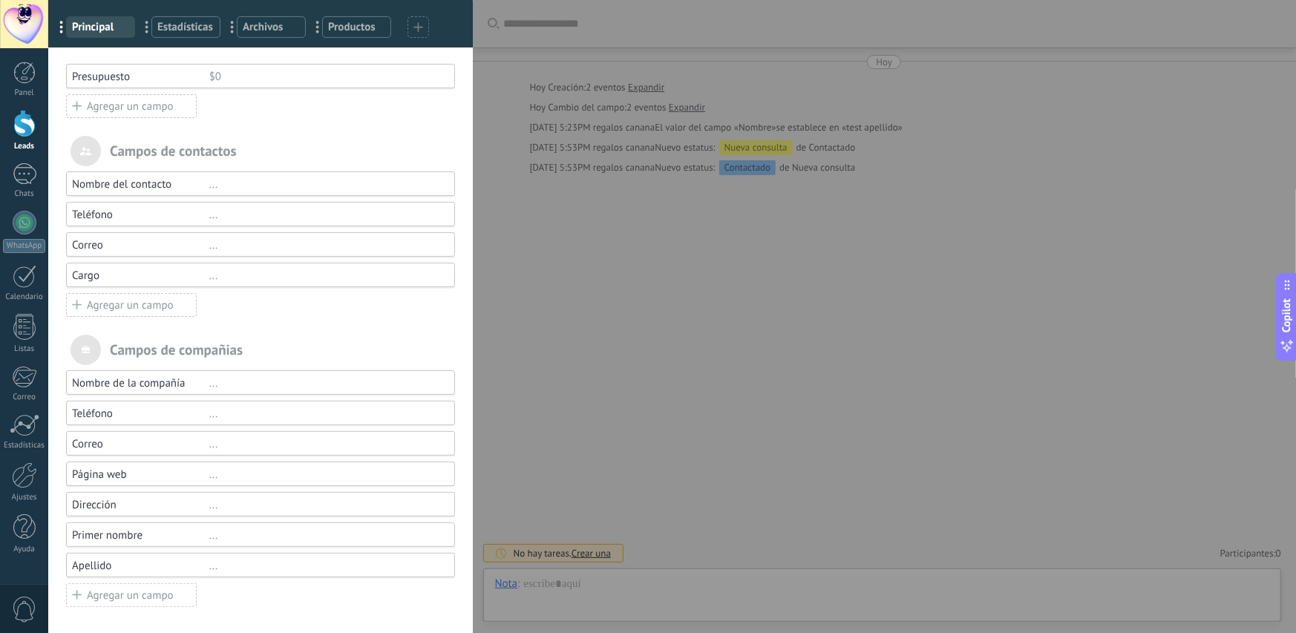
click at [213, 473] on div "..." at bounding box center [325, 475] width 232 height 14
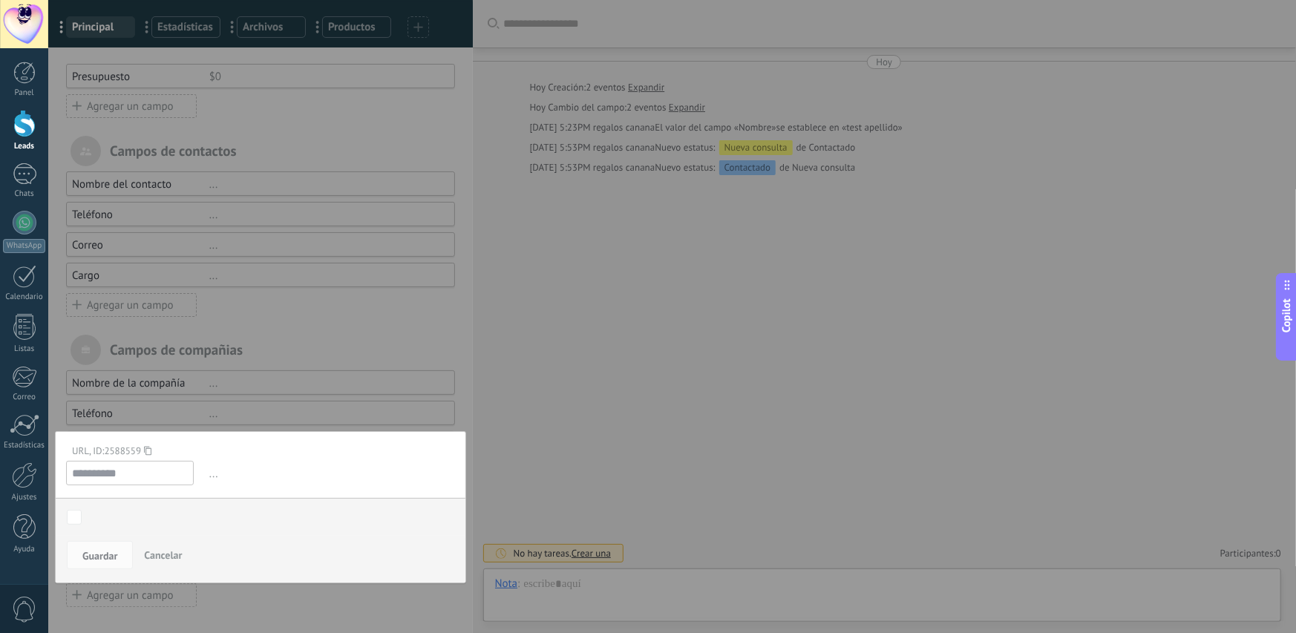
click at [304, 393] on div at bounding box center [260, 271] width 424 height 725
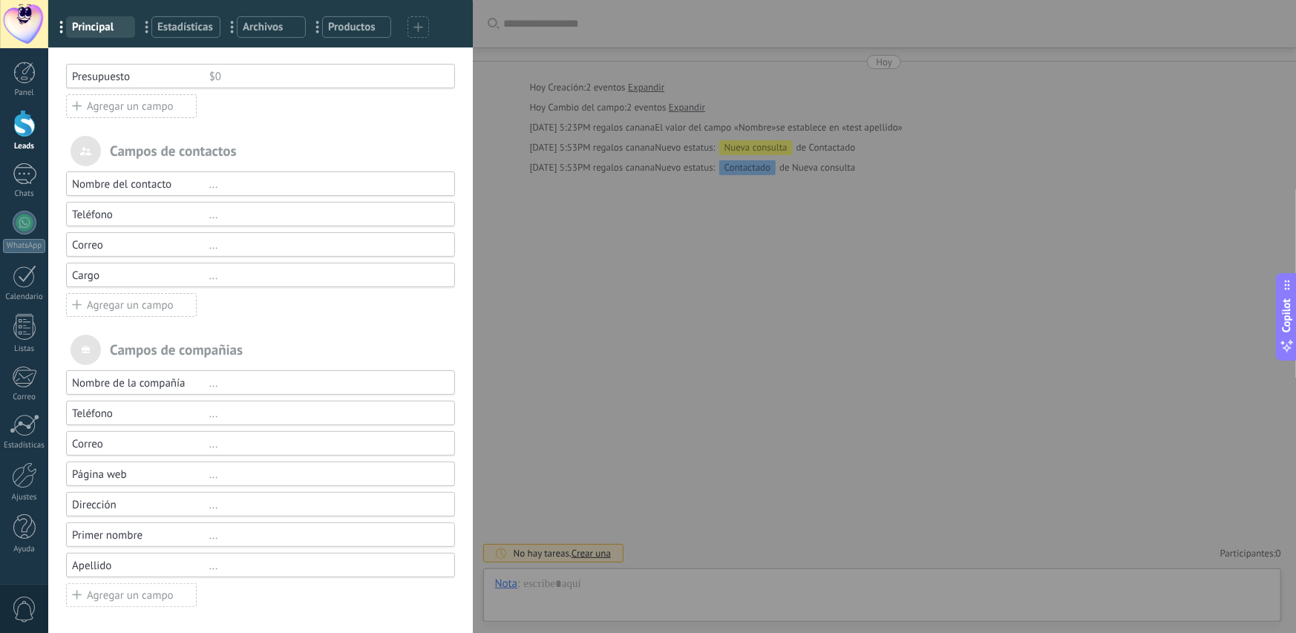
click at [212, 568] on div "..." at bounding box center [325, 566] width 232 height 14
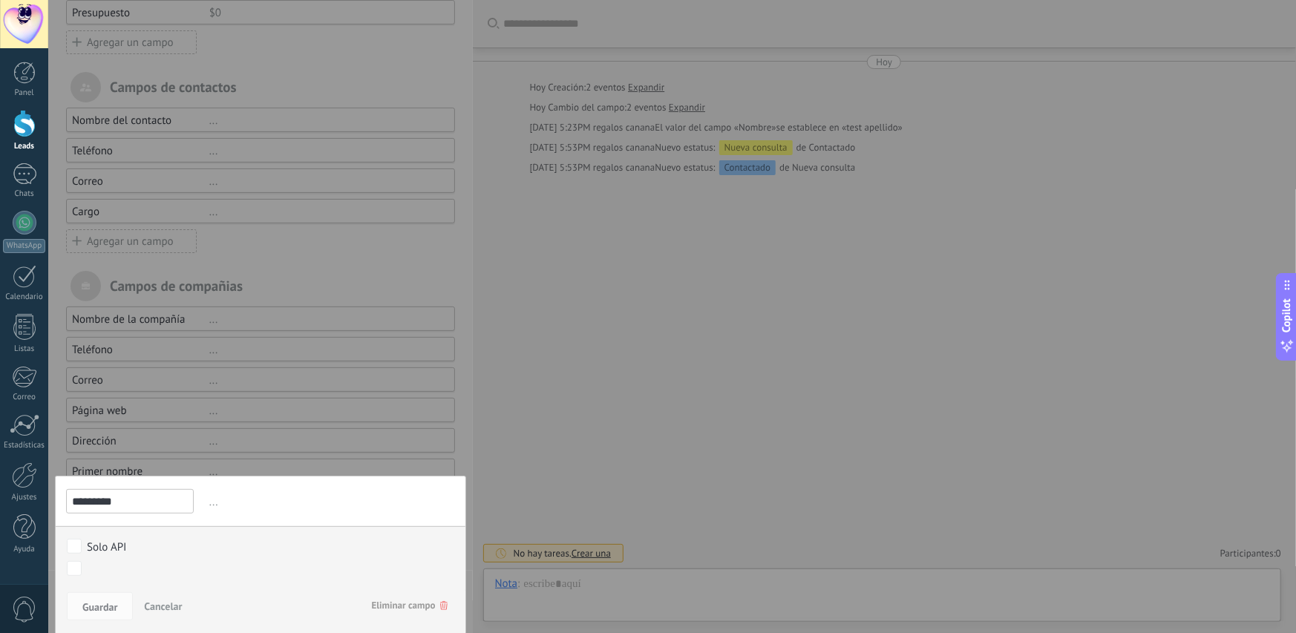
click at [385, 606] on span "Eliminar campo" at bounding box center [410, 605] width 76 height 27
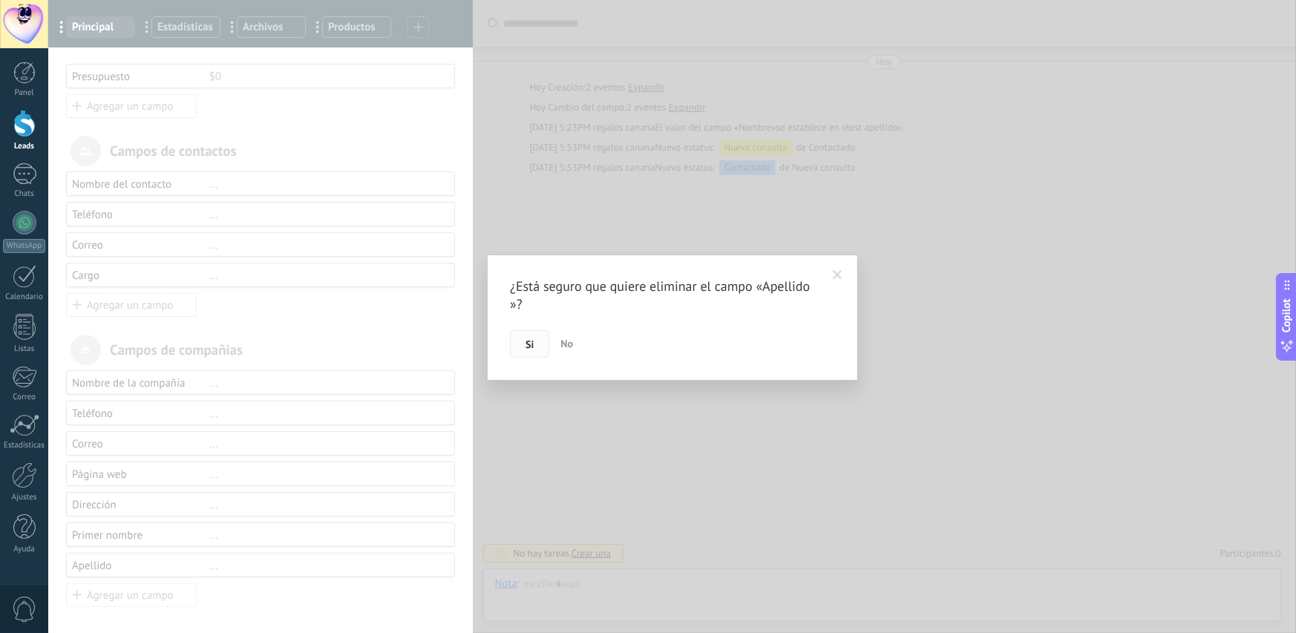
click at [528, 345] on span "Si" at bounding box center [529, 344] width 8 height 10
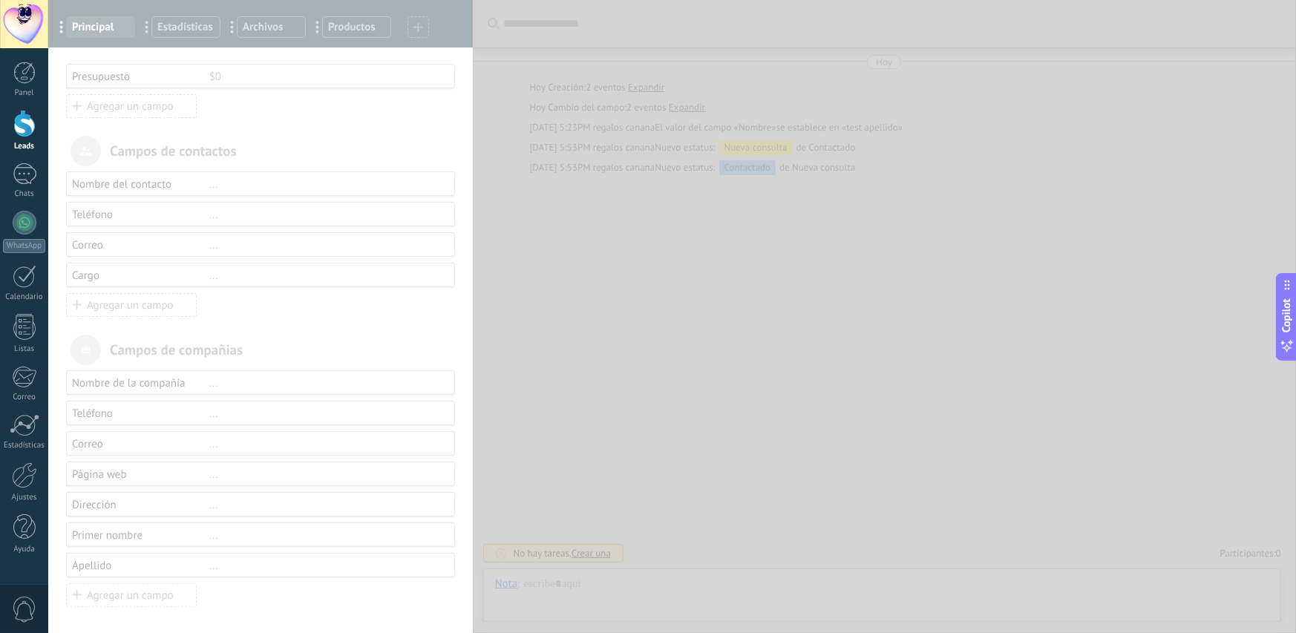
scroll to position [60, 0]
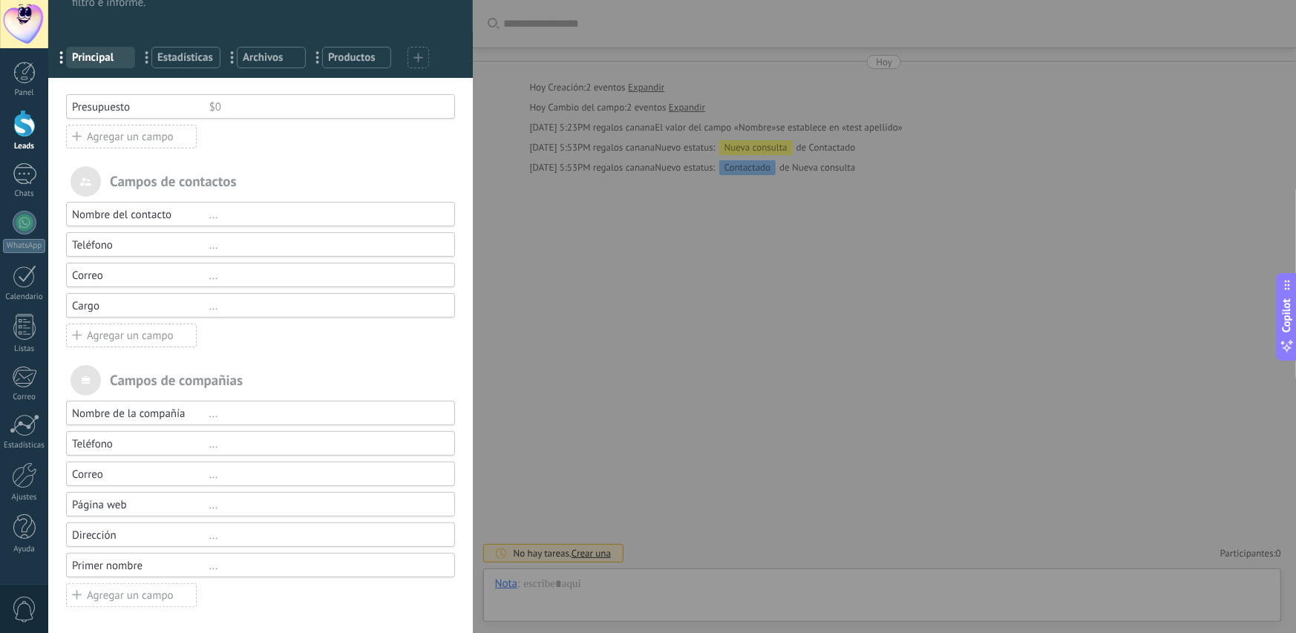
click at [204, 563] on div "Primer nombre" at bounding box center [140, 566] width 137 height 14
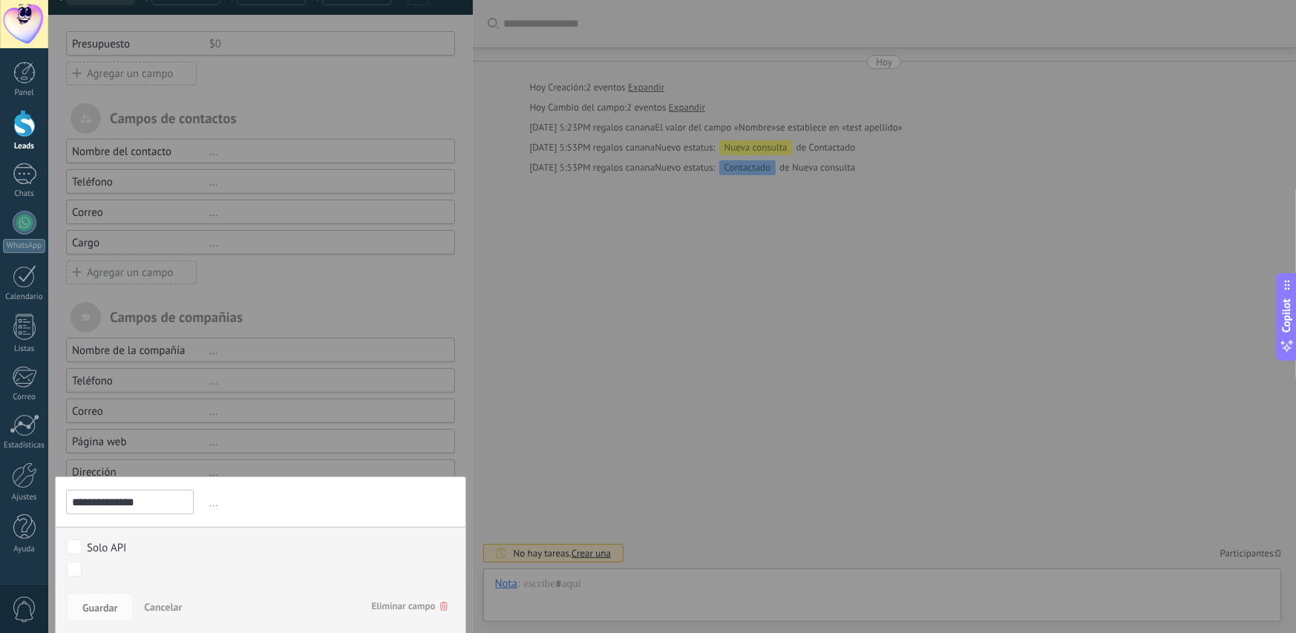
click at [403, 603] on span "Eliminar campo" at bounding box center [410, 606] width 76 height 27
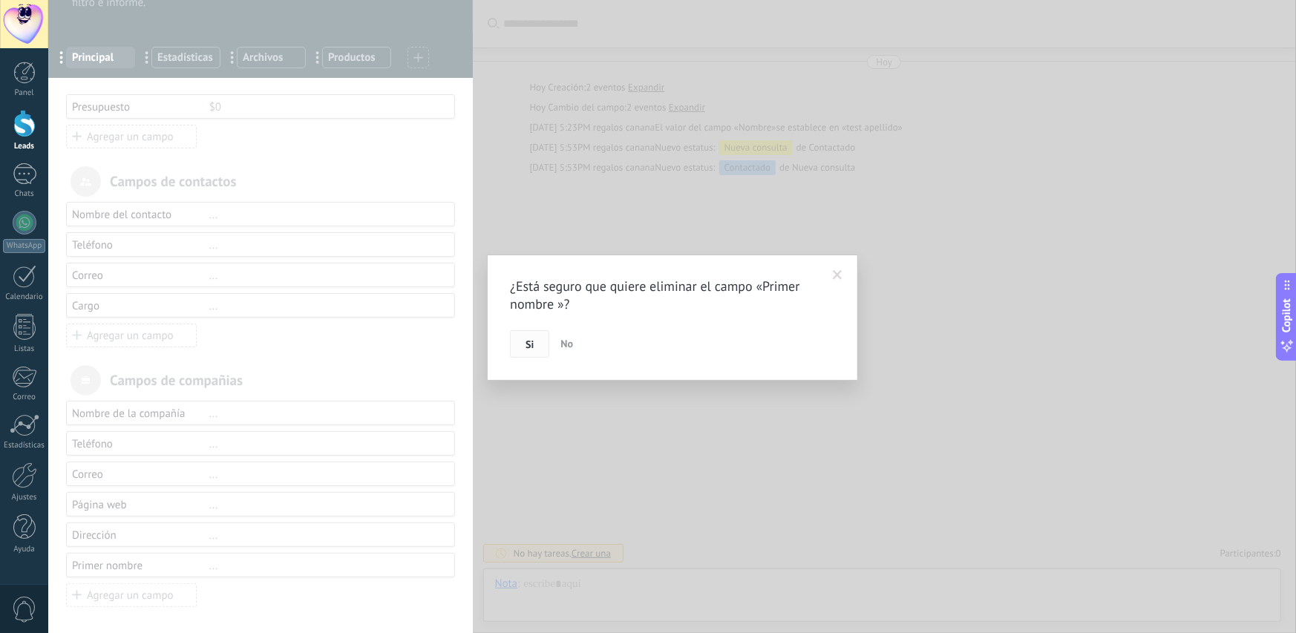
click at [520, 337] on button "Si" at bounding box center [529, 344] width 39 height 28
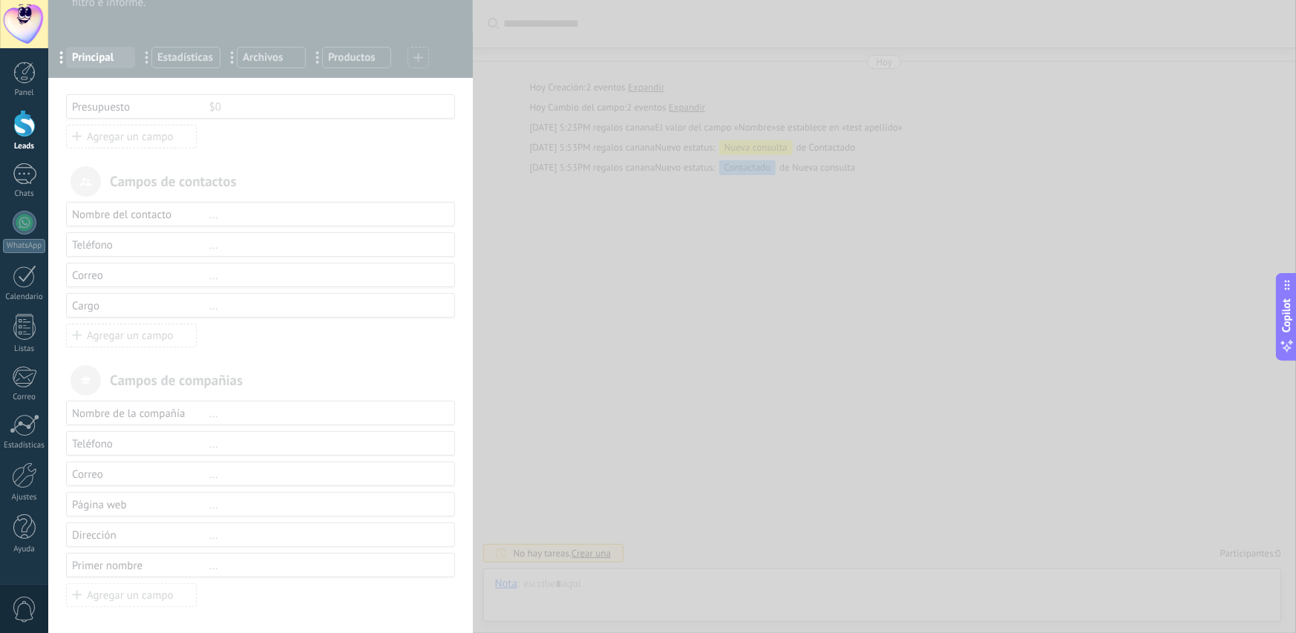
scroll to position [30, 0]
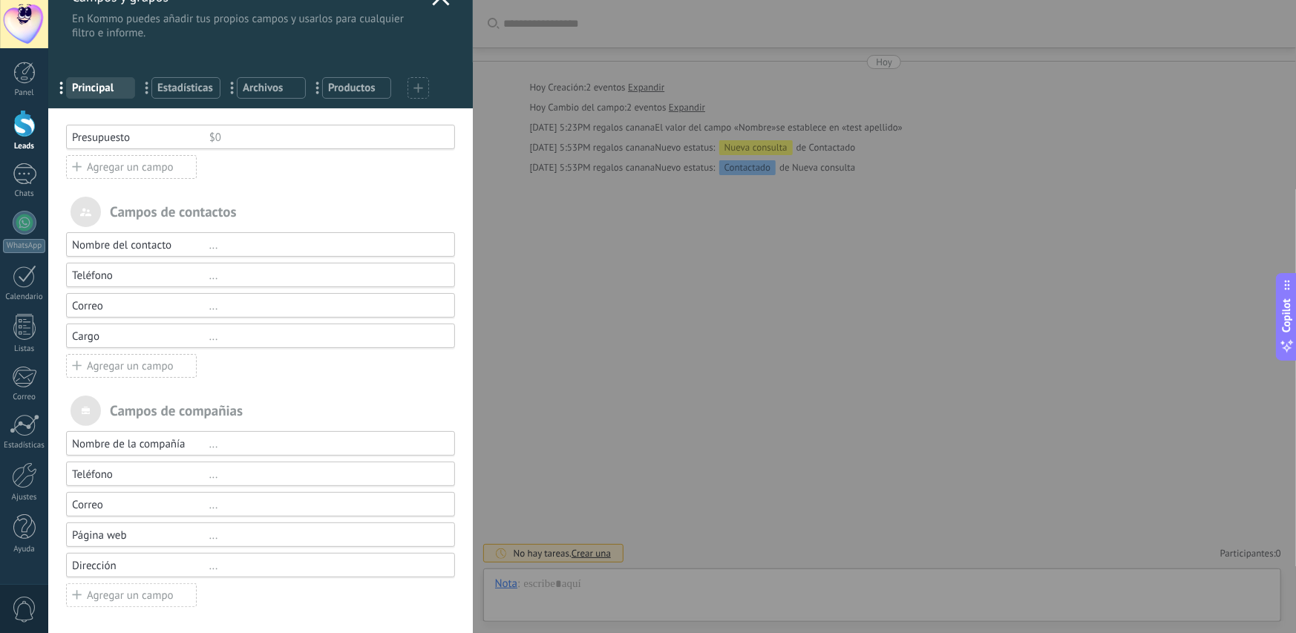
click at [209, 338] on div "..." at bounding box center [325, 337] width 232 height 14
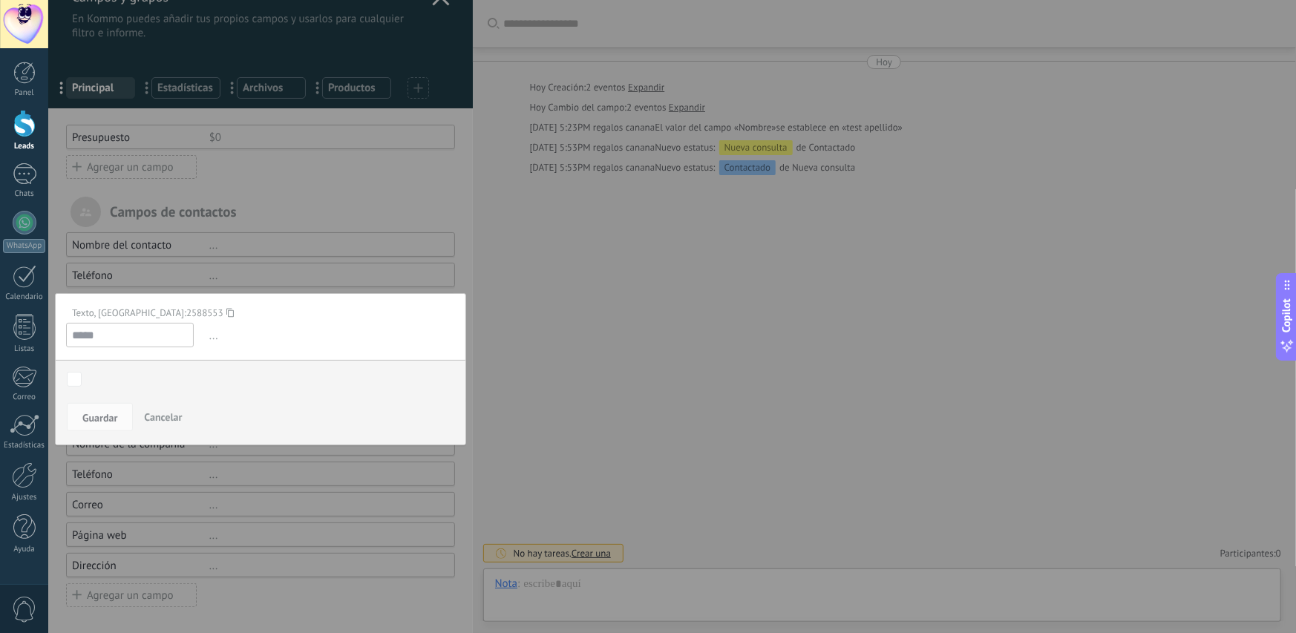
click at [298, 264] on div at bounding box center [260, 302] width 424 height 664
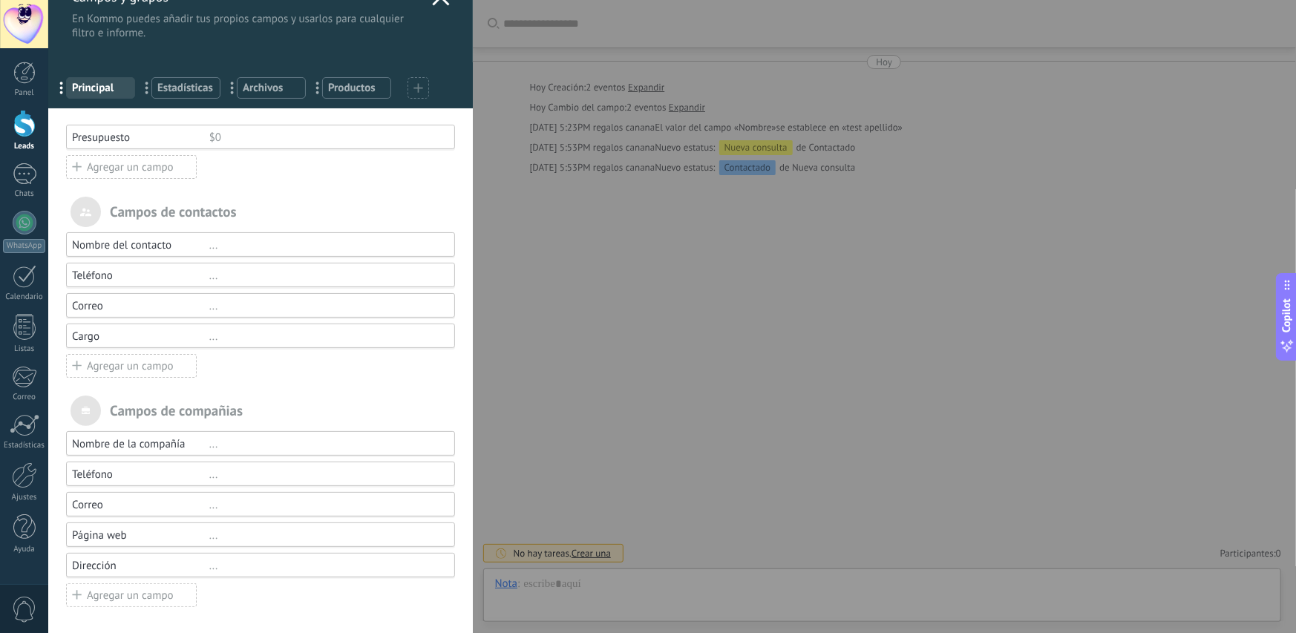
click at [168, 365] on div "Agregar un campo" at bounding box center [131, 366] width 131 height 24
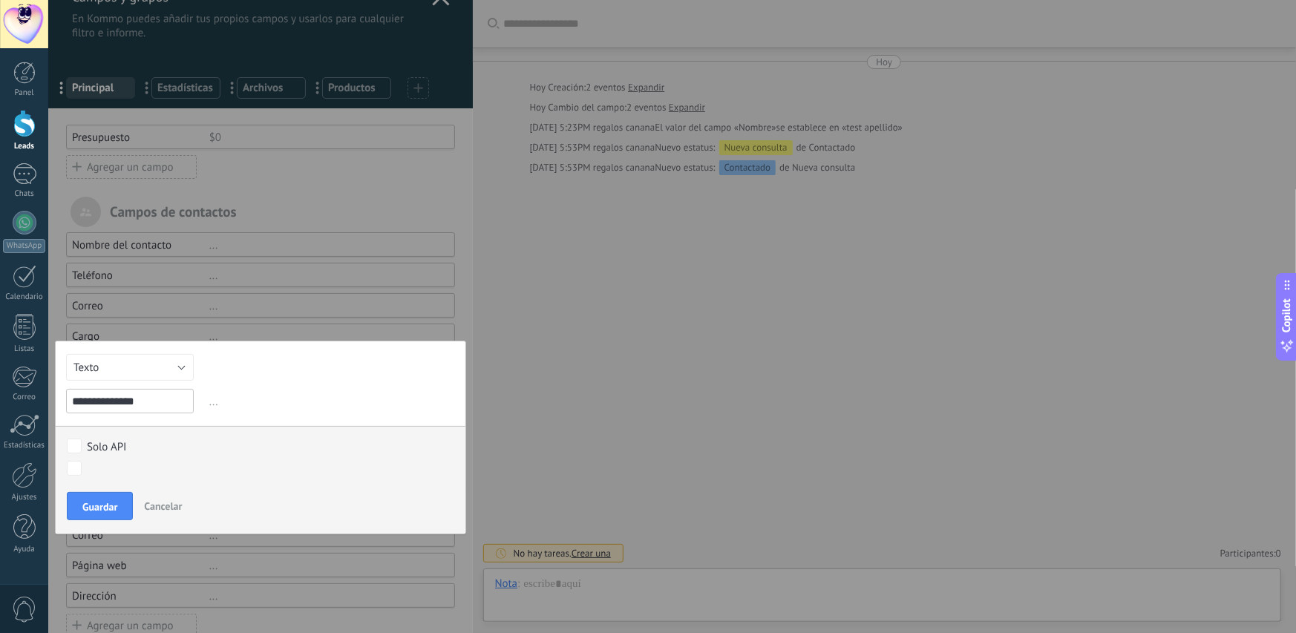
type input "**********"
click at [174, 502] on span "Cancelar" at bounding box center [163, 505] width 38 height 13
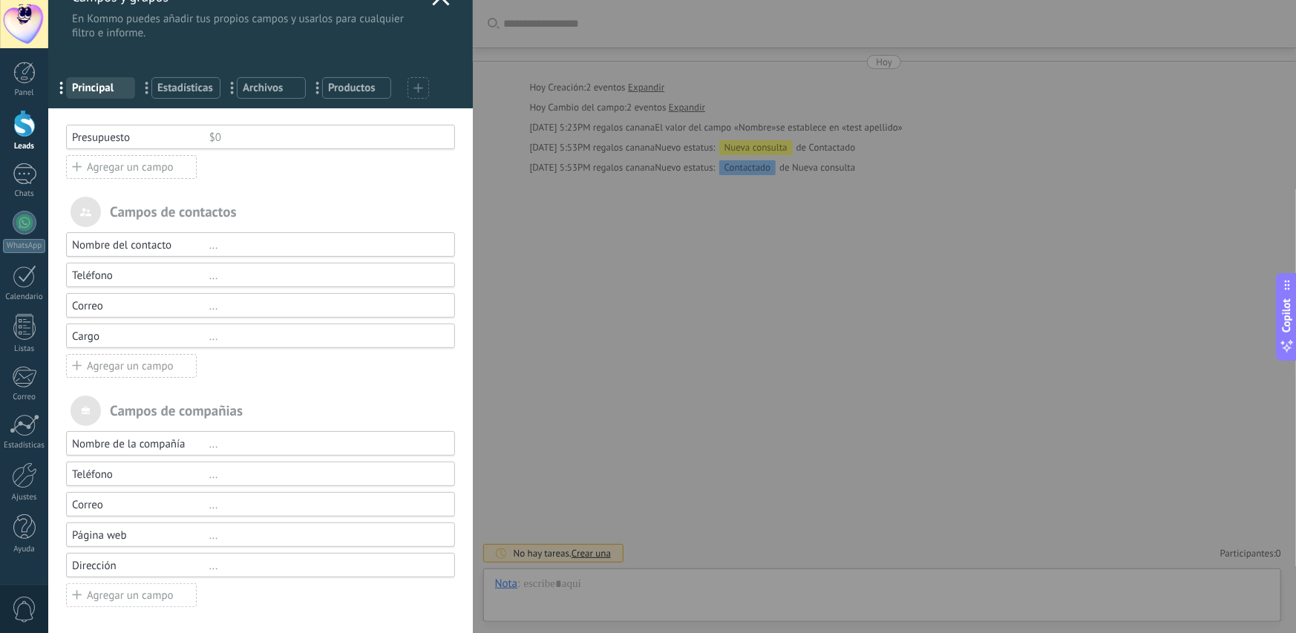
click at [134, 334] on div "Cargo" at bounding box center [140, 337] width 137 height 14
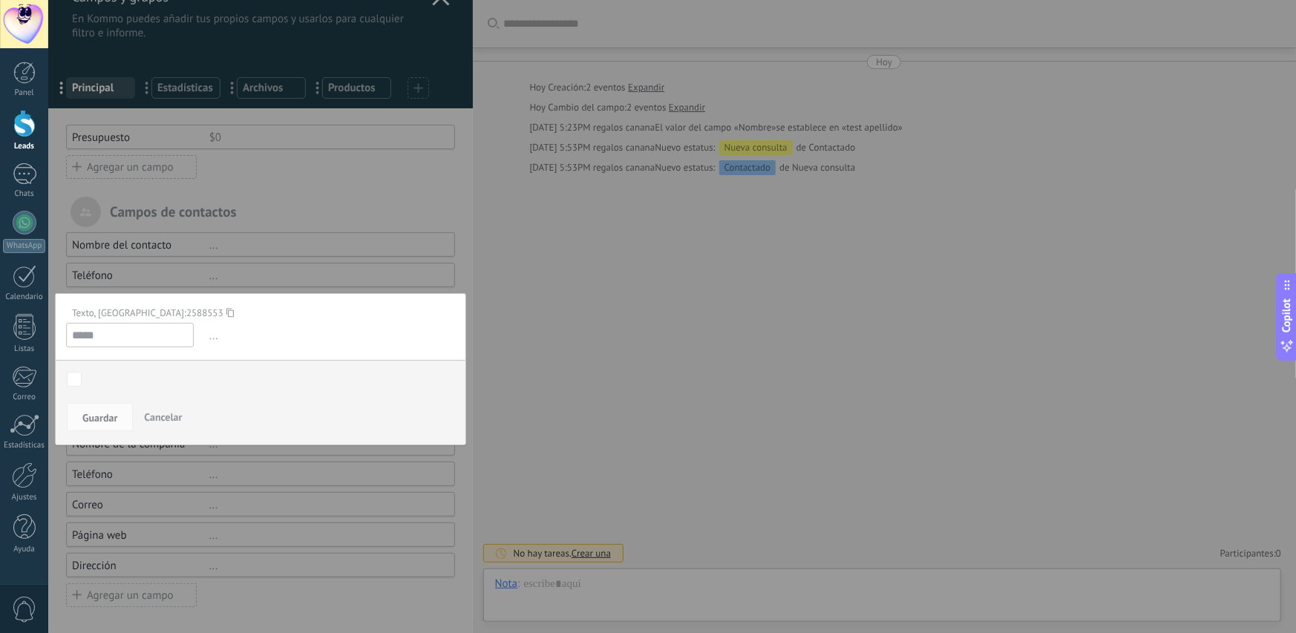
click at [128, 338] on input "*****" at bounding box center [130, 335] width 128 height 24
click at [265, 267] on div at bounding box center [260, 302] width 424 height 664
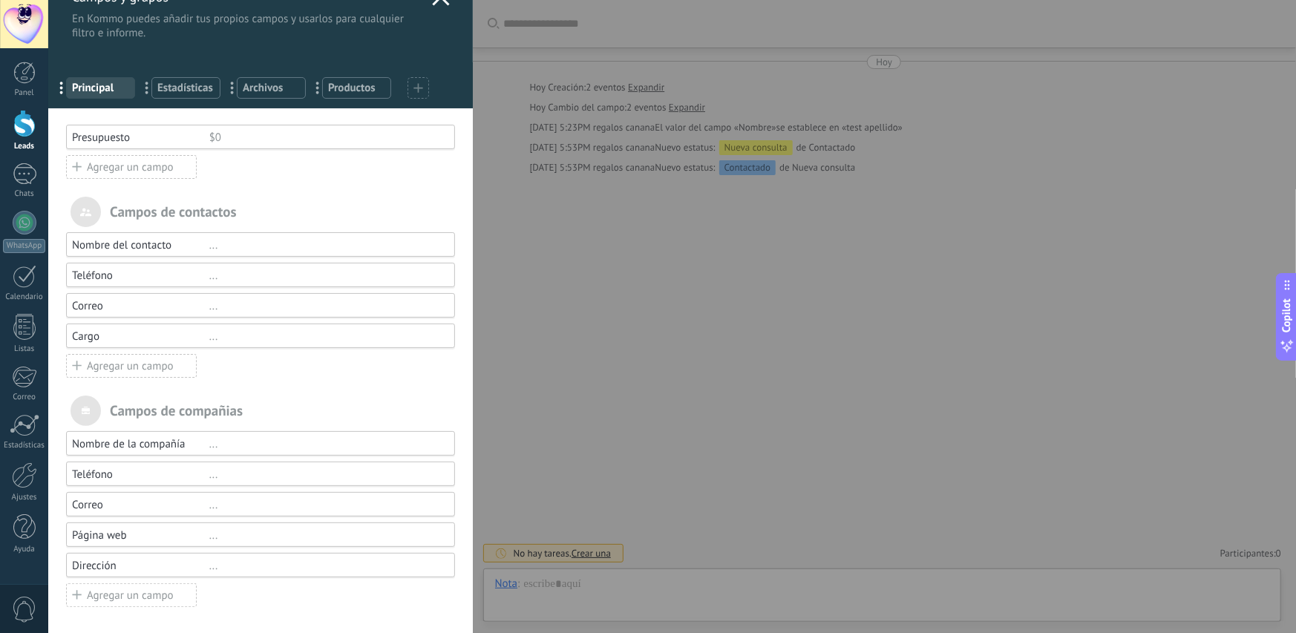
click at [142, 367] on div "Agregar un campo" at bounding box center [131, 366] width 131 height 24
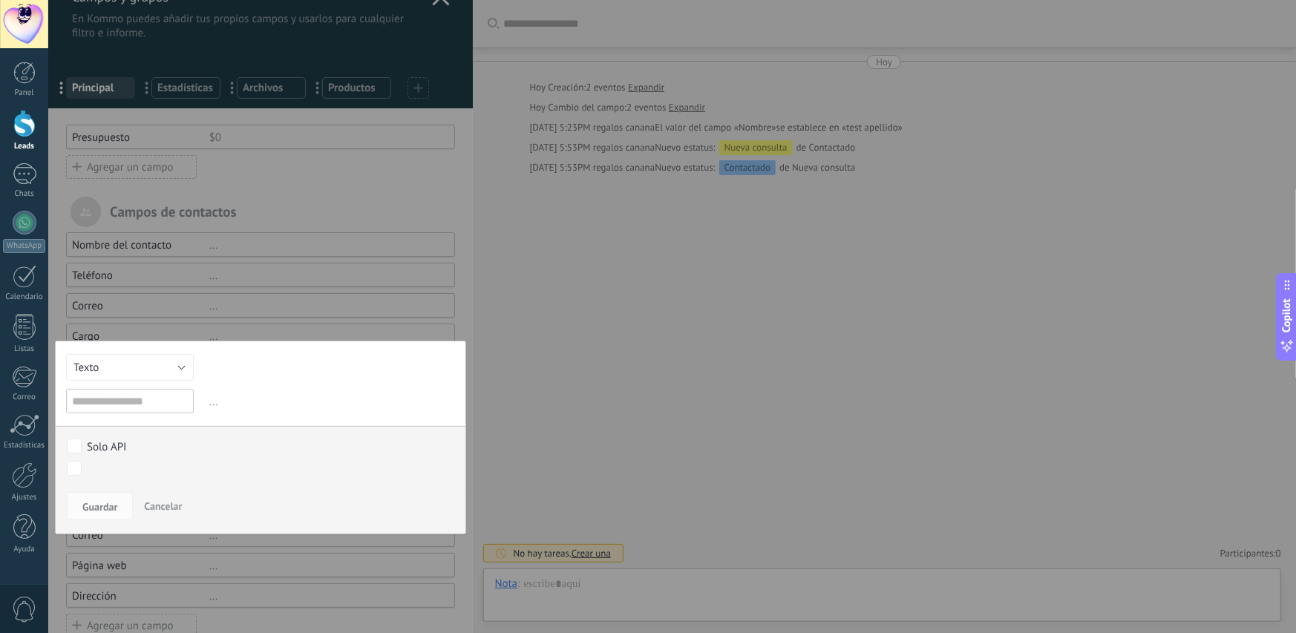
click at [233, 278] on div at bounding box center [260, 317] width 424 height 695
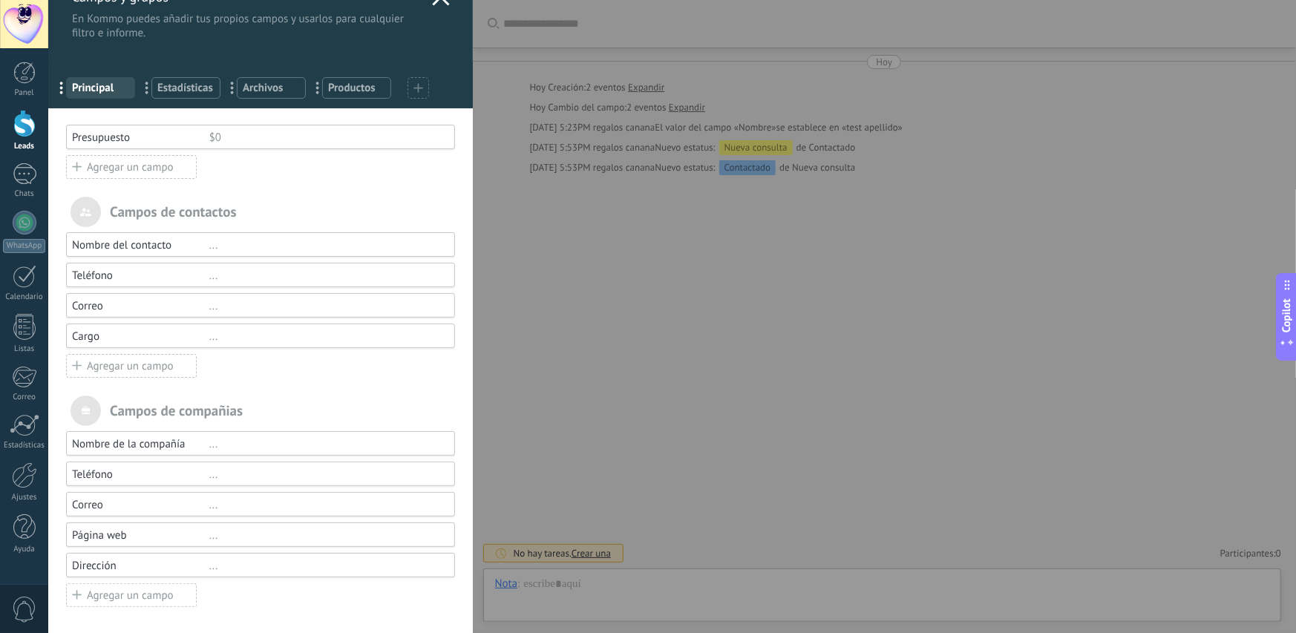
click at [138, 297] on div "Correo ..." at bounding box center [260, 305] width 389 height 24
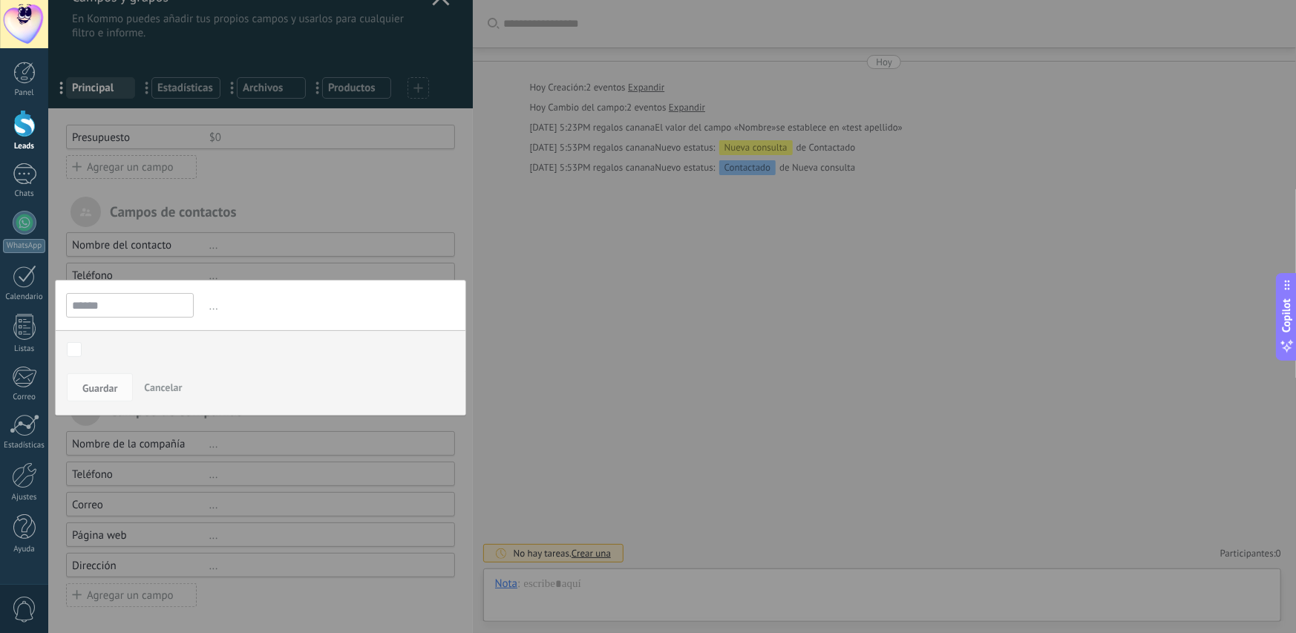
click at [236, 243] on div at bounding box center [260, 302] width 424 height 664
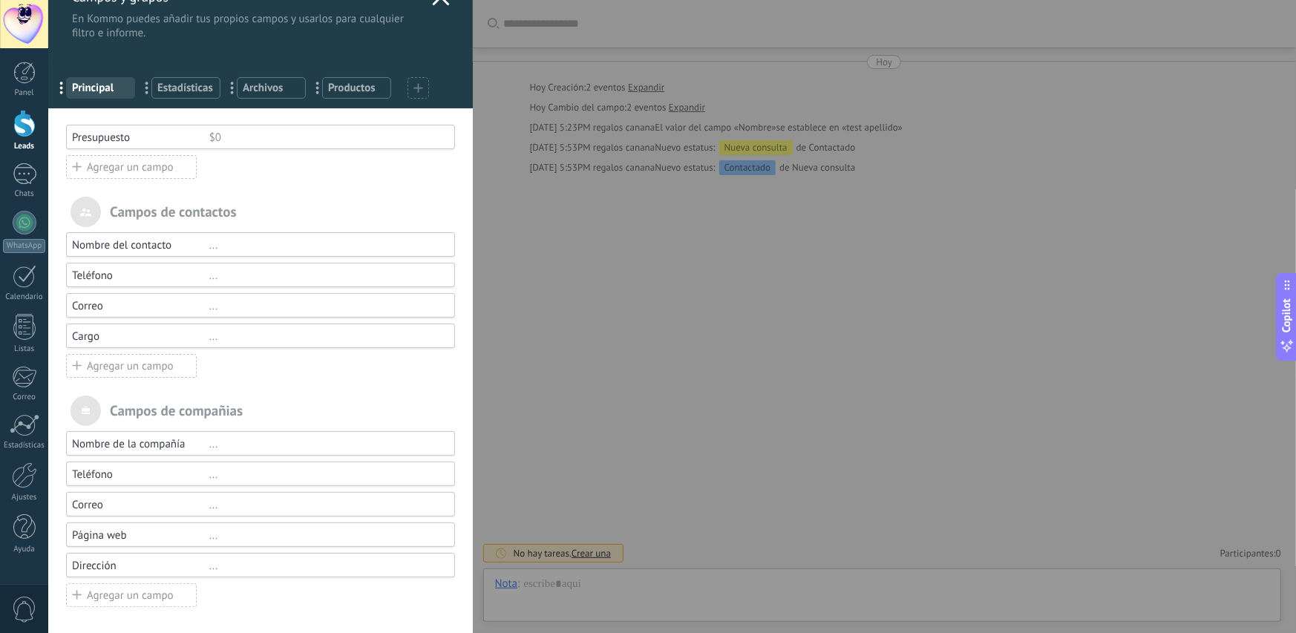
click at [157, 333] on div "Cargo" at bounding box center [140, 337] width 137 height 14
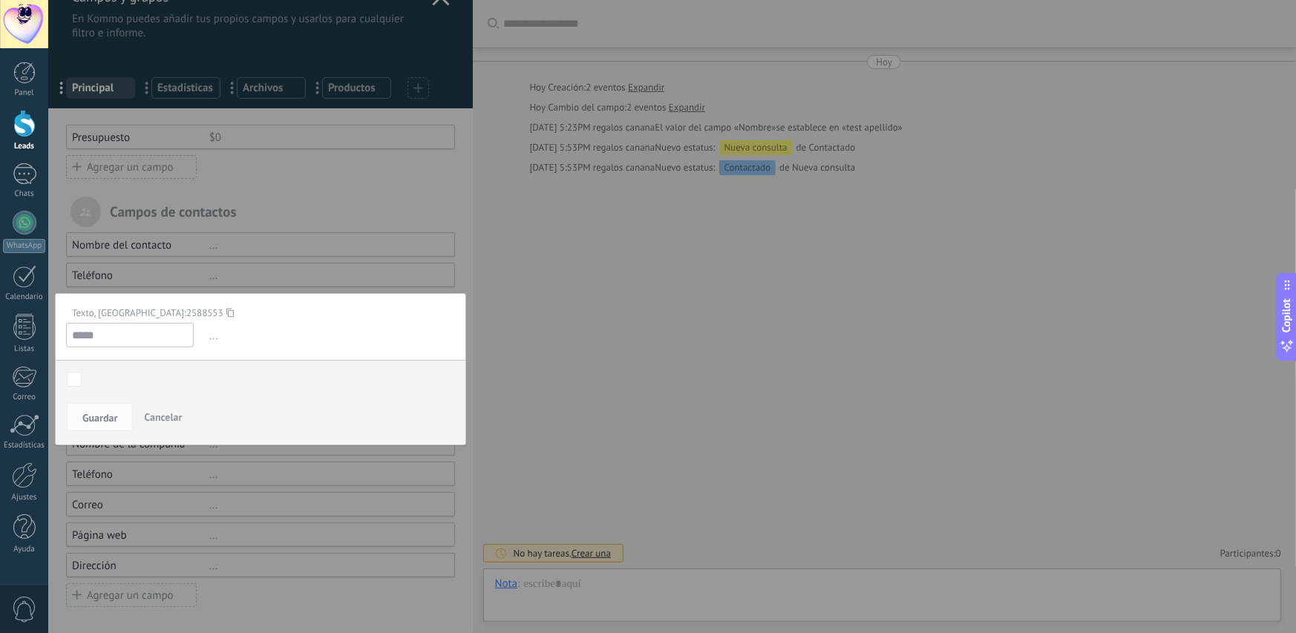
click at [214, 336] on span "..." at bounding box center [330, 336] width 249 height 24
click at [202, 342] on div "..." at bounding box center [324, 335] width 261 height 24
click at [85, 308] on div "Texto, ID: 2588553" at bounding box center [255, 313] width 378 height 13
click at [300, 266] on div at bounding box center [260, 302] width 424 height 664
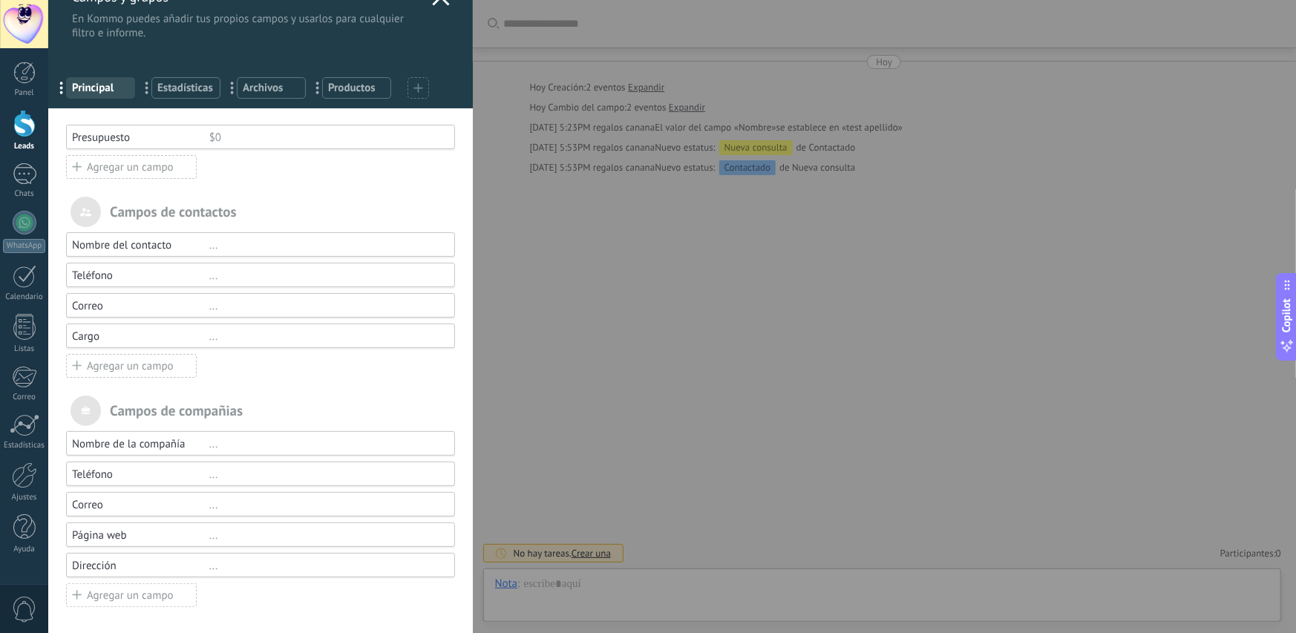
click at [158, 365] on div "Agregar un campo" at bounding box center [131, 366] width 131 height 24
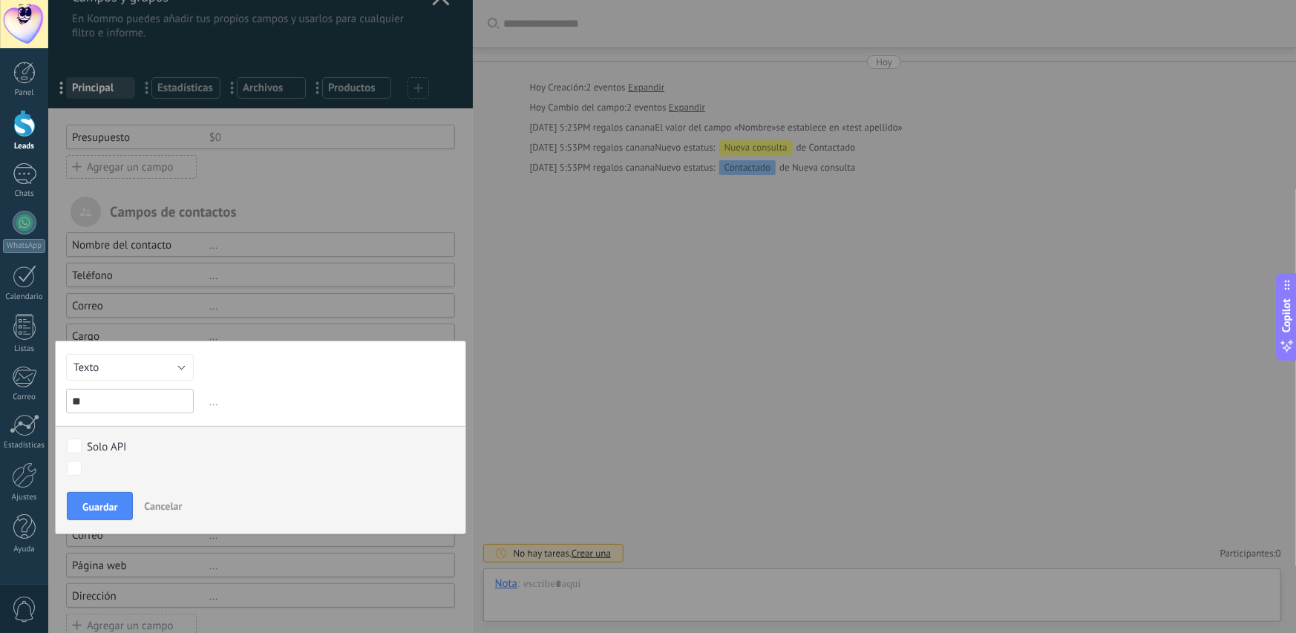
type input "*"
type input "**********"
click at [104, 503] on span "Guardar" at bounding box center [99, 507] width 35 height 10
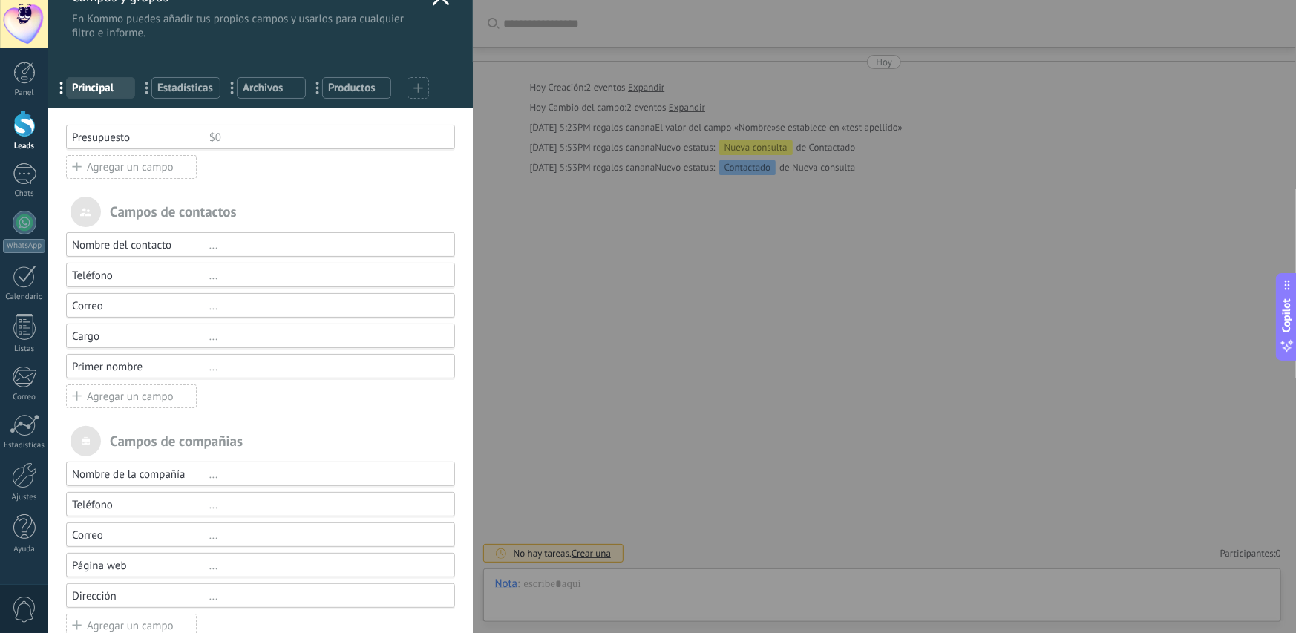
click at [147, 402] on div "Agregar un campo" at bounding box center [131, 396] width 131 height 24
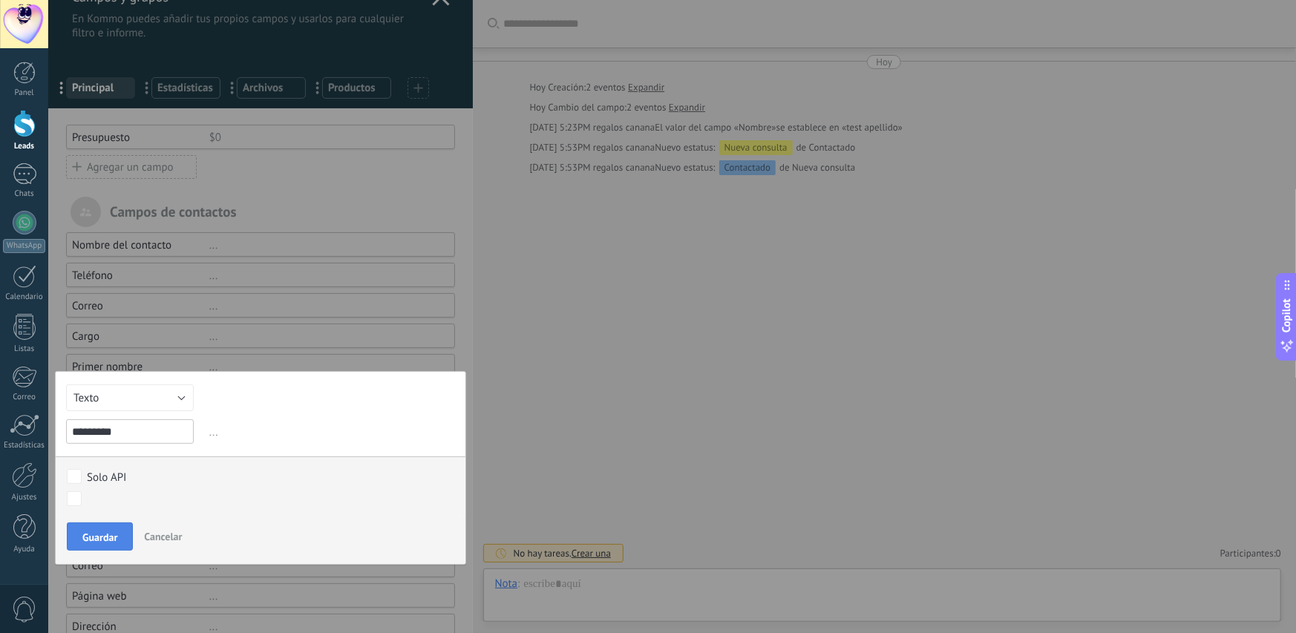
type input "********"
click at [104, 535] on span "Guardar" at bounding box center [99, 537] width 35 height 10
